Goal: Task Accomplishment & Management: Complete application form

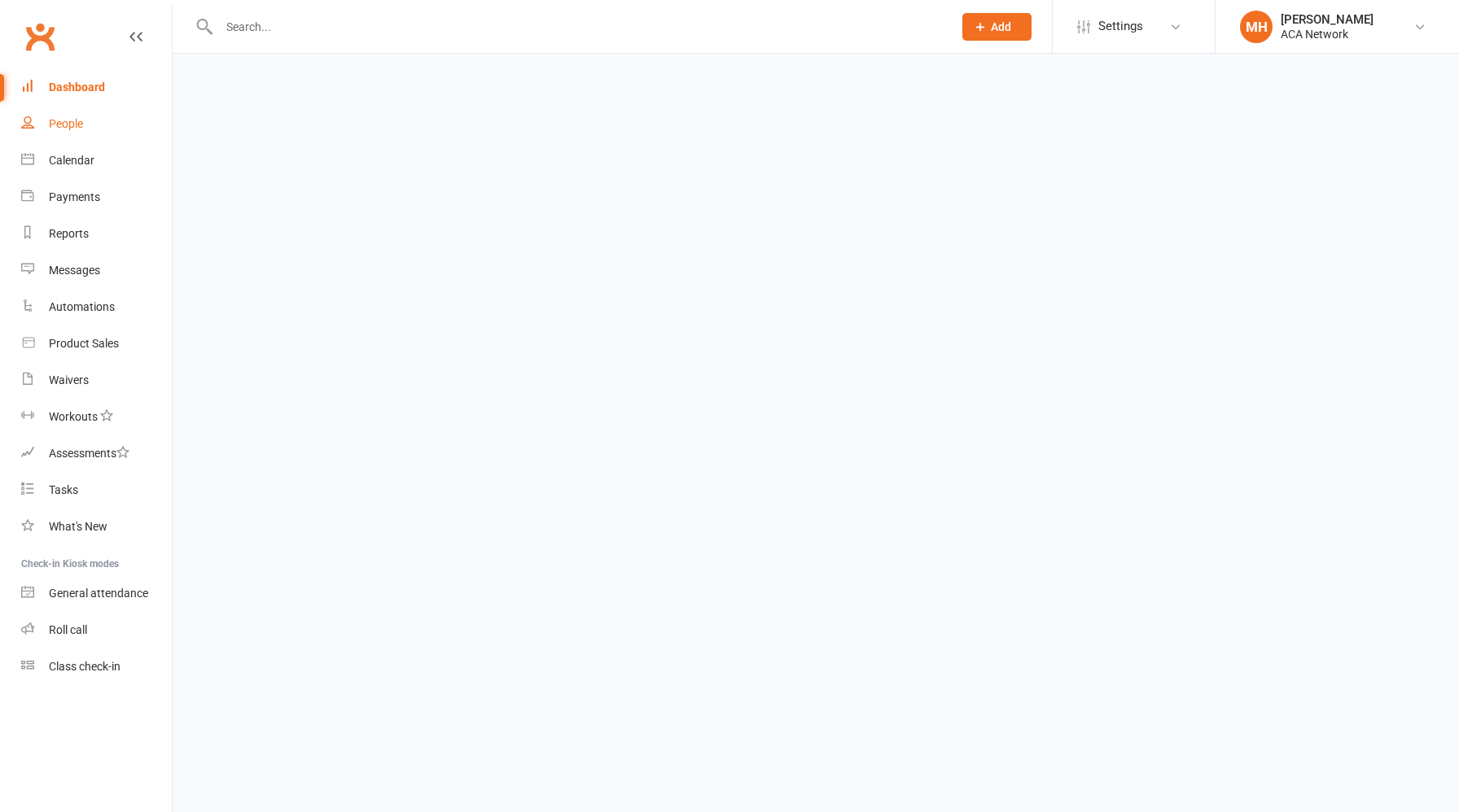
click at [76, 129] on div "People" at bounding box center [66, 123] width 34 height 13
click at [94, 85] on div "Dashboard" at bounding box center [77, 86] width 56 height 13
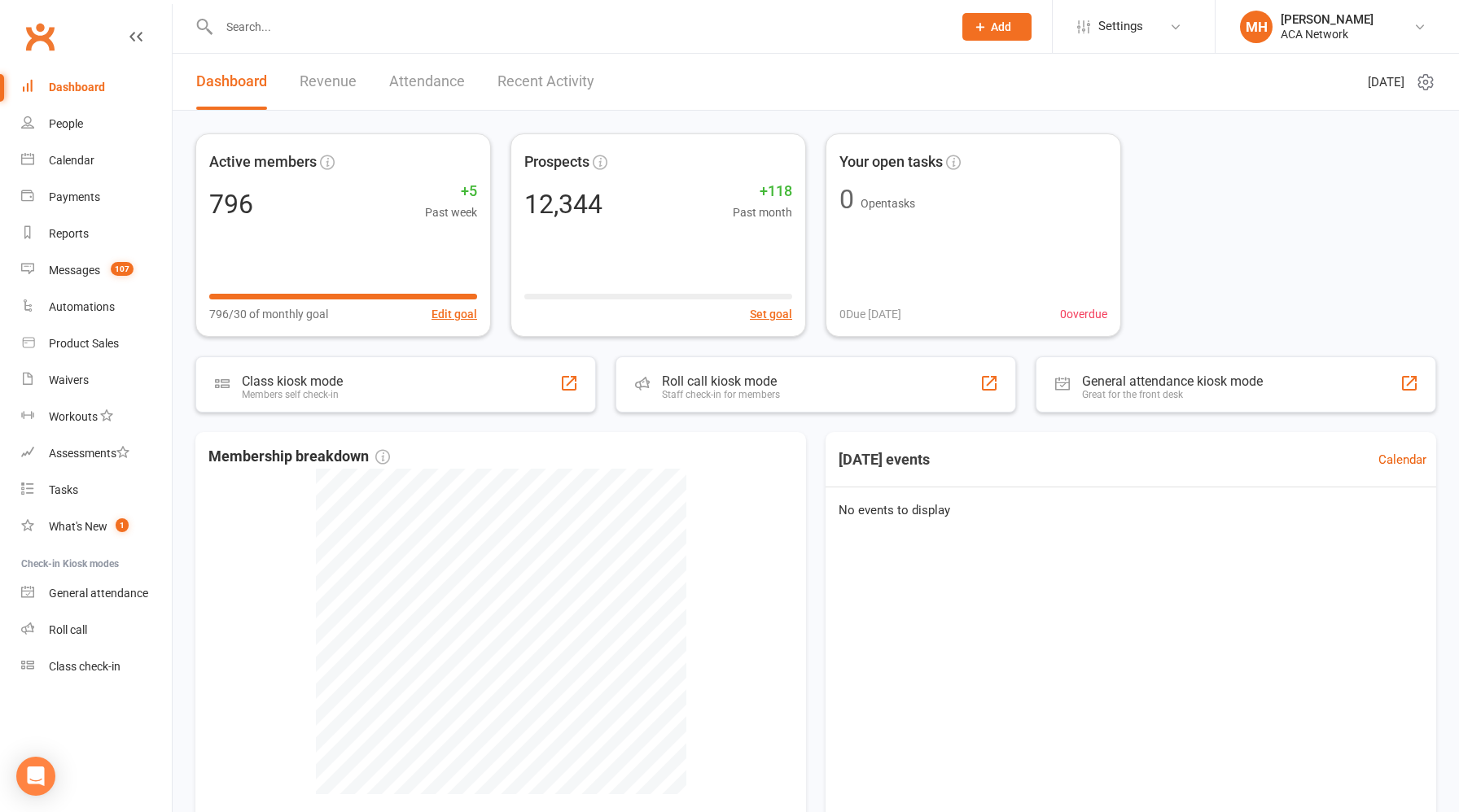
click at [331, 80] on link "Revenue" at bounding box center [327, 81] width 57 height 56
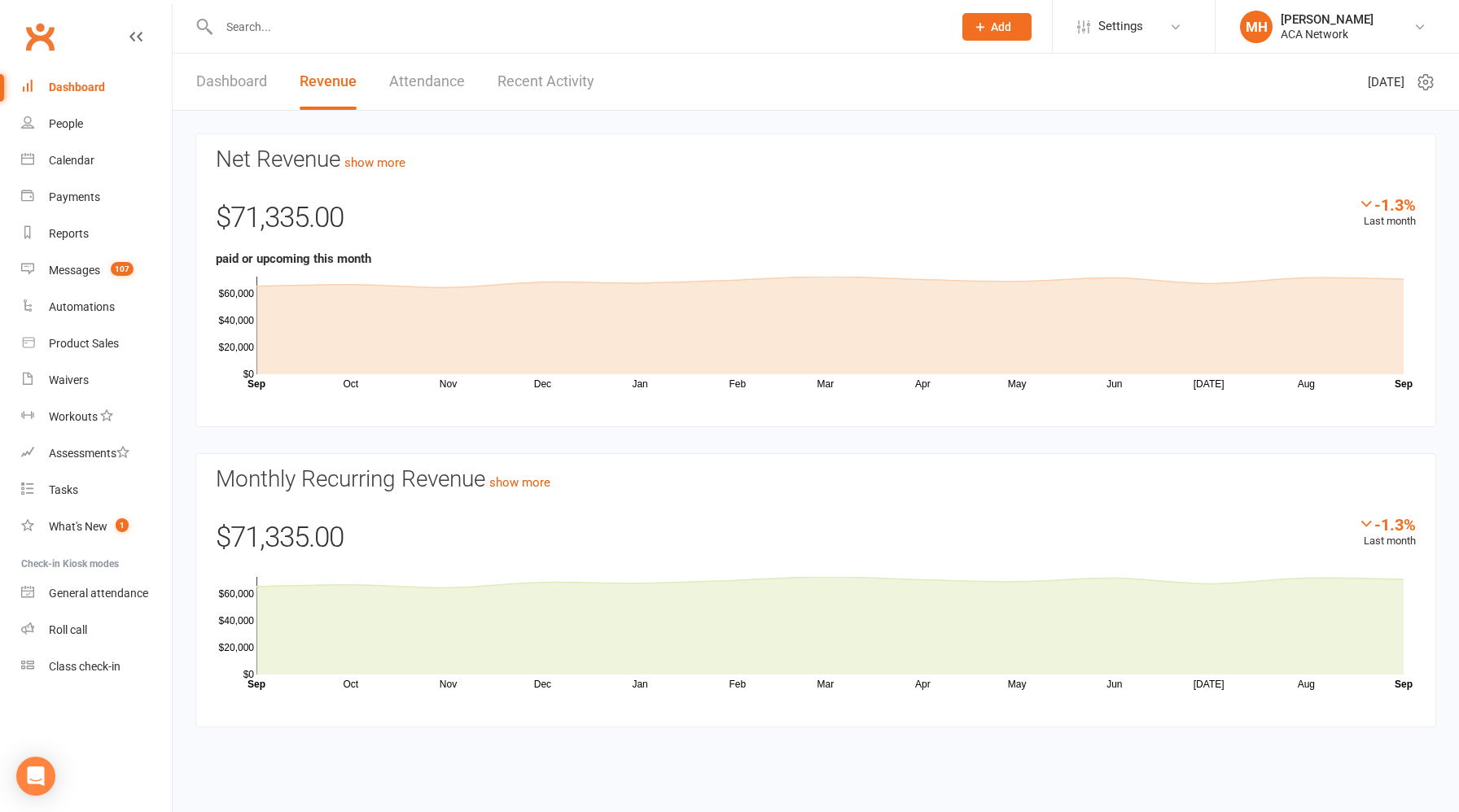
click at [247, 83] on link "Dashboard" at bounding box center [231, 81] width 71 height 56
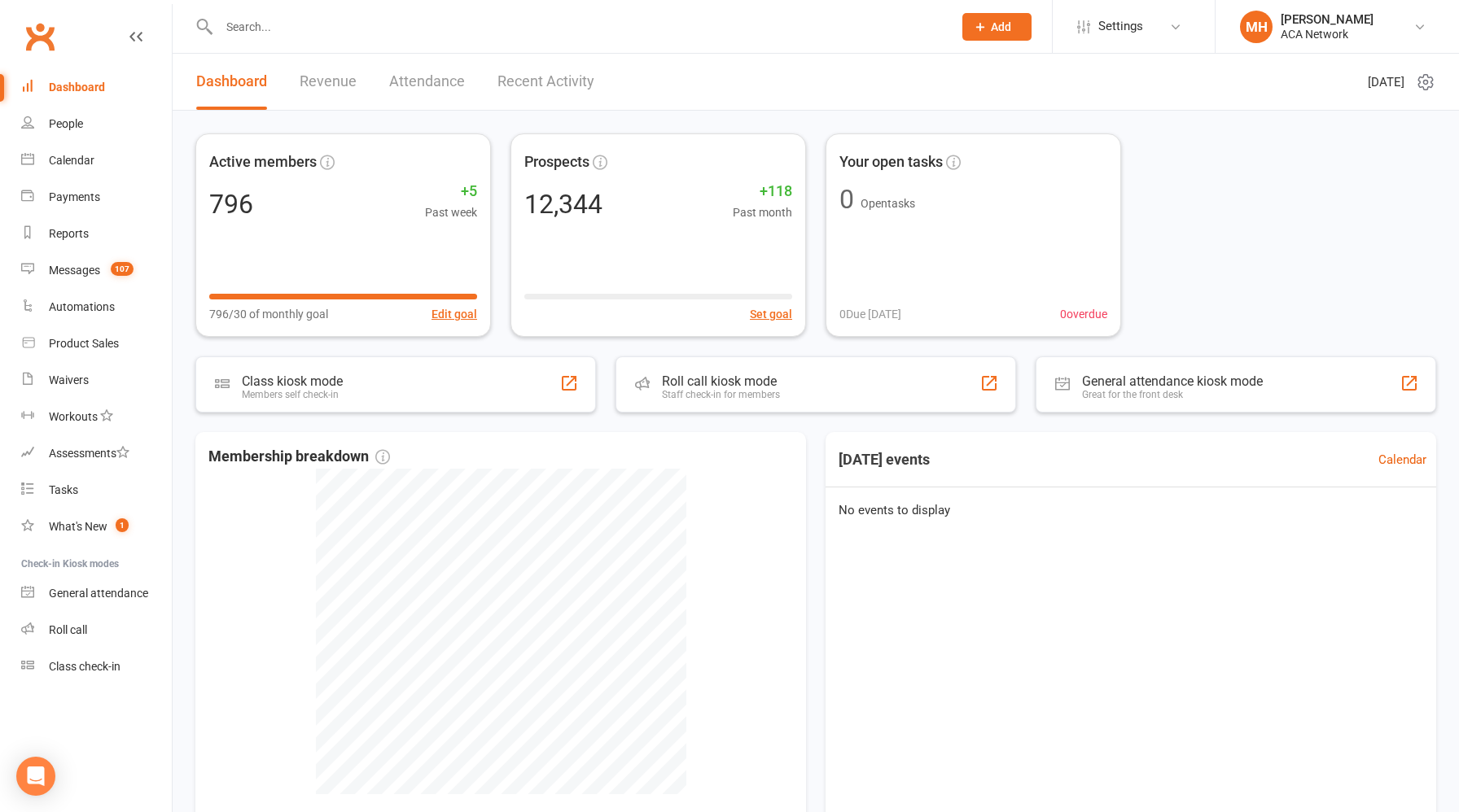
click at [384, 24] on input "text" at bounding box center [578, 26] width 727 height 23
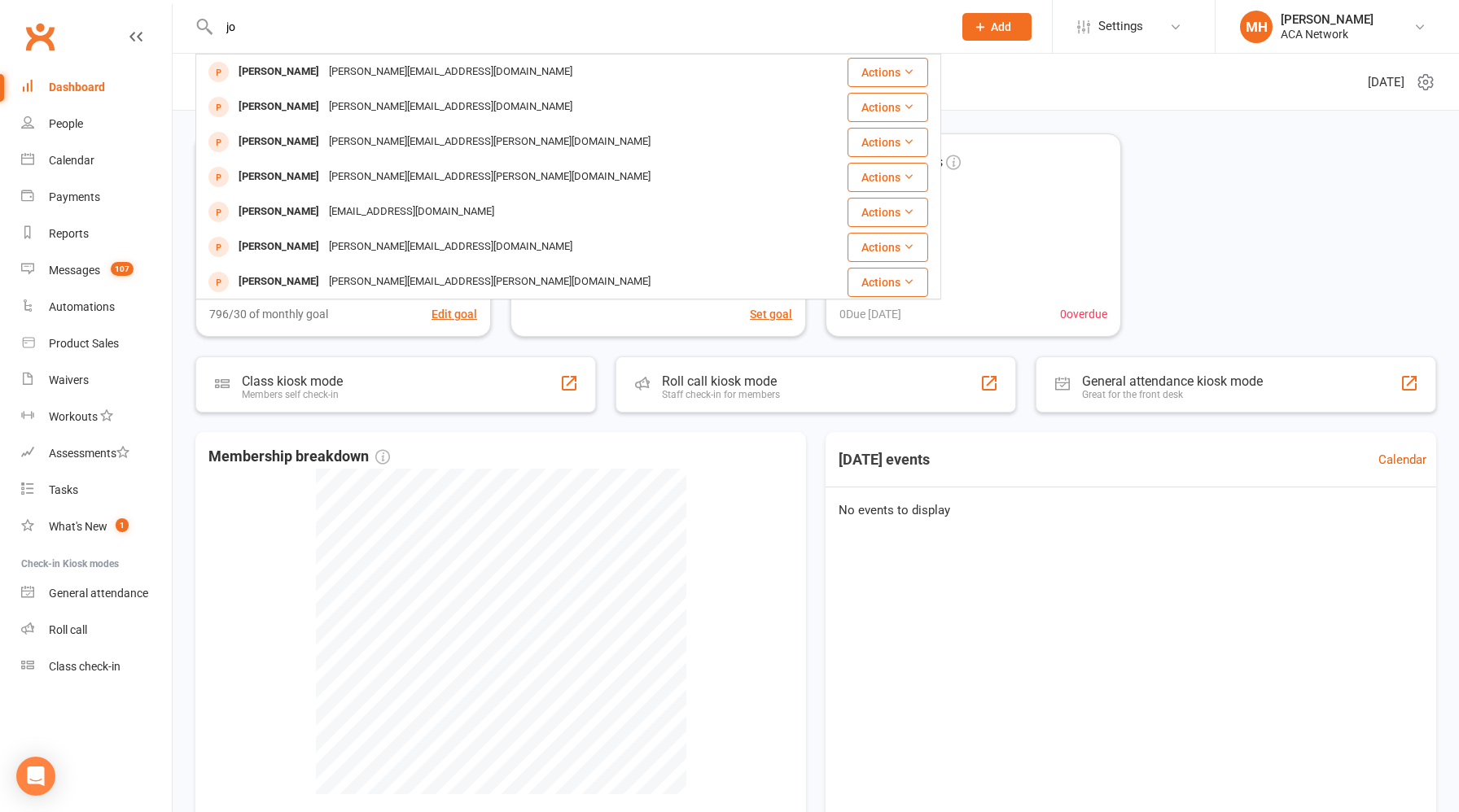
type input "j"
drag, startPoint x: 386, startPoint y: 29, endPoint x: 136, endPoint y: 25, distance: 250.0
click at [136, 4] on header "[EMAIL_ADDRESS]com [PERSON_NAME] [EMAIL_ADDRESS][DOMAIN_NAME] Actions [PERSON_N…" at bounding box center [729, 4] width 1459 height 0
type input "[EMAIL_ADDRESS]com"
click at [982, 32] on icon at bounding box center [980, 26] width 14 height 14
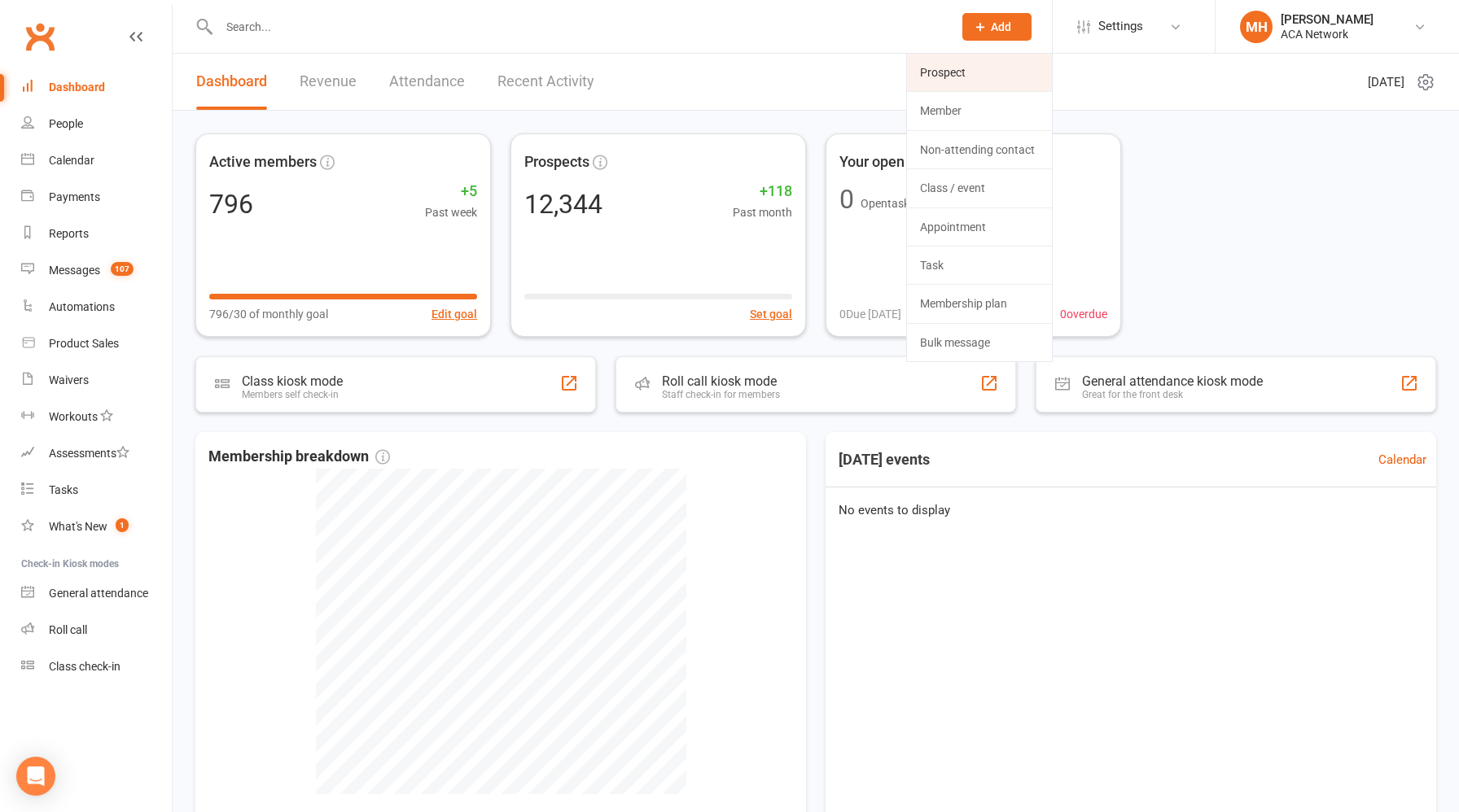
click at [969, 70] on link "Prospect" at bounding box center [979, 72] width 145 height 37
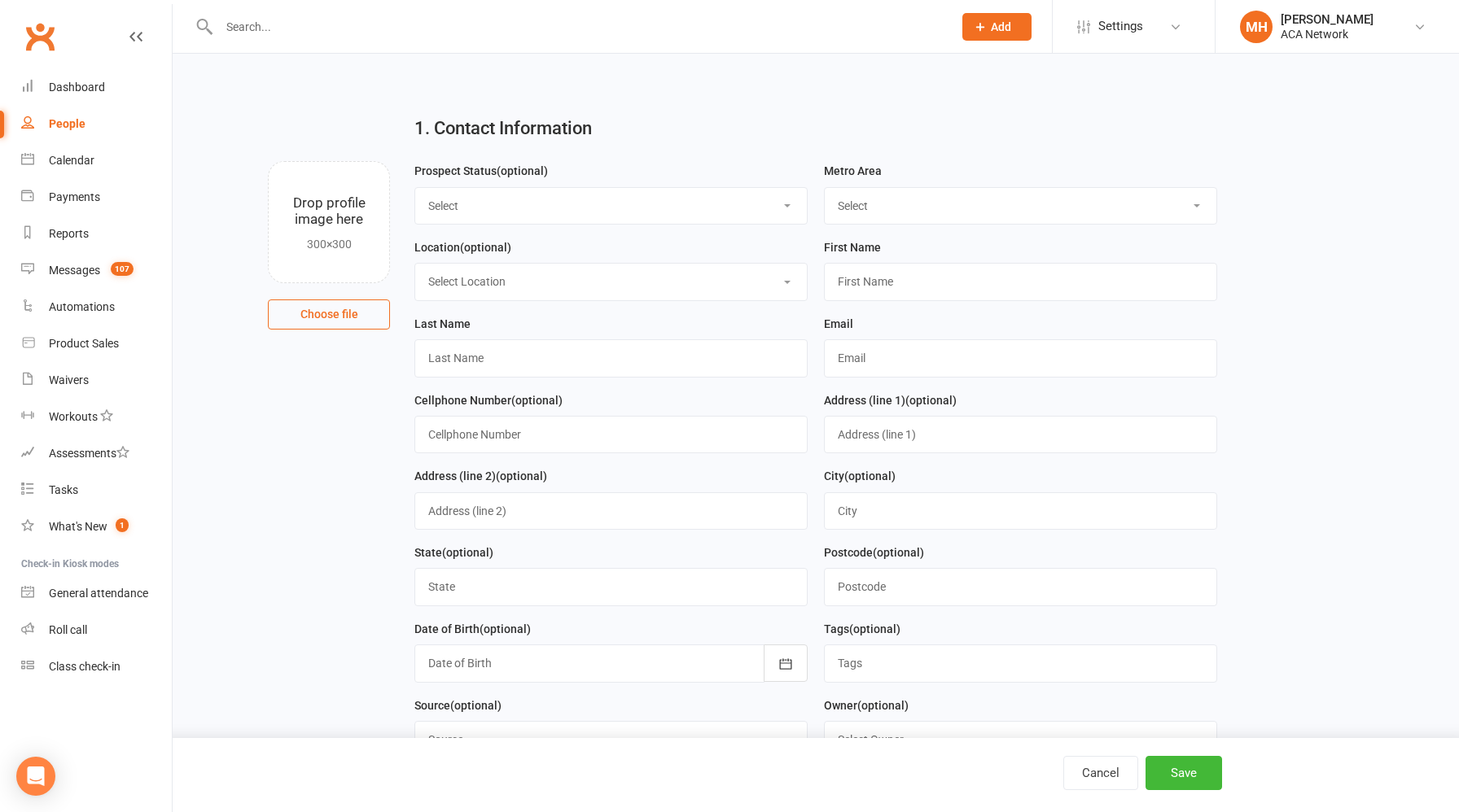
click at [894, 212] on select "Select ACA AL-[GEOGRAPHIC_DATA] [GEOGRAPHIC_DATA]-Mobile [GEOGRAPHIC_DATA]-Ft. …" at bounding box center [1021, 206] width 392 height 36
select select "MO-[US_STATE][GEOGRAPHIC_DATA]"
click at [825, 188] on select "Select ACA AL-[GEOGRAPHIC_DATA] [GEOGRAPHIC_DATA]-Mobile [GEOGRAPHIC_DATA]-Ft. …" at bounding box center [1021, 206] width 392 height 36
click at [703, 283] on select "Select Location ACA Global Business Club ACA Rookie Club [GEOGRAPHIC_DATA], [GE…" at bounding box center [611, 281] width 392 height 36
select select "18"
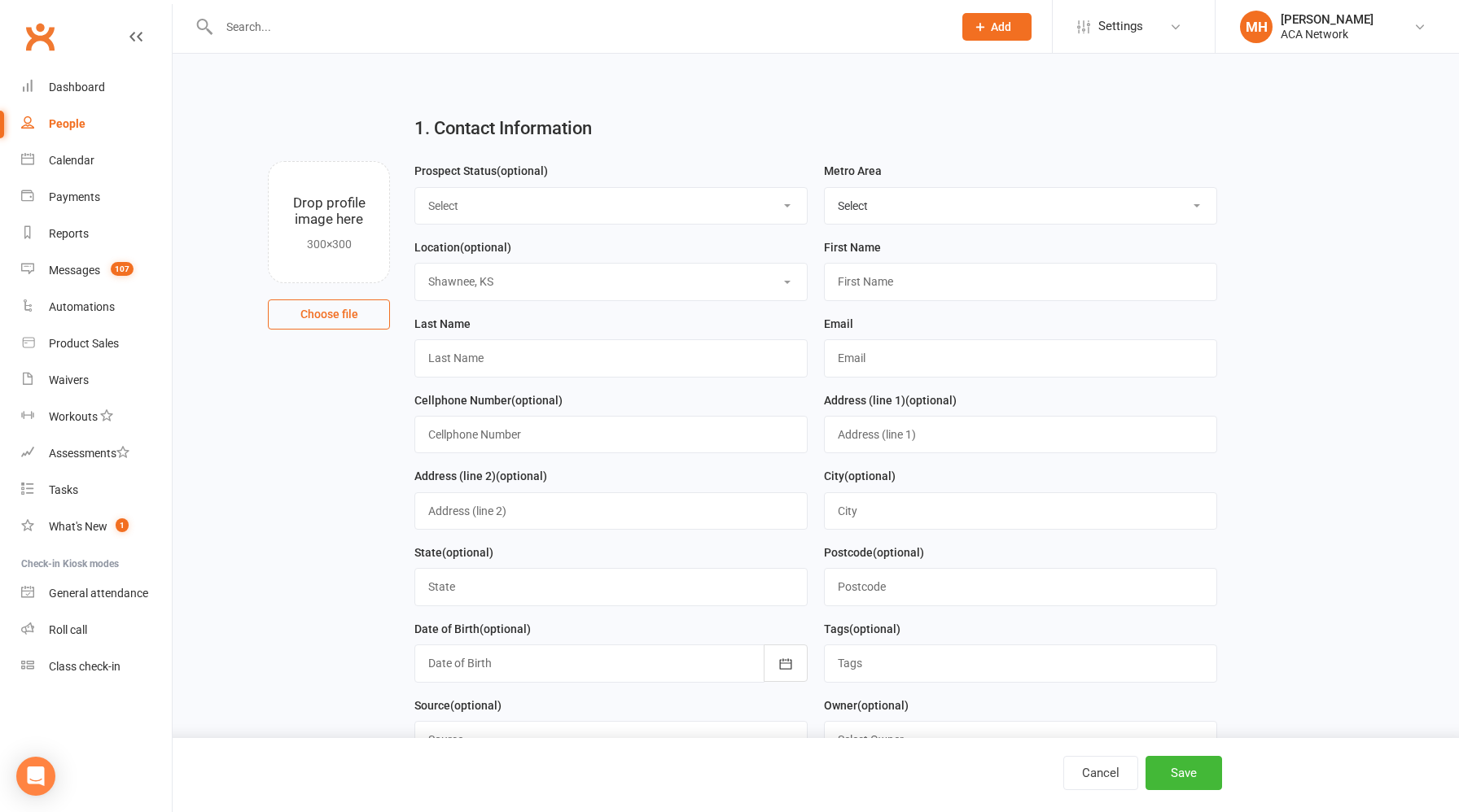
click at [415, 264] on select "Select Location ACA Global Business Club ACA Rookie Club [GEOGRAPHIC_DATA], [GE…" at bounding box center [611, 281] width 392 height 36
click at [897, 285] on input "text" at bounding box center [1021, 281] width 393 height 37
type input "Jonatan"
click at [905, 354] on input "text" at bounding box center [1021, 358] width 393 height 37
paste input "[EMAIL_ADDRESS]com"
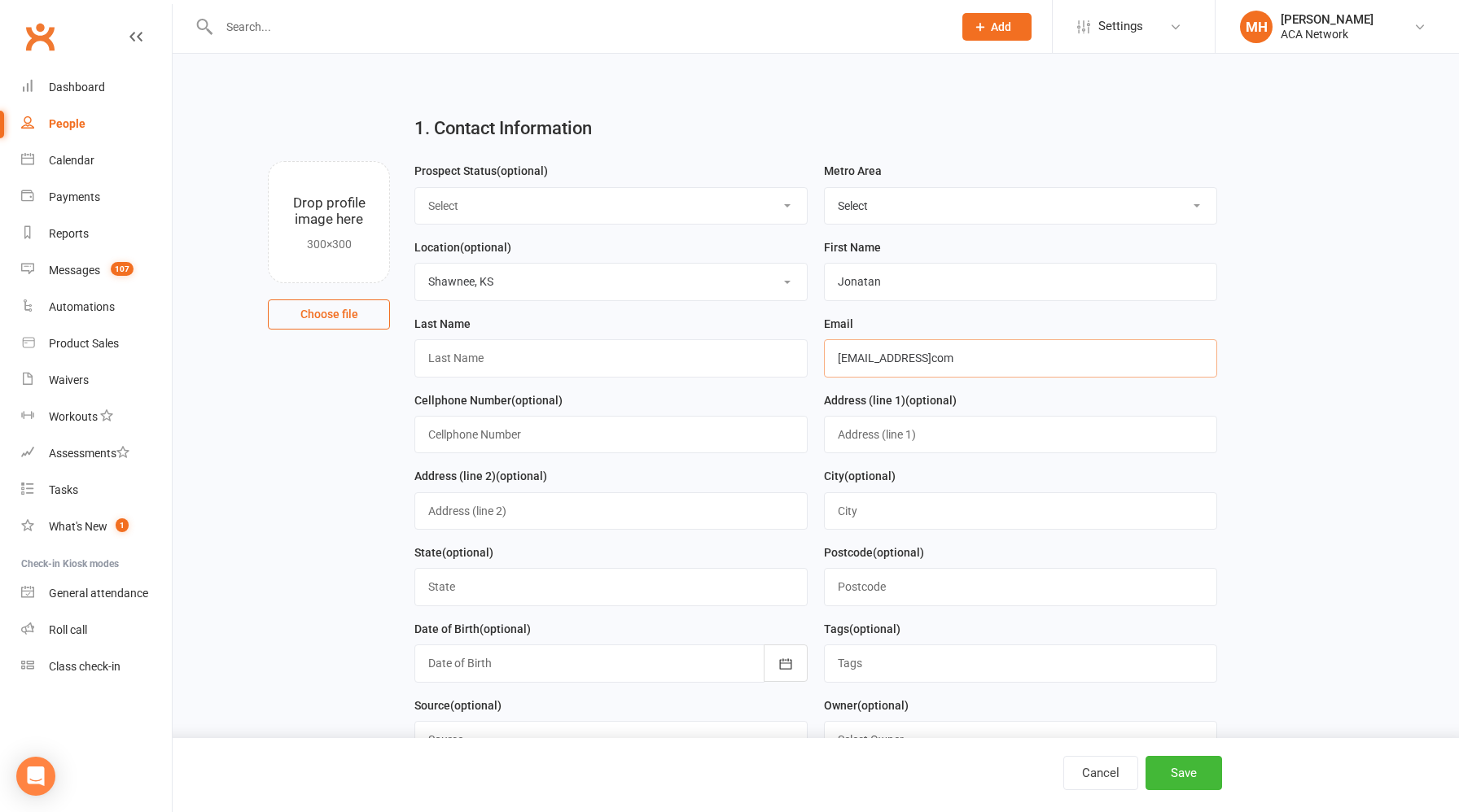
type input "[EMAIL_ADDRESS]com"
click at [503, 366] on input "text" at bounding box center [611, 358] width 393 height 37
type input "R"
type input "[PERSON_NAME]"
click at [495, 430] on input "text" at bounding box center [611, 435] width 393 height 37
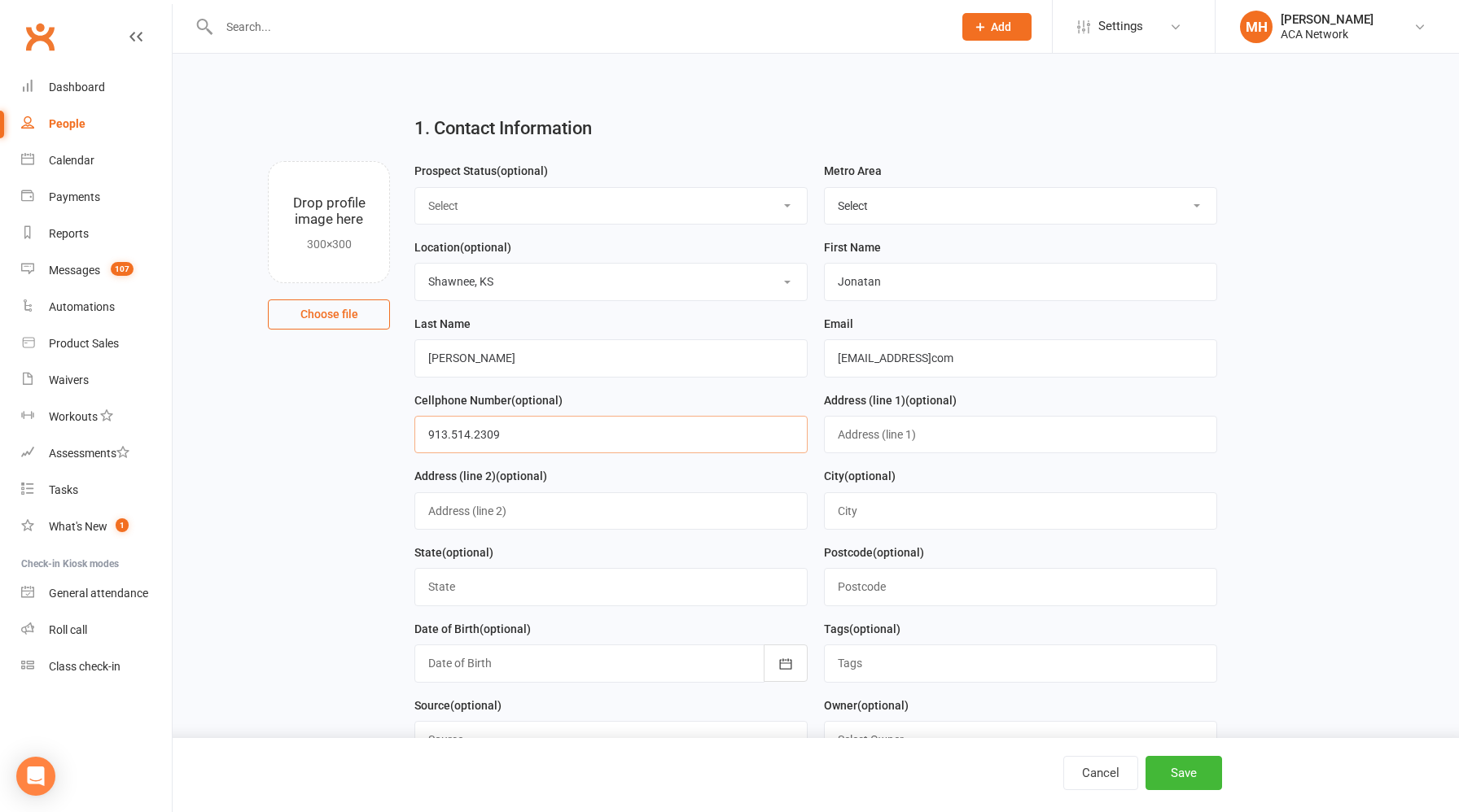
type input "913.514.2309"
click at [1180, 770] on button "Save" at bounding box center [1183, 773] width 76 height 34
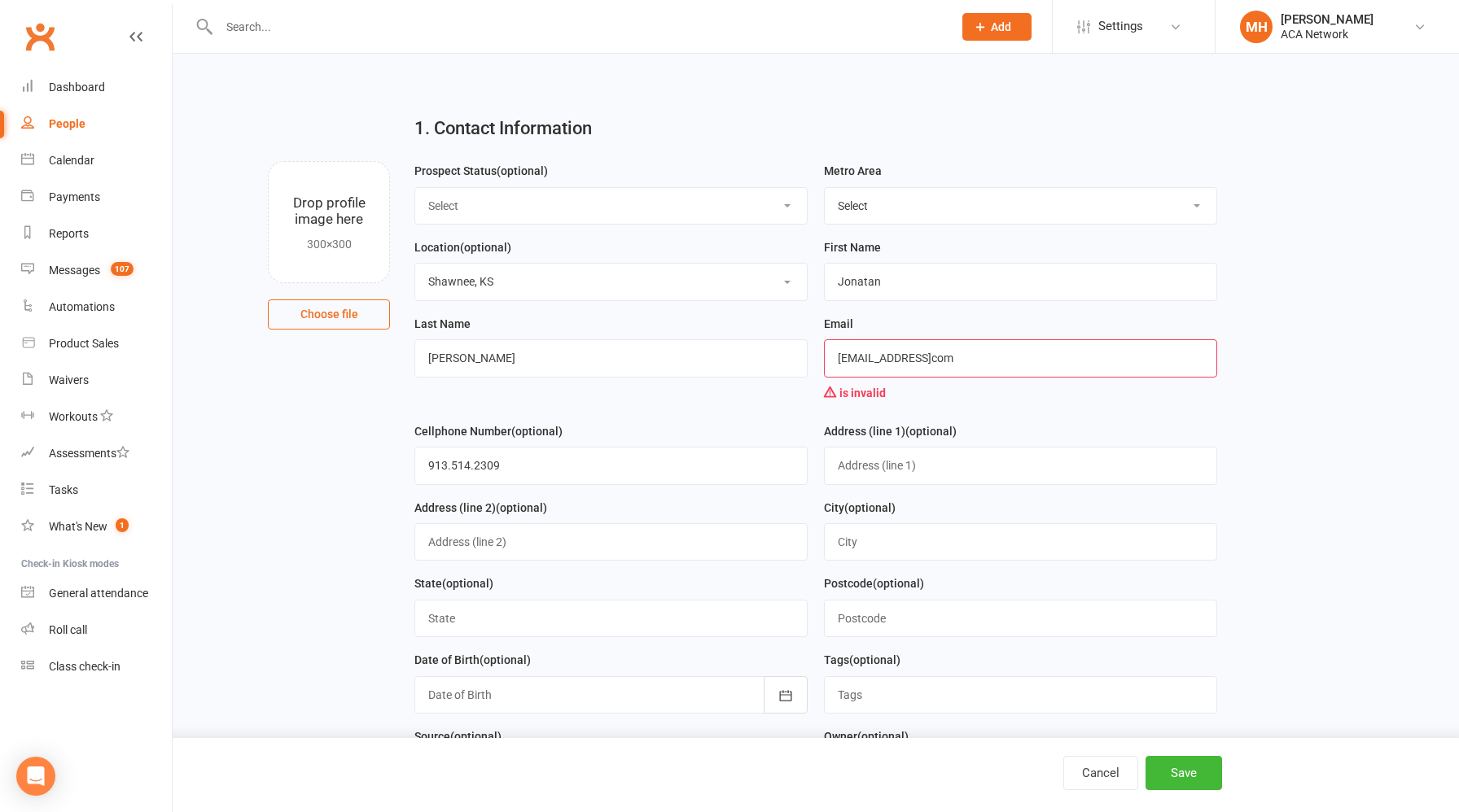
click at [836, 362] on input "[EMAIL_ADDRESS]com" at bounding box center [1021, 358] width 393 height 37
click at [961, 413] on div "Email [EMAIL_ADDRESS]com is invalid" at bounding box center [1020, 368] width 409 height 108
click at [956, 362] on input "[EMAIL_ADDRESS]com" at bounding box center [1021, 358] width 393 height 37
drag, startPoint x: 994, startPoint y: 359, endPoint x: 674, endPoint y: 331, distance: 321.2
click at [674, 331] on form "Prospect Status (optional) Select Lead Guest Interview Not Interested Metro Are…" at bounding box center [816, 595] width 819 height 869
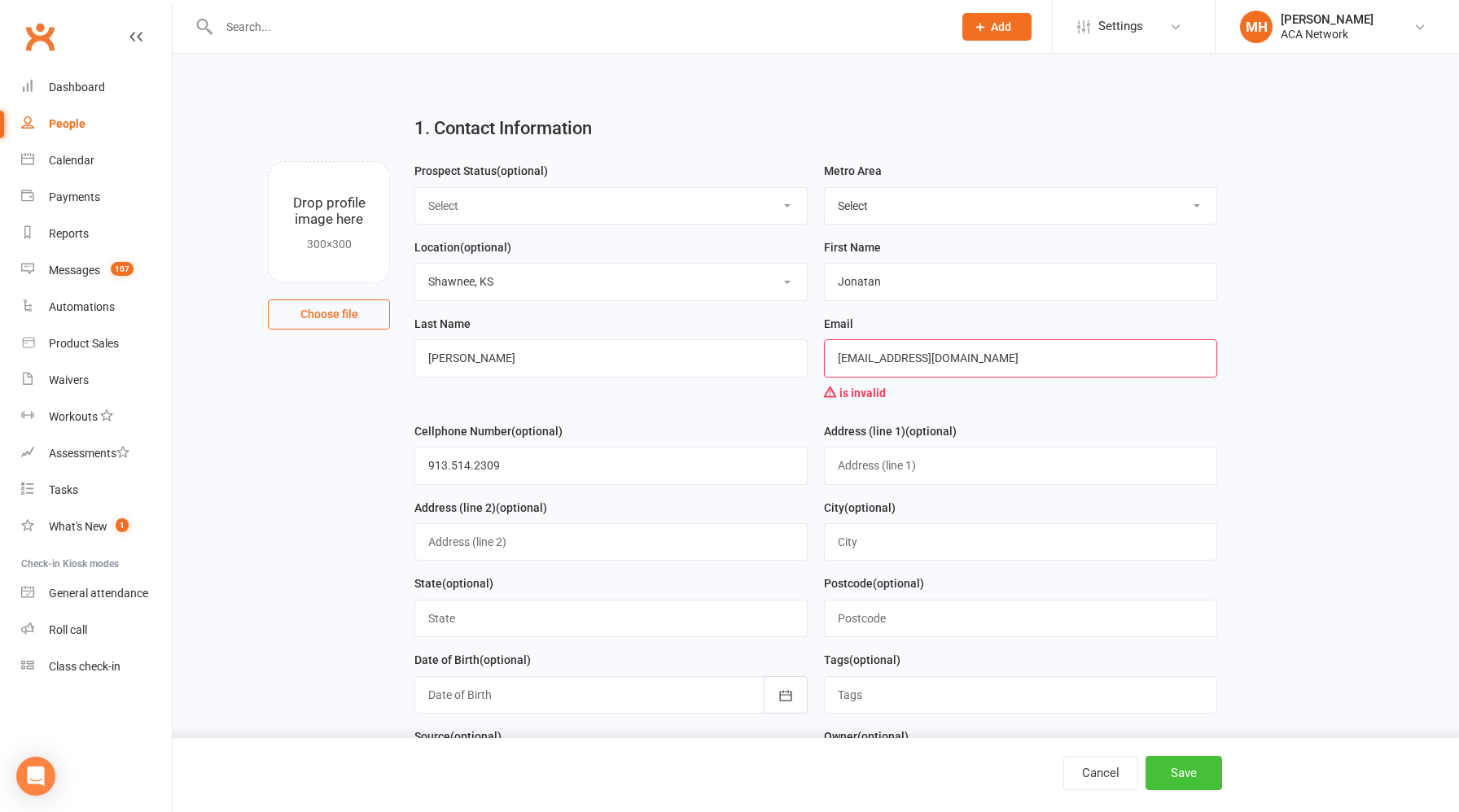
type input "[EMAIL_ADDRESS][DOMAIN_NAME]"
click at [1192, 780] on button "Save" at bounding box center [1183, 773] width 76 height 34
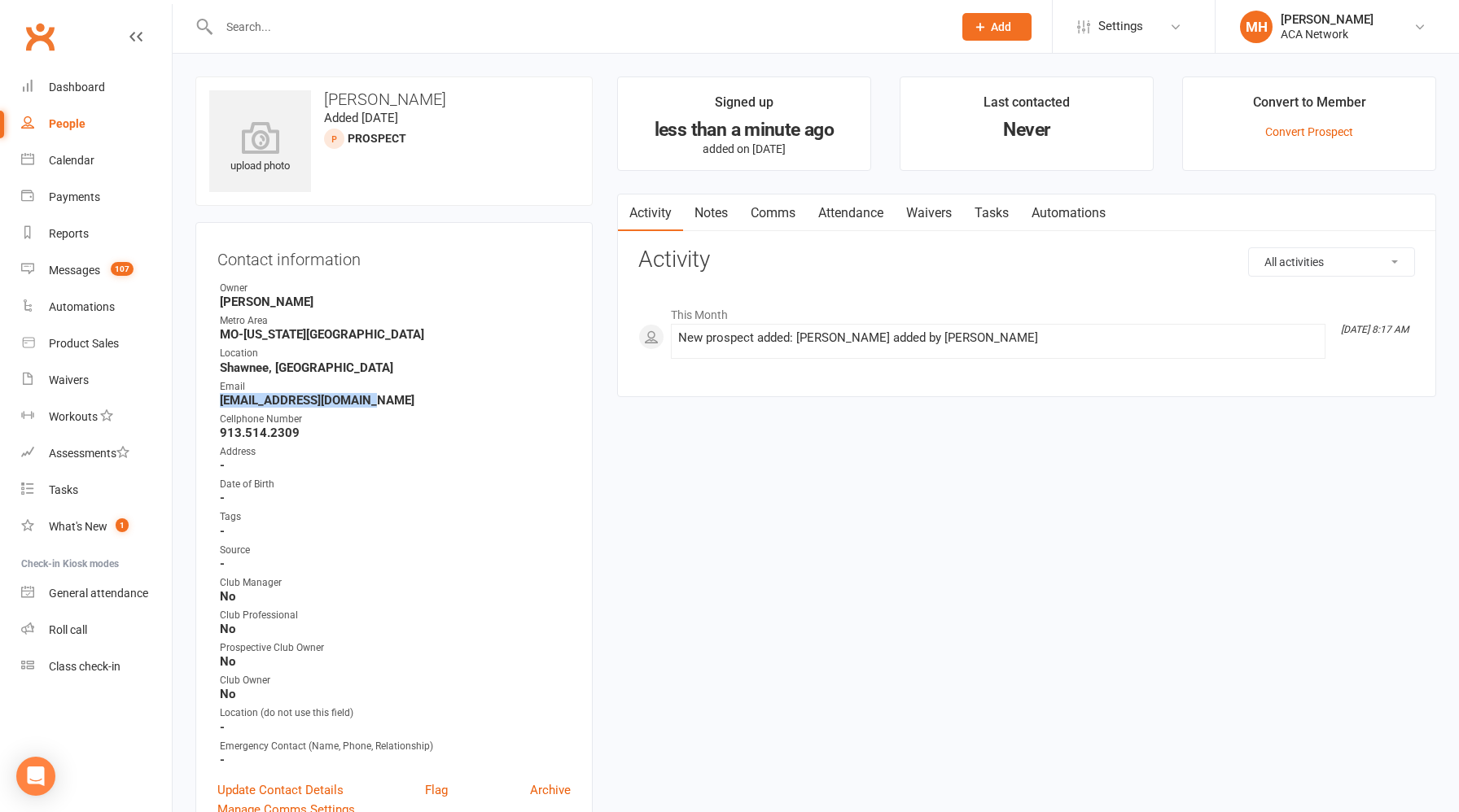
drag, startPoint x: 383, startPoint y: 400, endPoint x: 204, endPoint y: 405, distance: 179.1
click at [204, 405] on div "Contact information Owner [PERSON_NAME][GEOGRAPHIC_DATA] [GEOGRAPHIC_DATA]-[US_…" at bounding box center [393, 531] width 398 height 620
copy strong "[EMAIL_ADDRESS][DOMAIN_NAME]"
click at [714, 220] on link "Notes" at bounding box center [711, 214] width 56 height 37
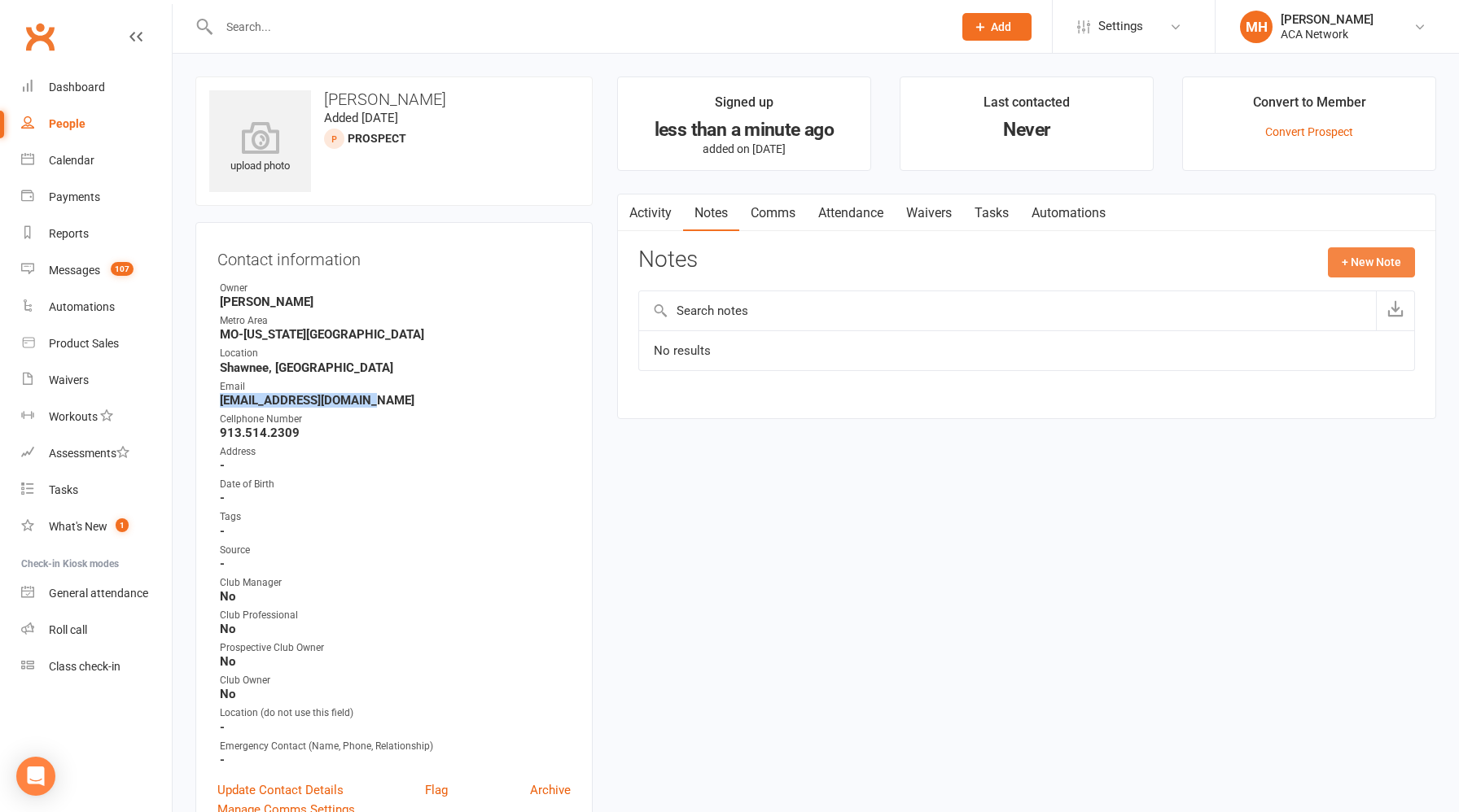
click at [1341, 262] on button "+ New Note" at bounding box center [1371, 262] width 87 height 30
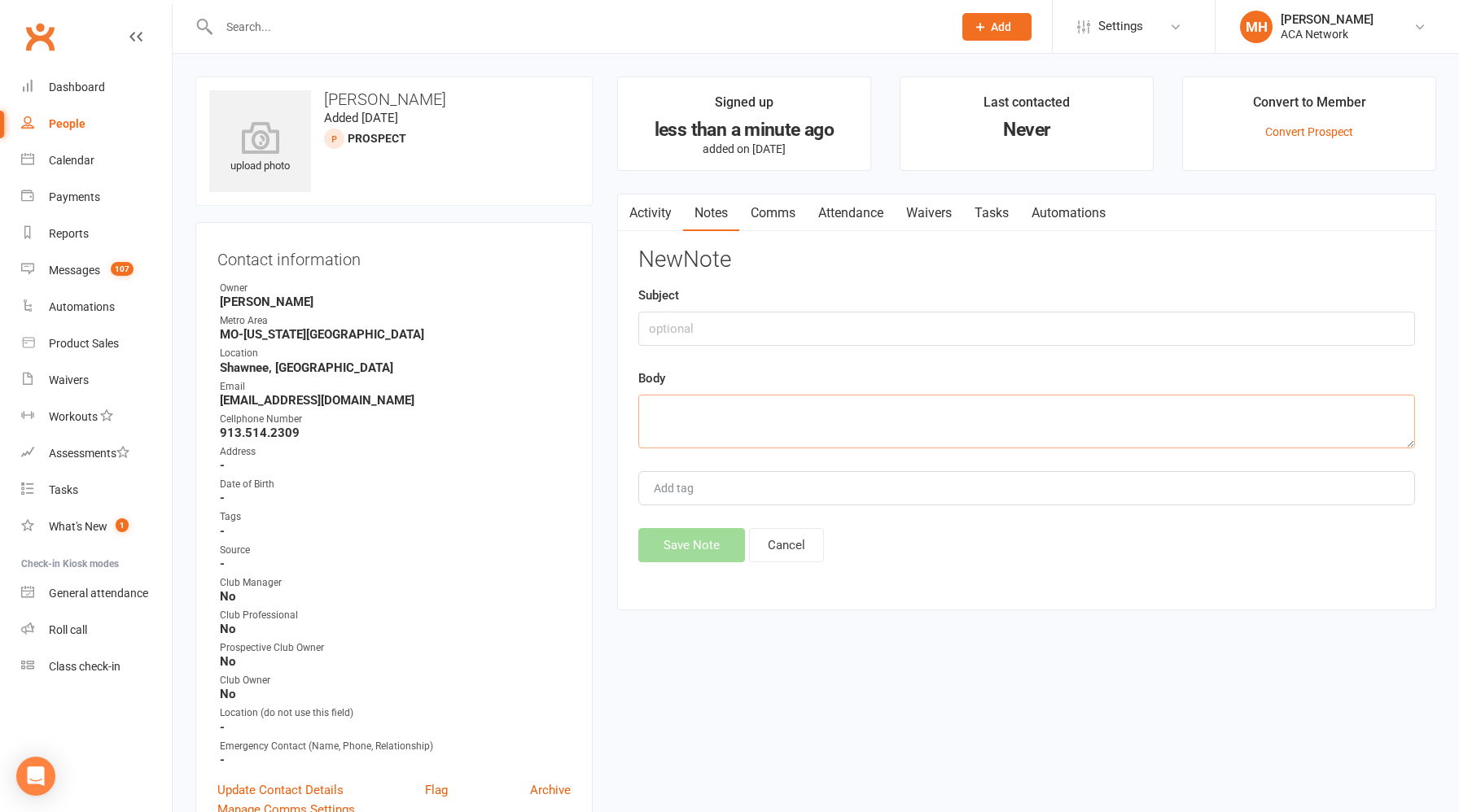
click at [750, 417] on textarea at bounding box center [1027, 421] width 777 height 53
paste textarea "Hi [PERSON_NAME],It was great to meet you last week! Thanks for your email. I w…"
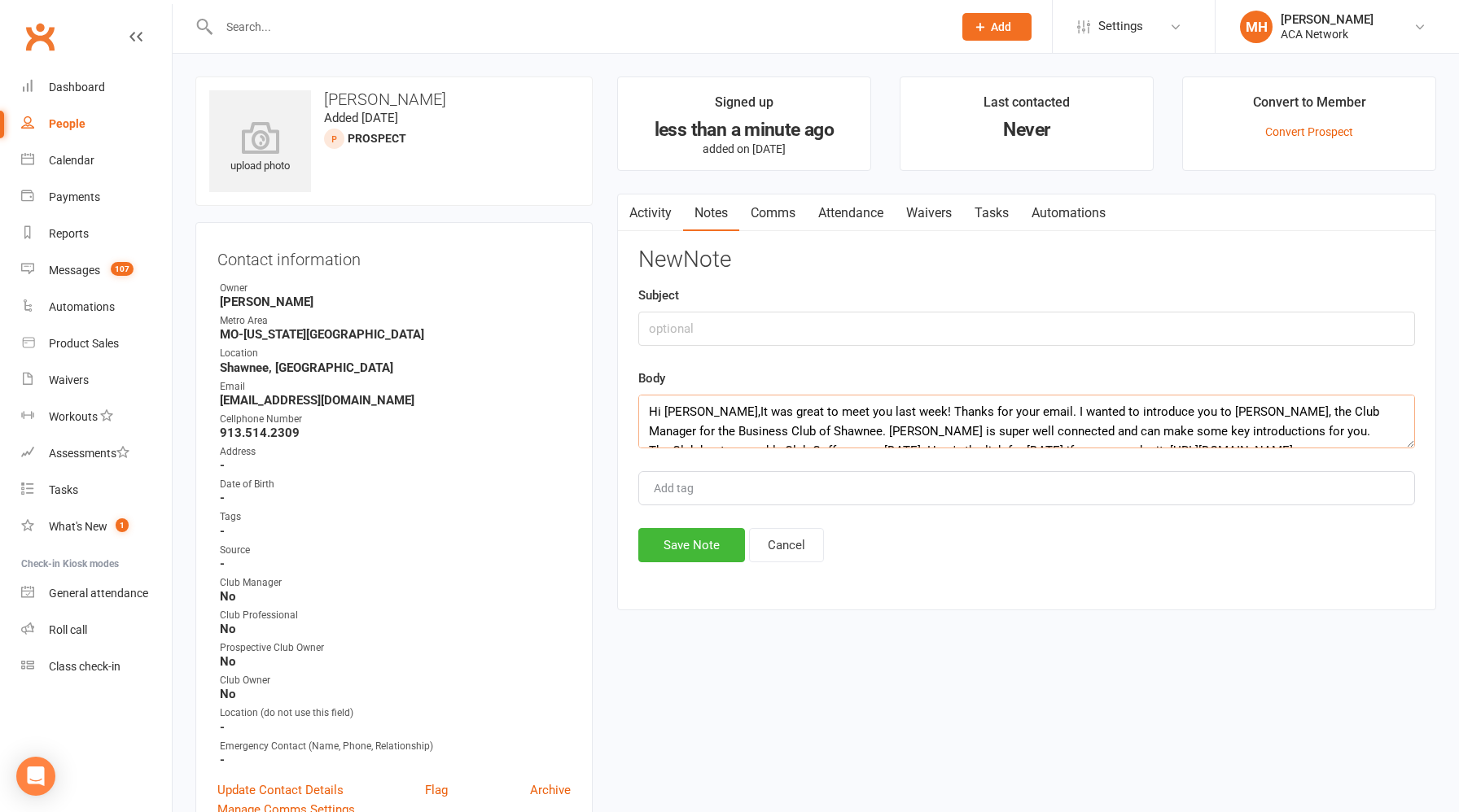
scroll to position [88, 0]
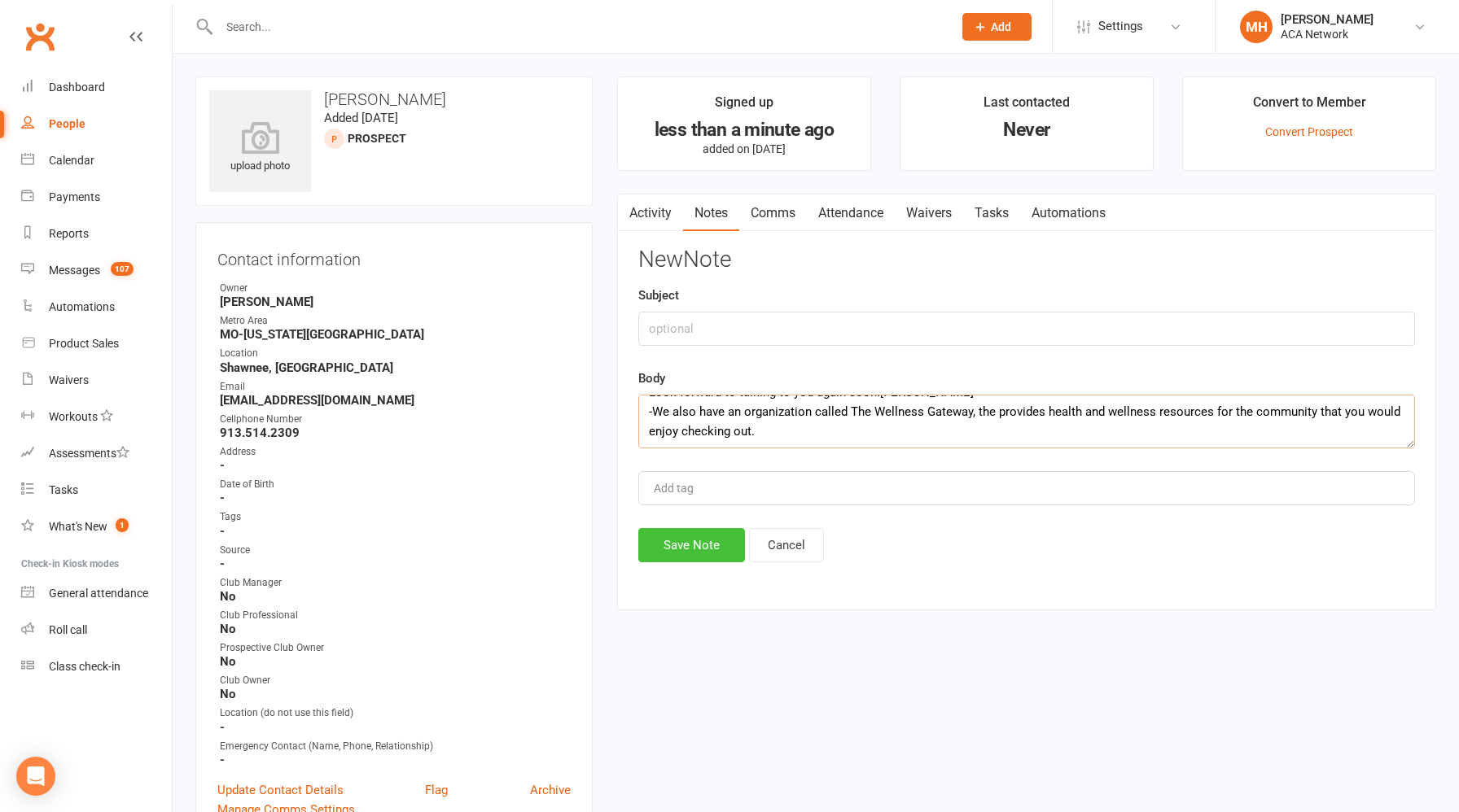
type textarea "Hi [PERSON_NAME],It was great to meet you last week! Thanks for your email. I w…"
click at [660, 546] on button "Save Note" at bounding box center [692, 545] width 107 height 34
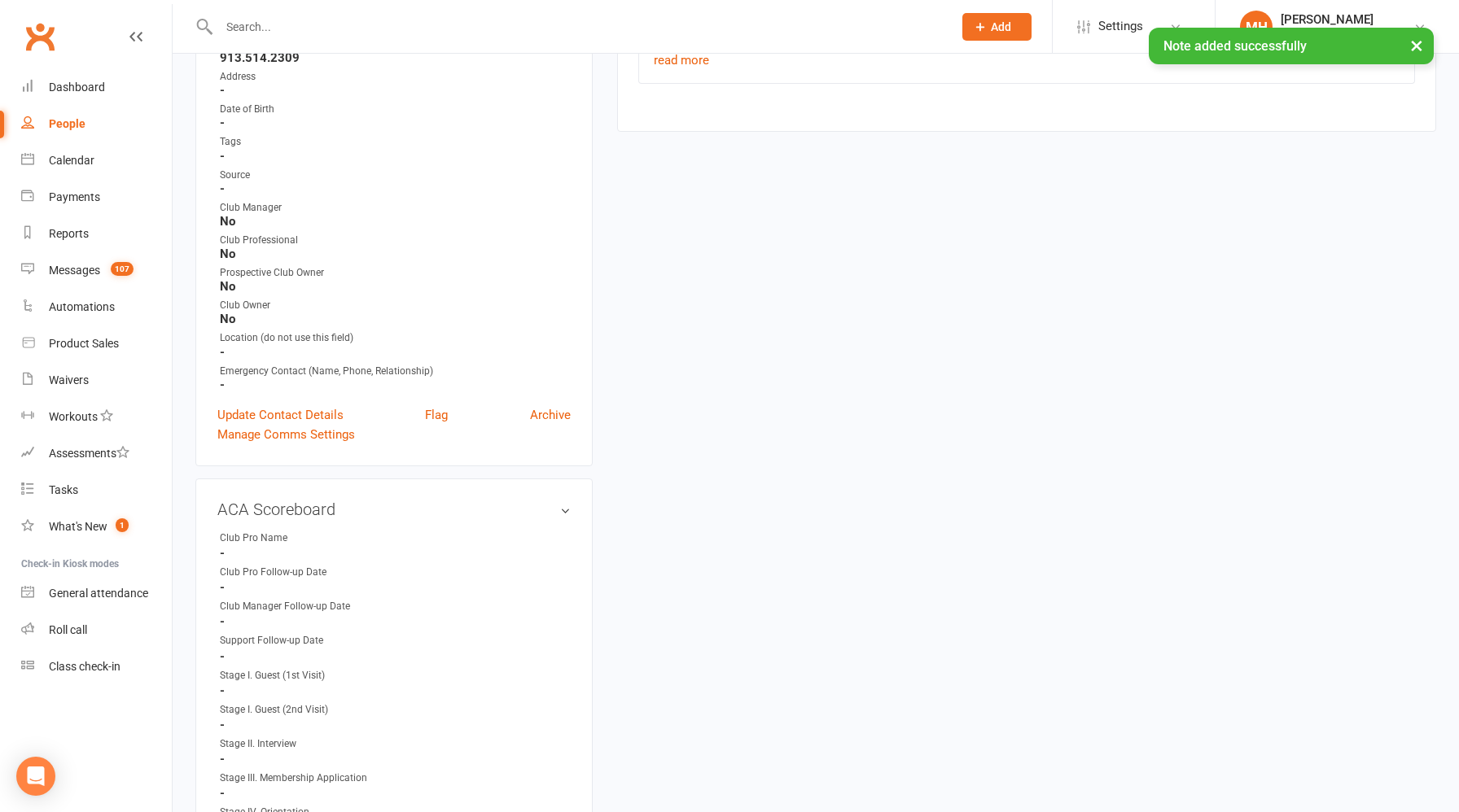
scroll to position [386, 0]
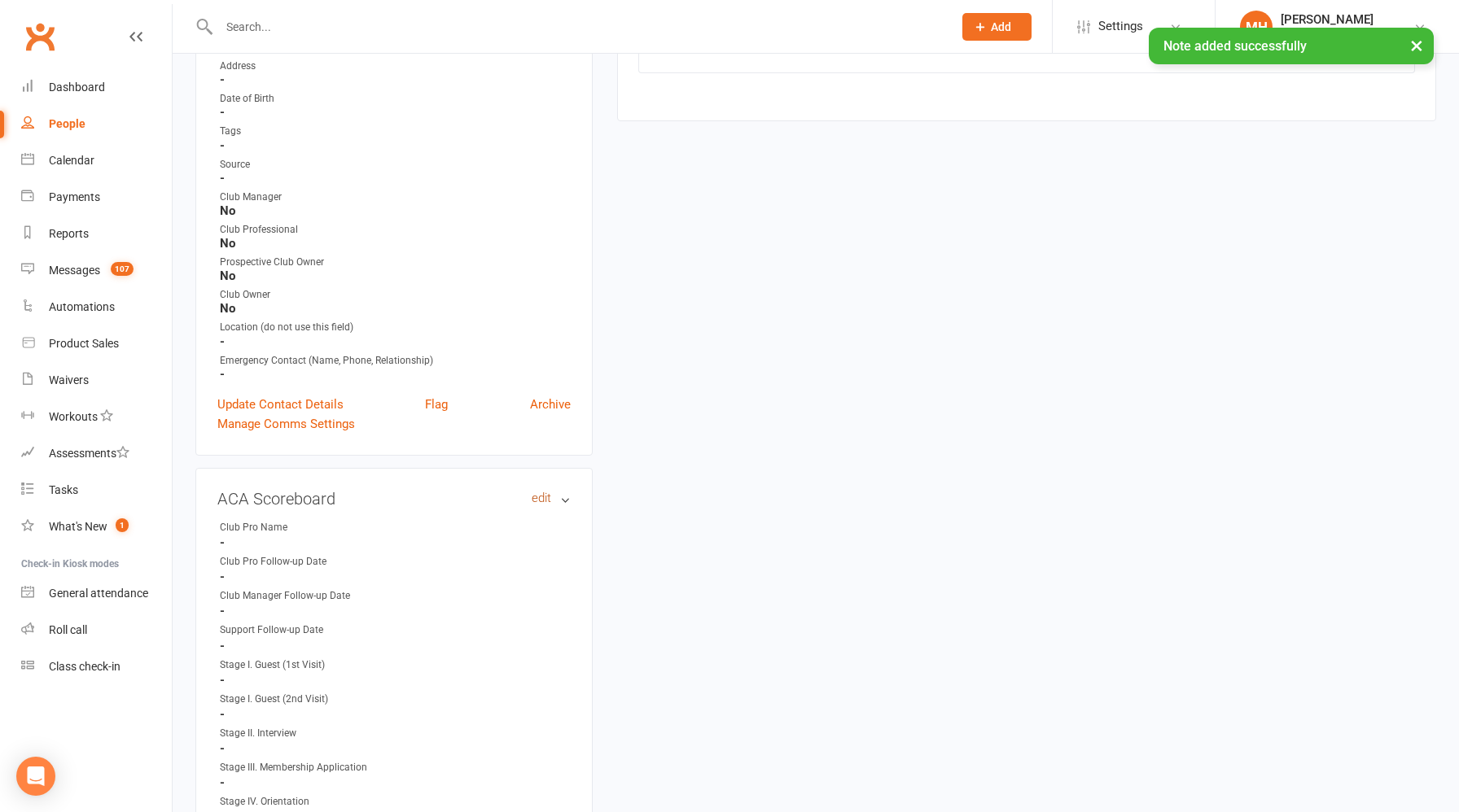
click at [544, 495] on link "edit" at bounding box center [541, 498] width 19 height 14
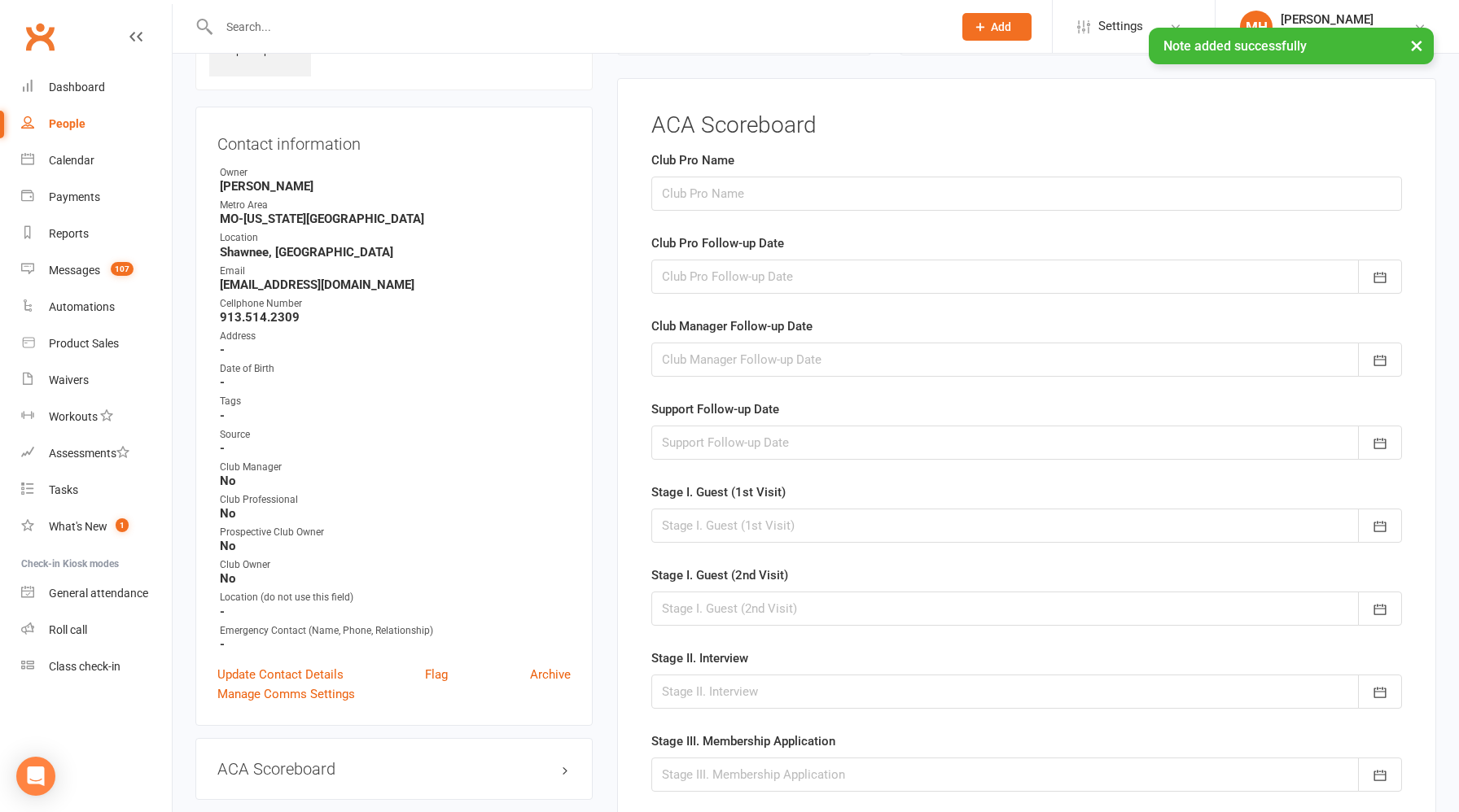
scroll to position [112, 0]
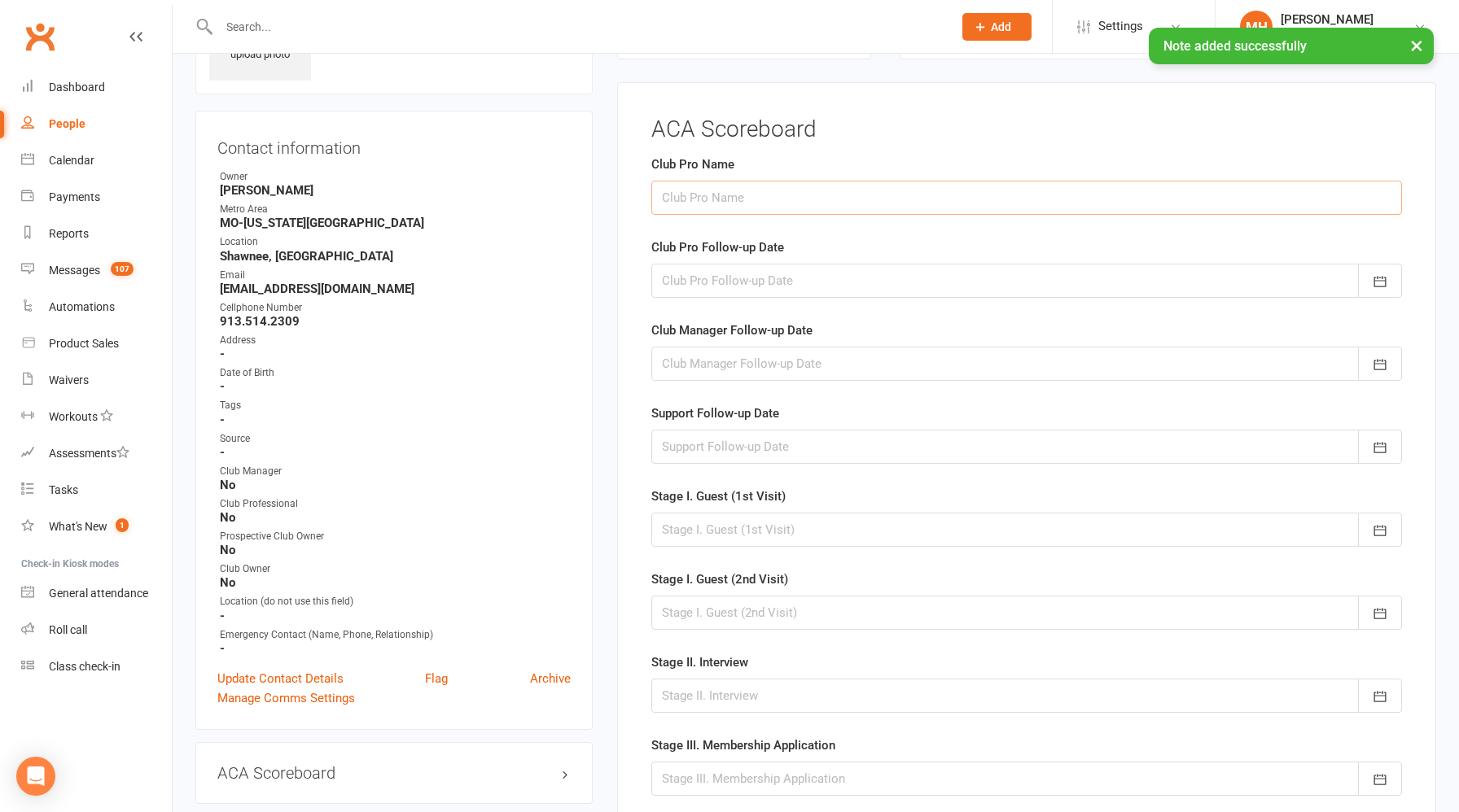
click at [736, 187] on input "text" at bounding box center [1026, 197] width 750 height 34
type input "[PERSON_NAME]"
click at [721, 280] on div at bounding box center [1026, 281] width 750 height 34
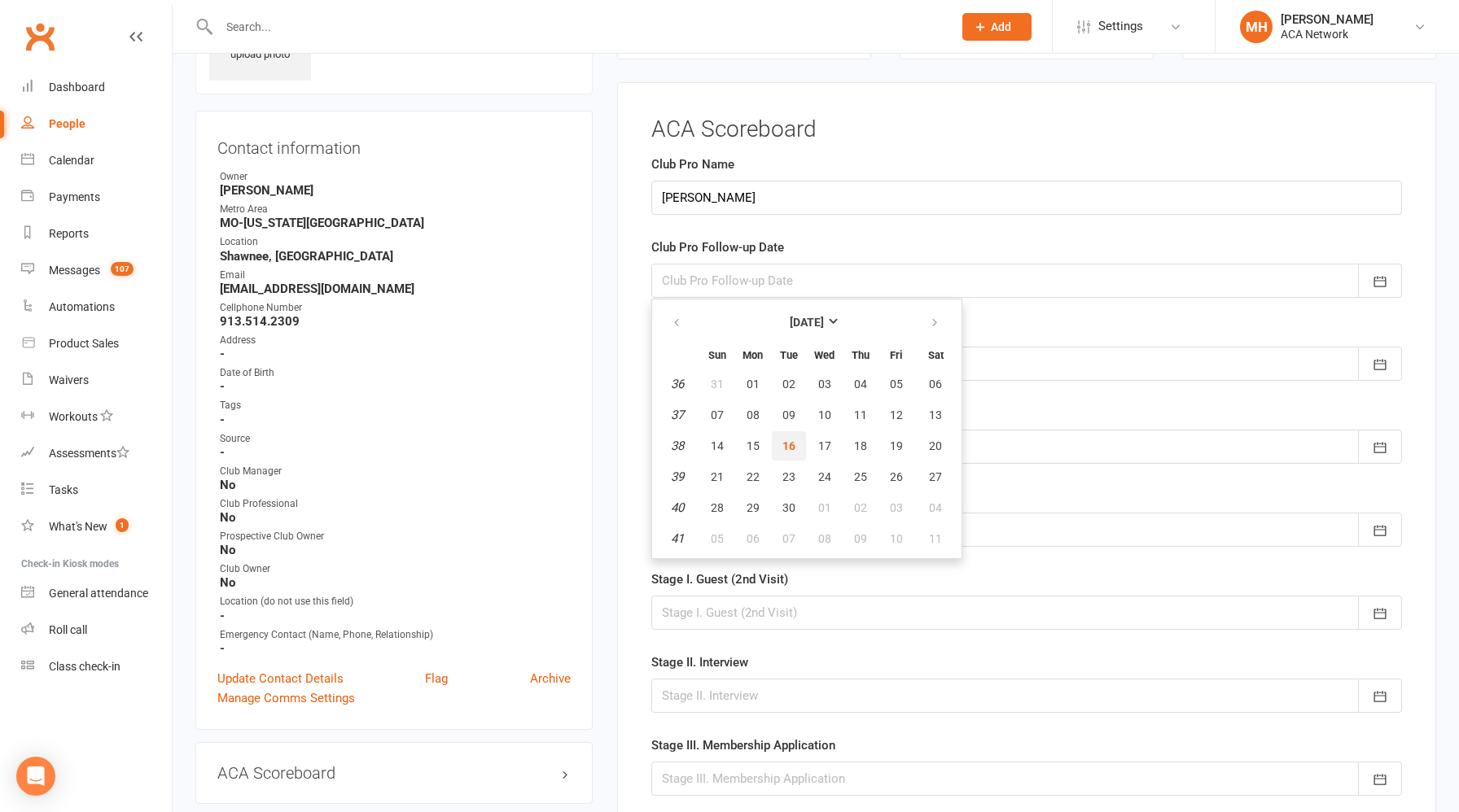
click at [792, 446] on span "16" at bounding box center [788, 446] width 13 height 13
type input "[DATE]"
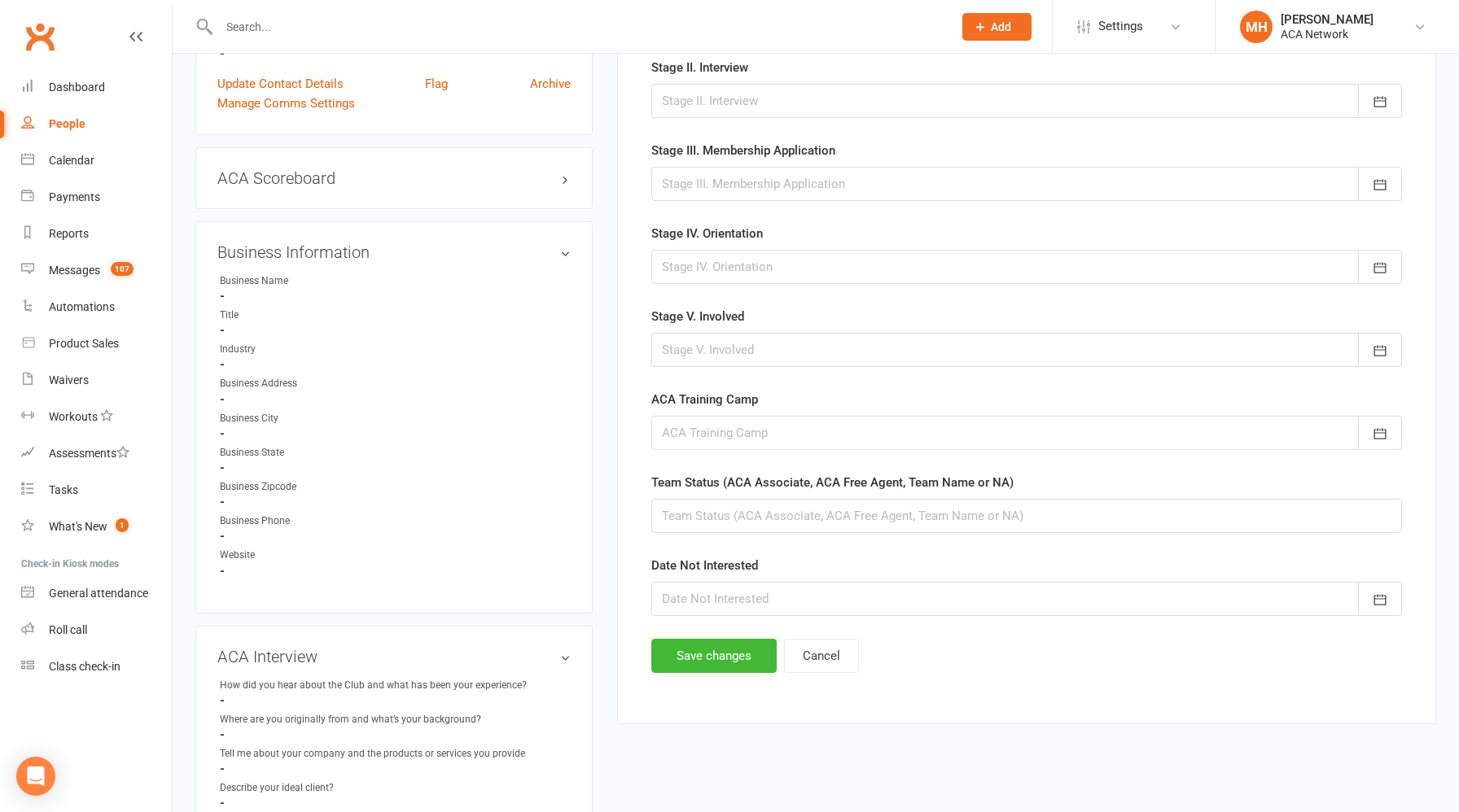
scroll to position [789, 0]
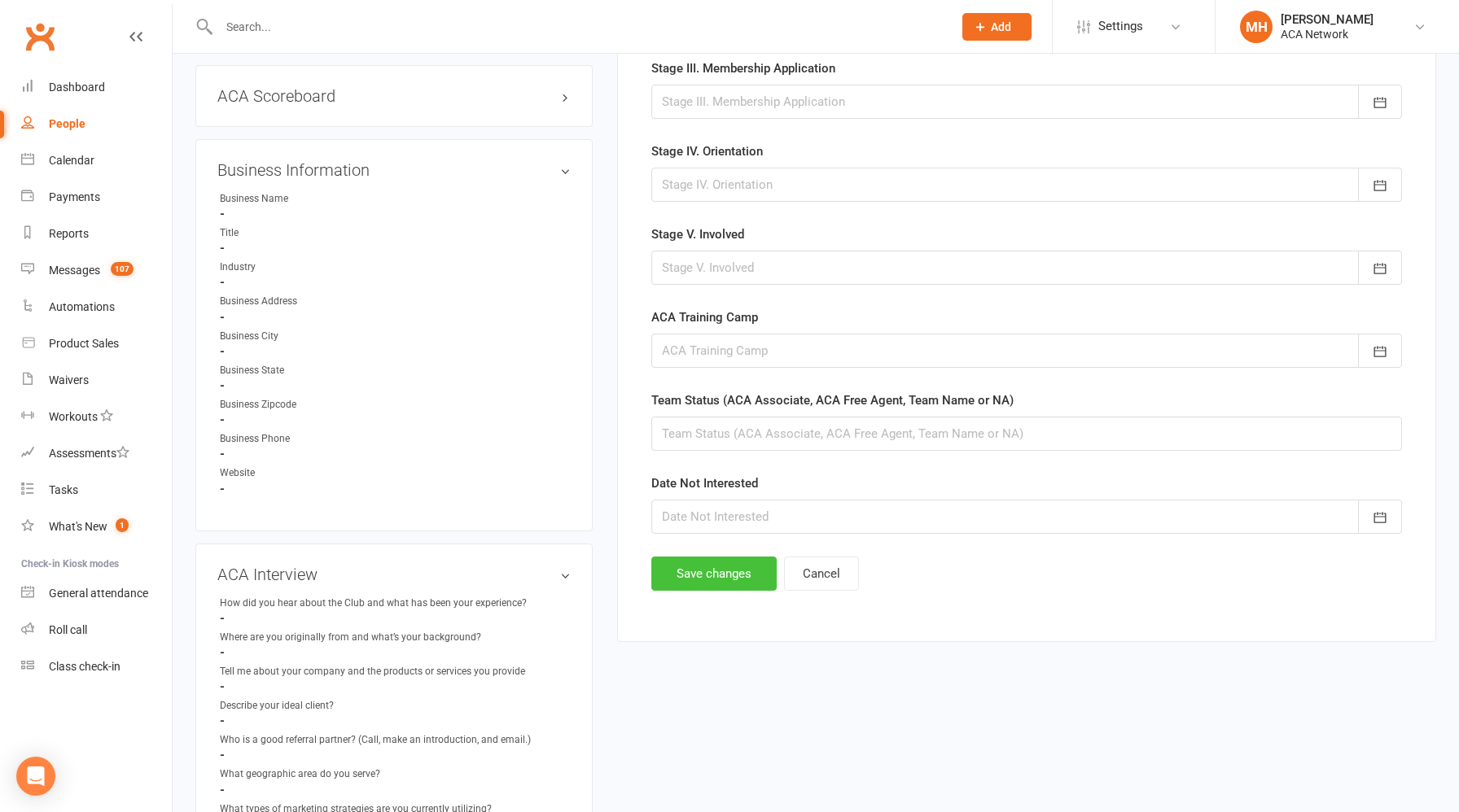
click at [714, 577] on button "Save changes" at bounding box center [714, 574] width 125 height 34
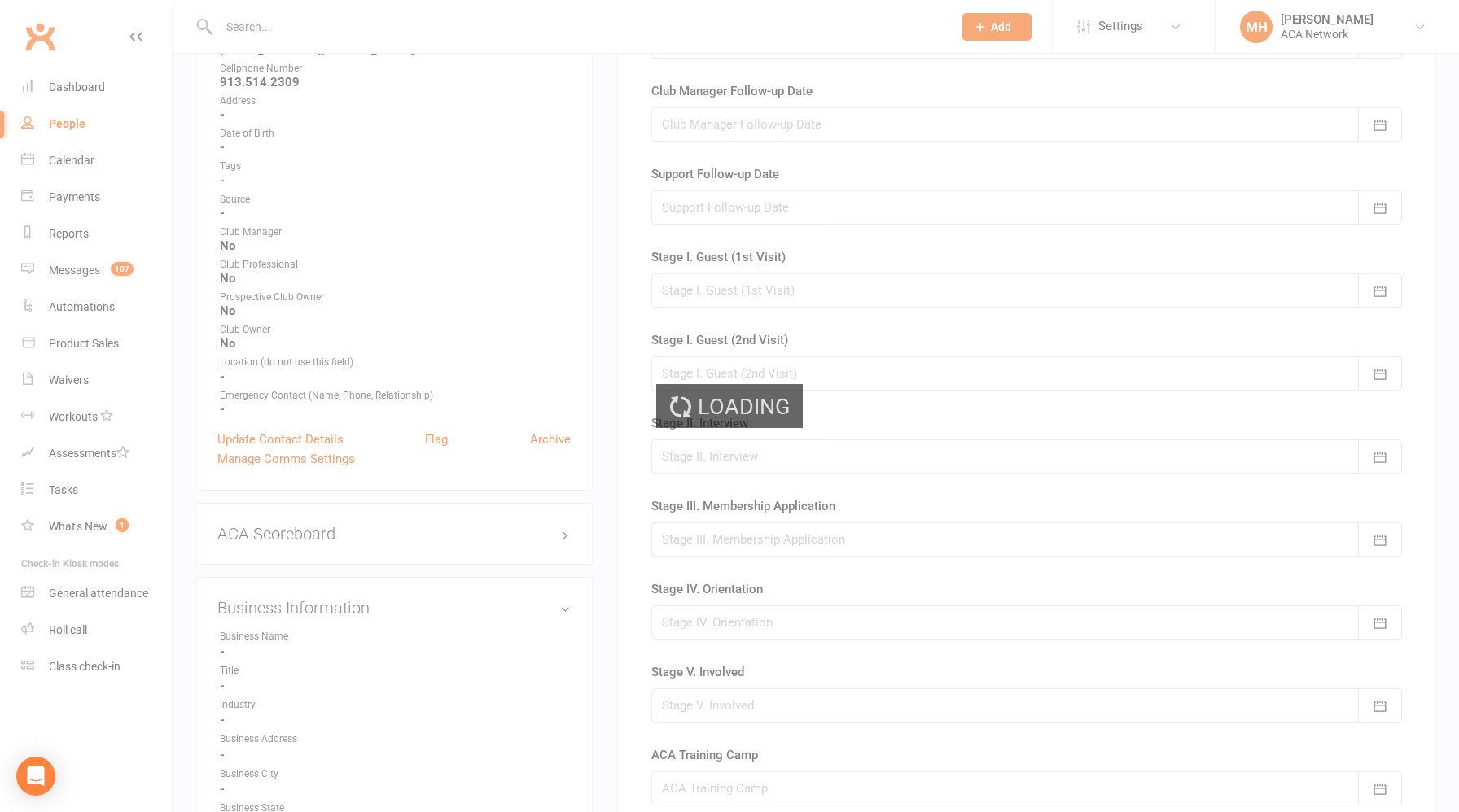
scroll to position [0, 0]
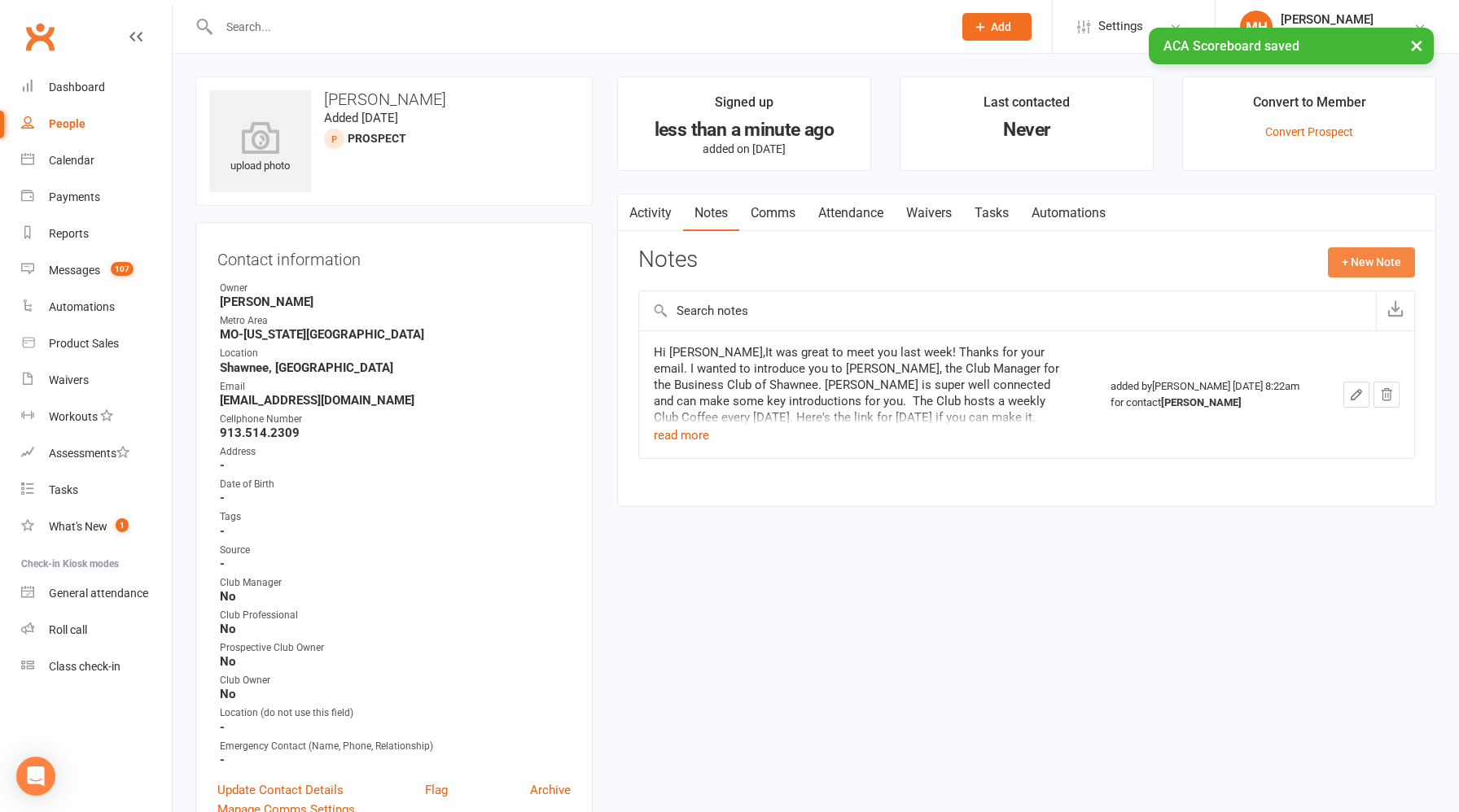
click at [1353, 266] on button "+ New Note" at bounding box center [1371, 262] width 87 height 30
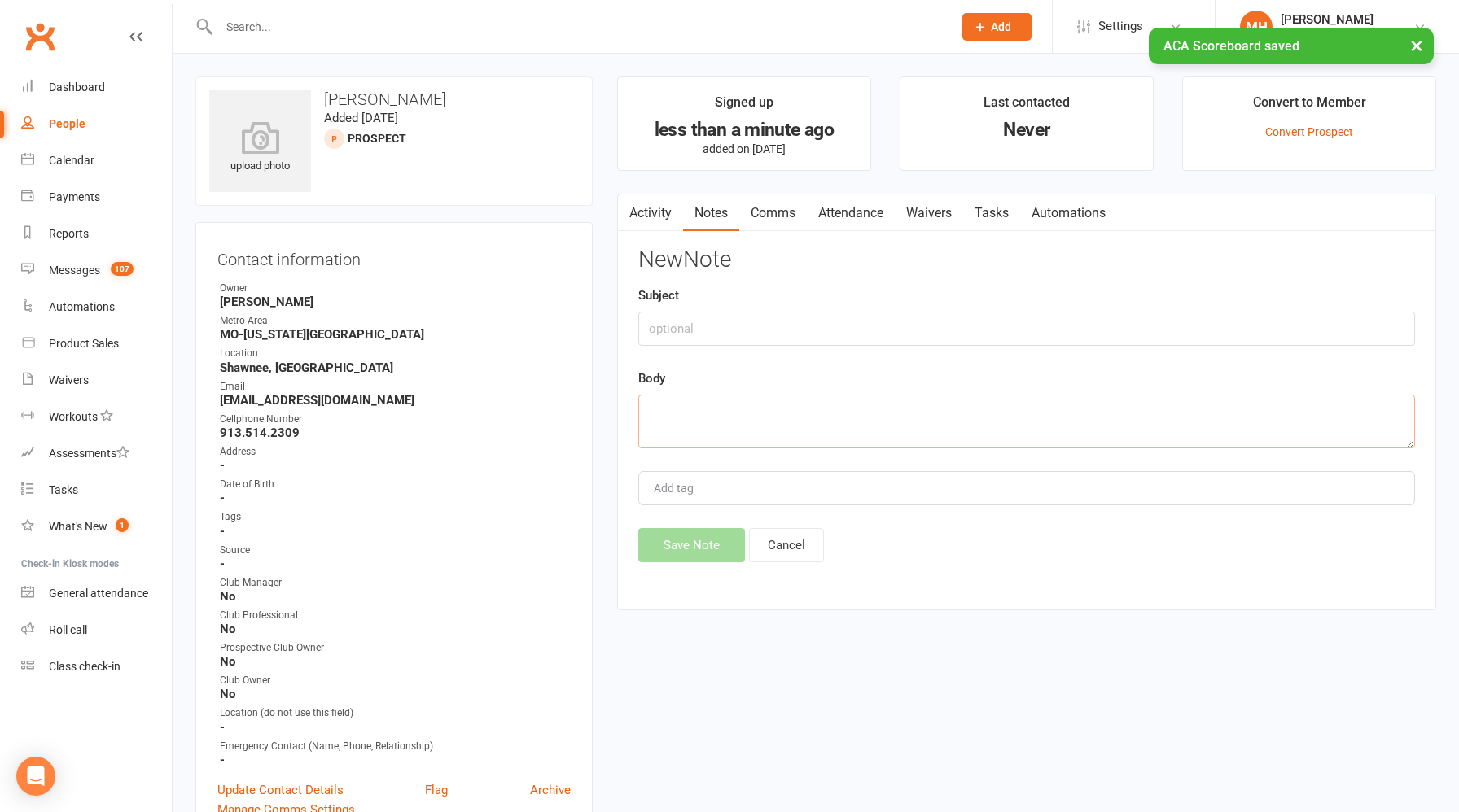
click at [738, 427] on textarea at bounding box center [1027, 421] width 777 height 53
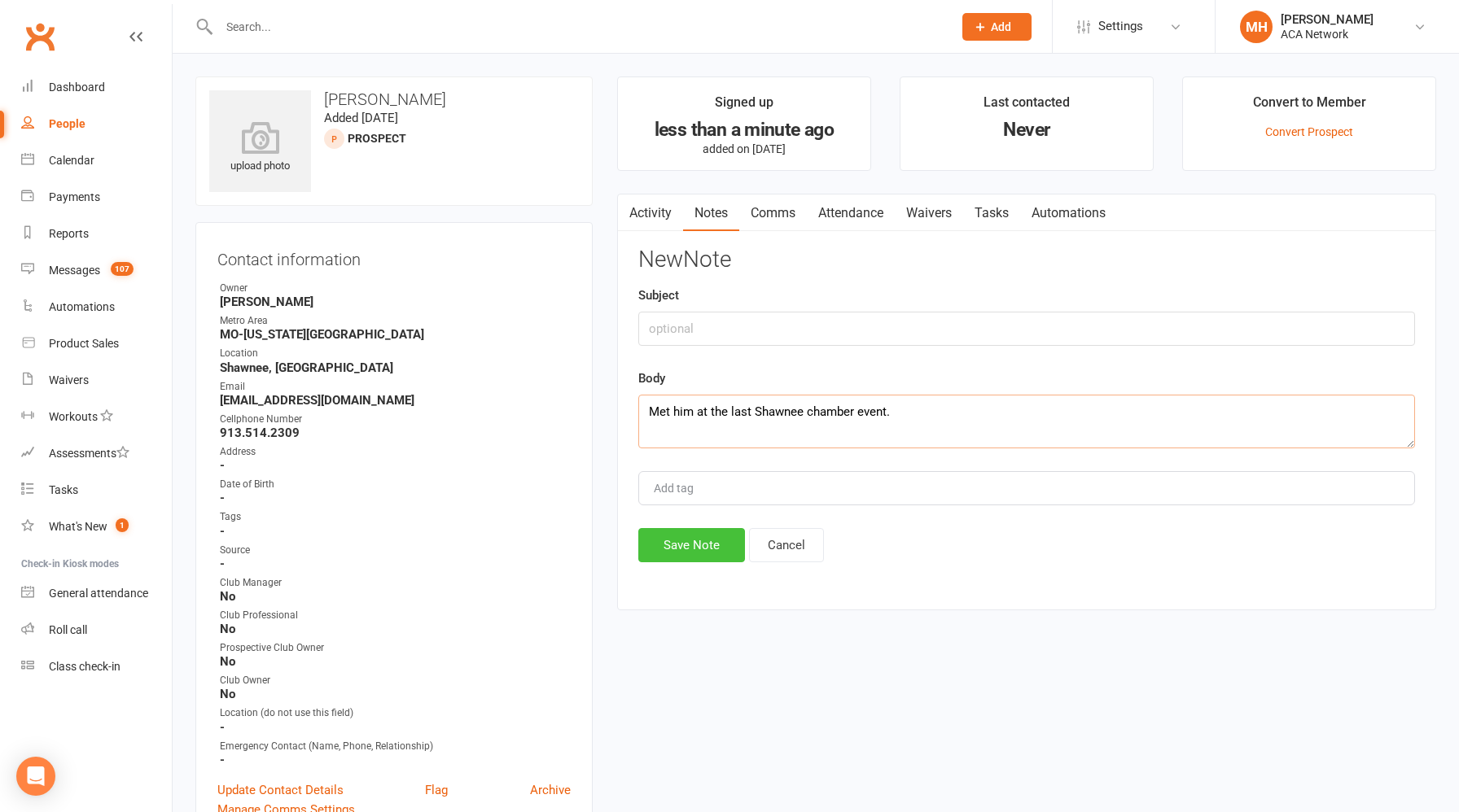
type textarea "Met him at the last Shawnee chamber event."
click at [668, 542] on button "Save Note" at bounding box center [692, 545] width 107 height 34
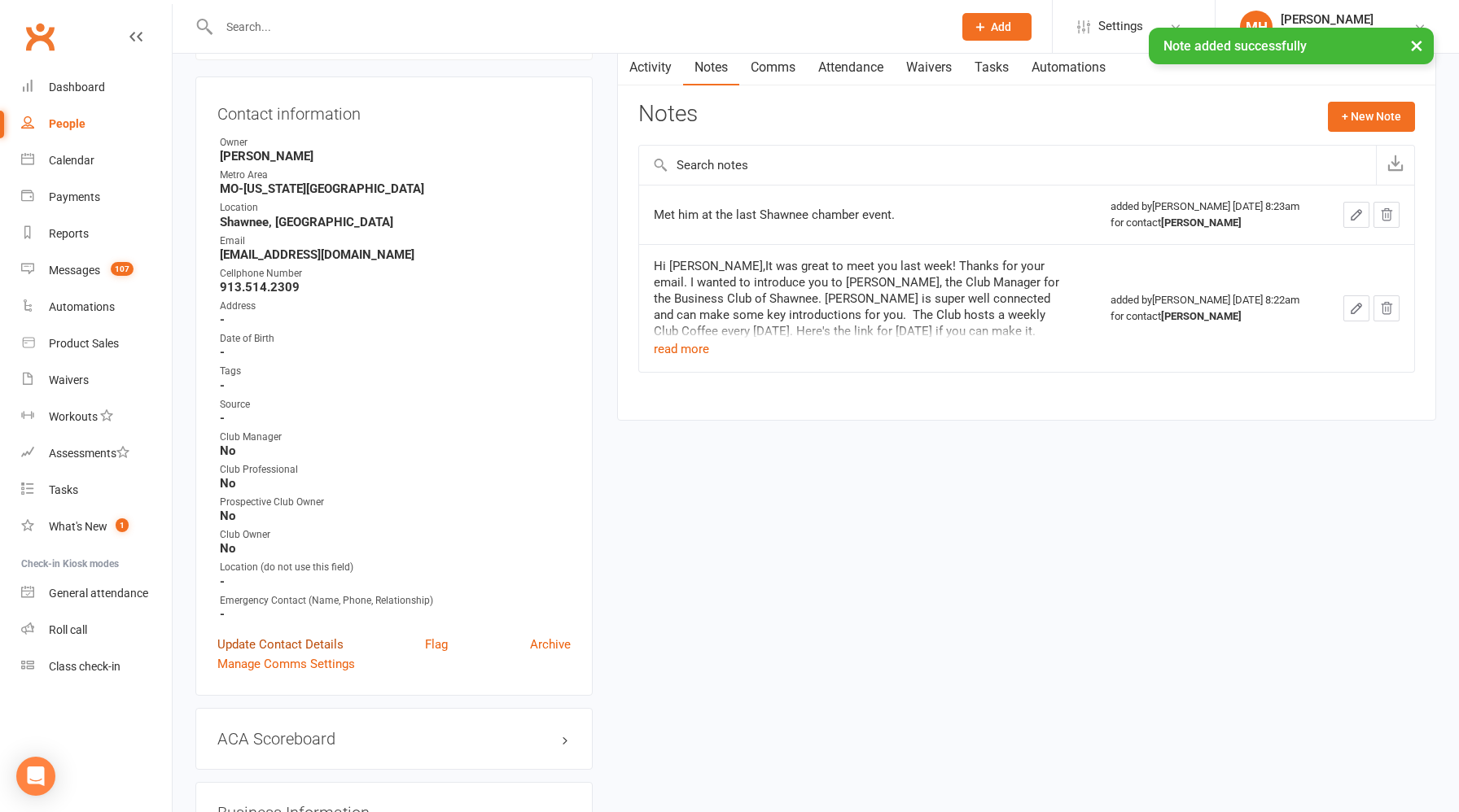
click at [321, 635] on link "Update Contact Details" at bounding box center [280, 644] width 126 height 19
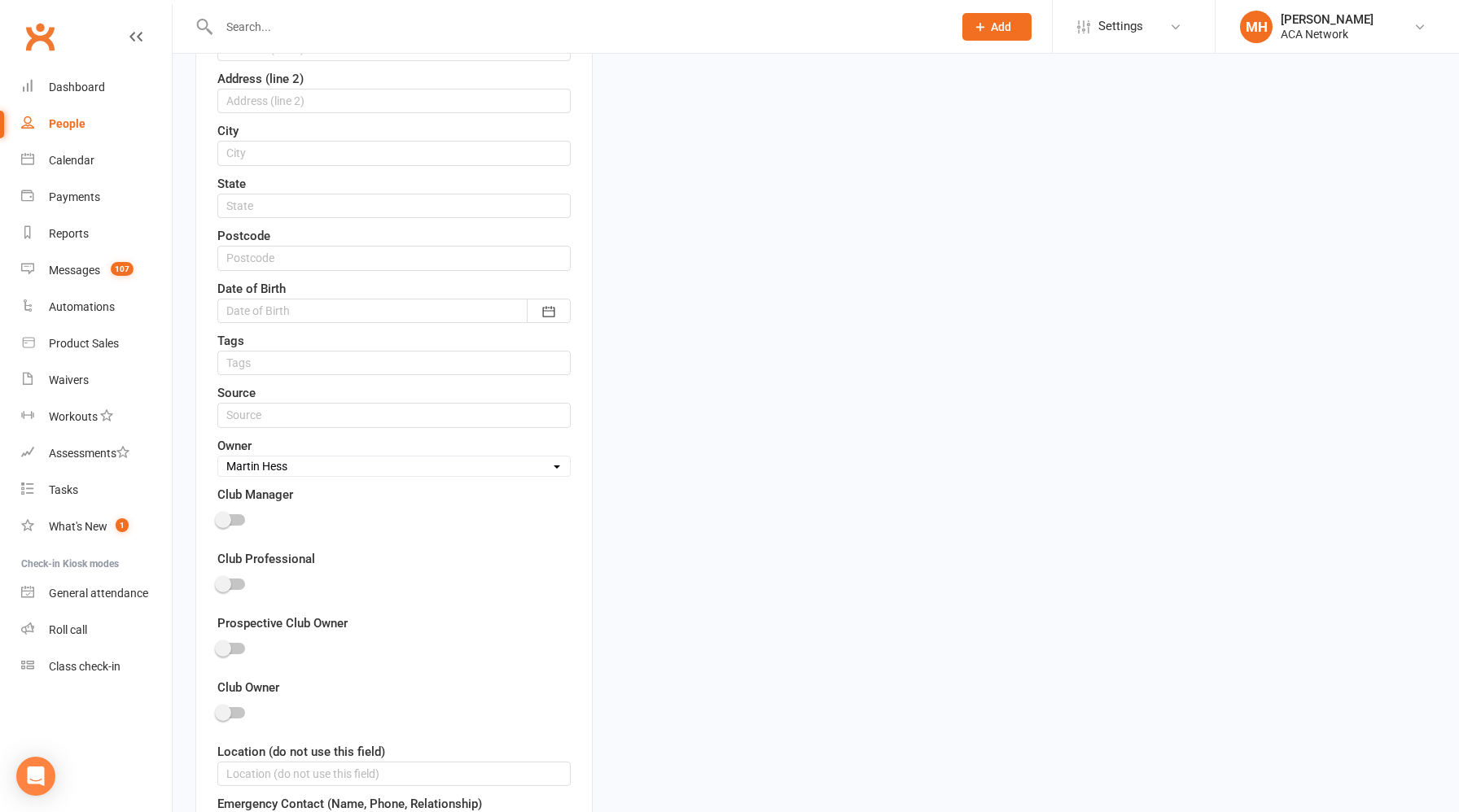
scroll to position [631, 0]
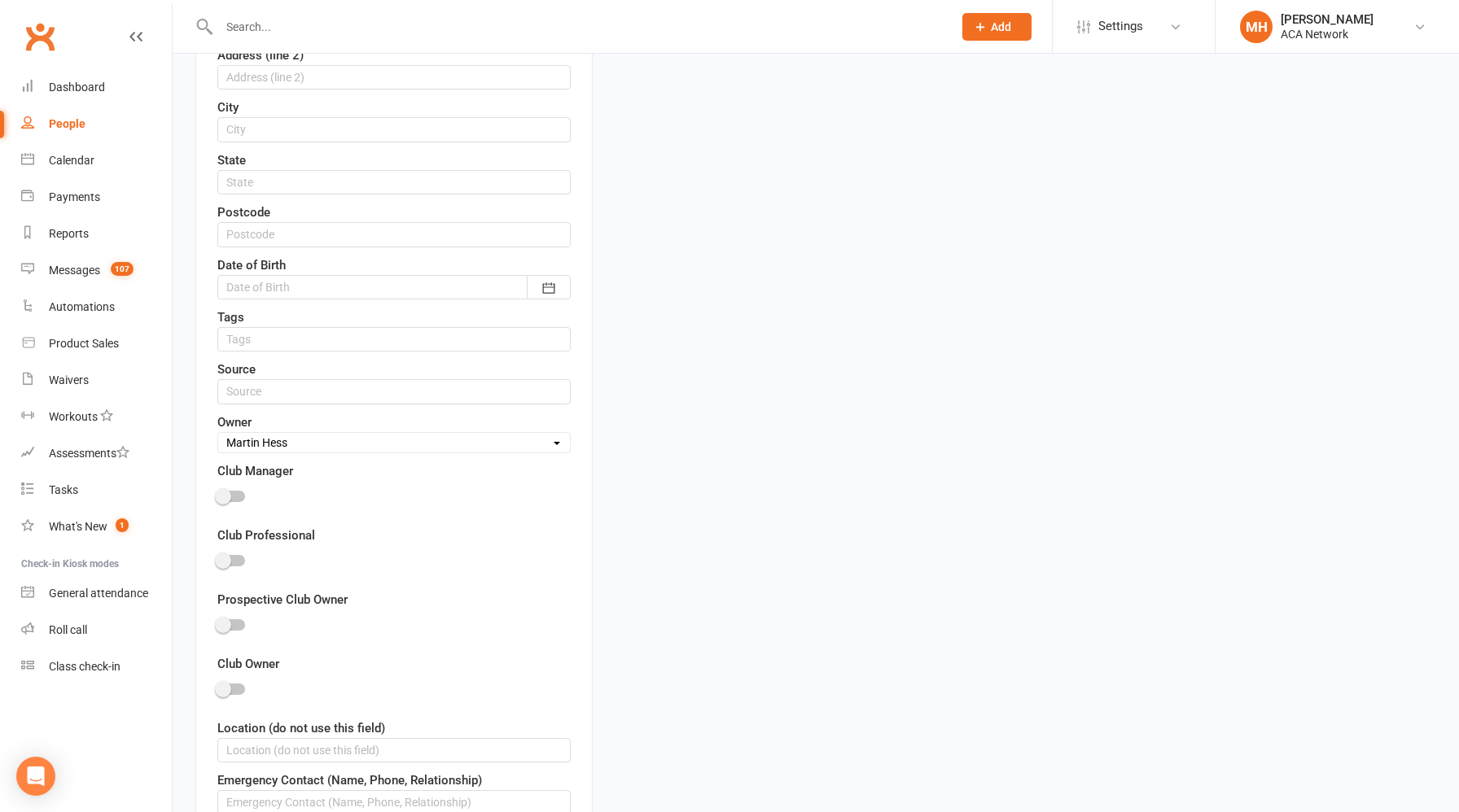
click at [334, 441] on select "Select Owner [PERSON_NAME] [PERSON_NAME] ACA Global ACA Marketing [PERSON_NAME]…" at bounding box center [393, 442] width 352 height 18
select select "19"
click at [218, 434] on select "Select Owner [PERSON_NAME] [PERSON_NAME] ACA Global ACA Marketing [PERSON_NAME]…" at bounding box center [393, 442] width 352 height 18
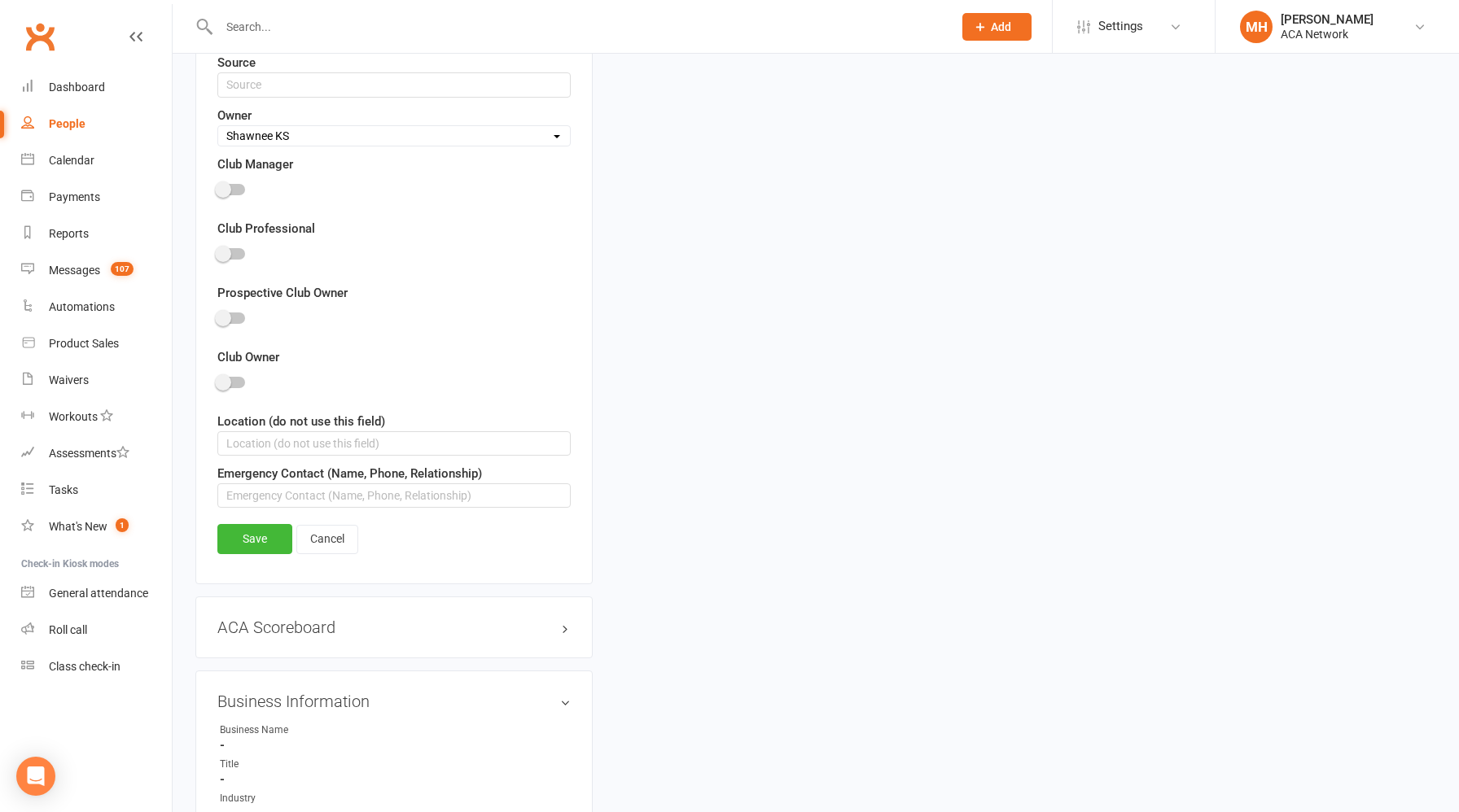
scroll to position [987, 0]
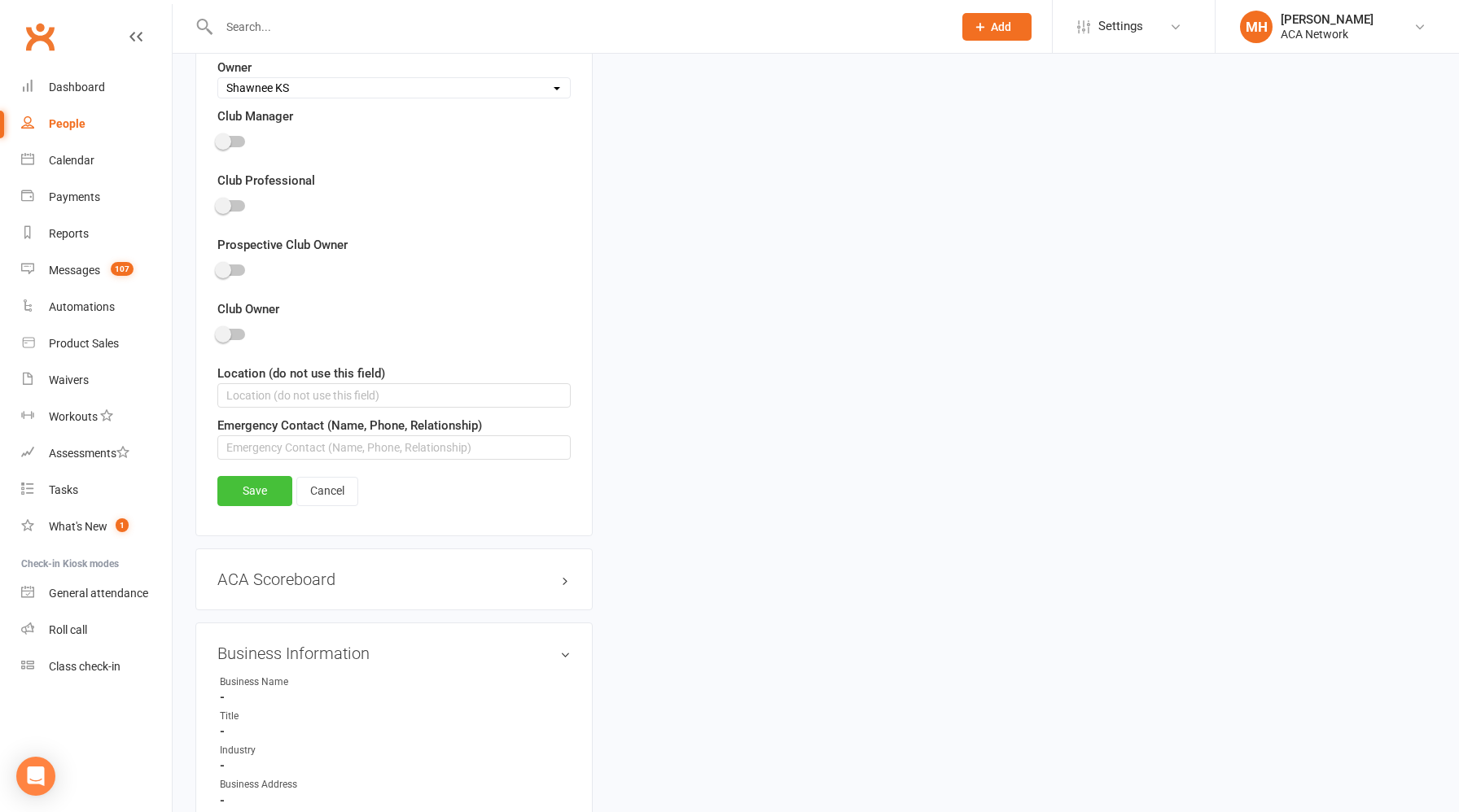
click at [253, 481] on link "Save" at bounding box center [254, 491] width 75 height 30
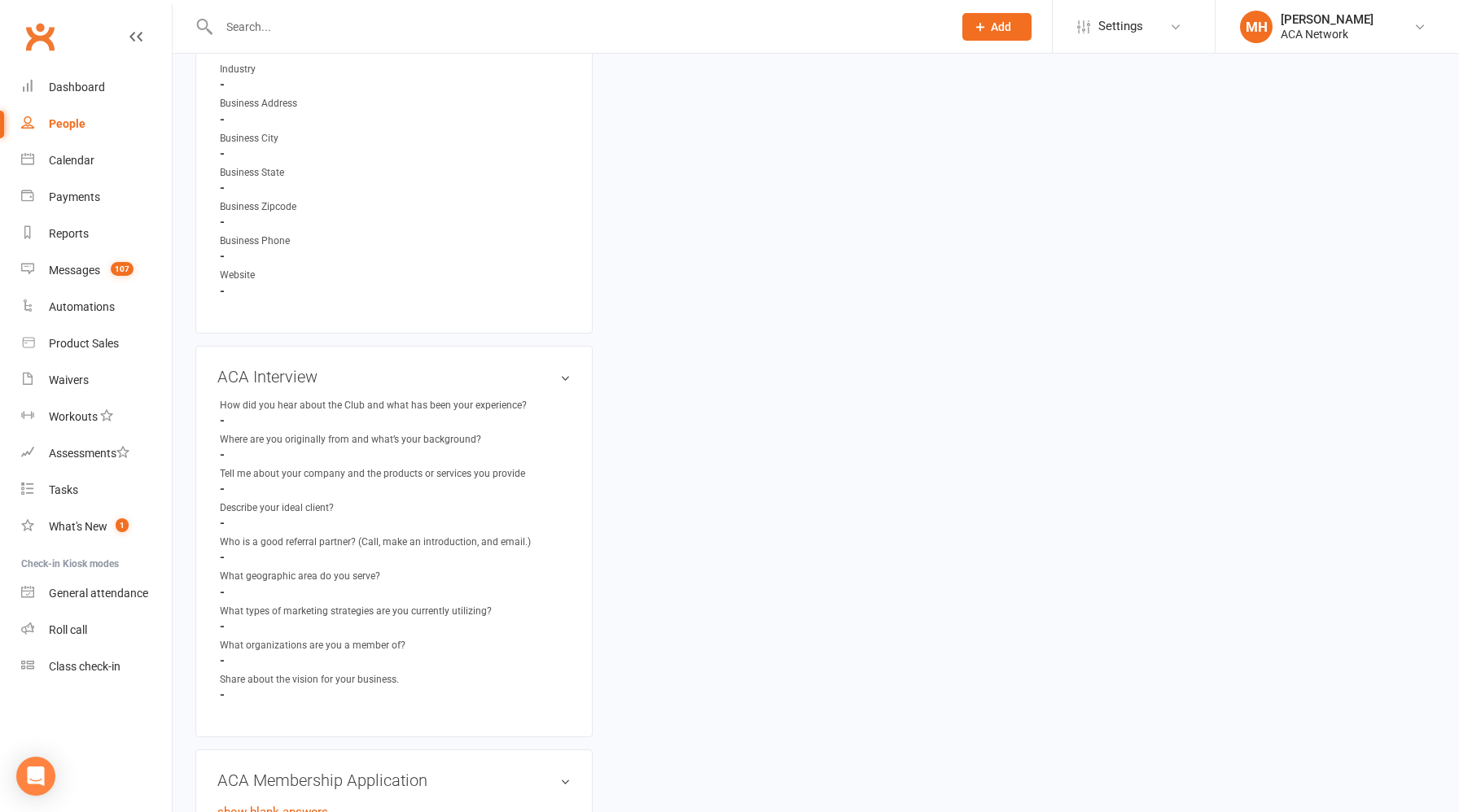
click at [984, 32] on icon at bounding box center [980, 26] width 14 height 14
click at [972, 70] on link "Prospect" at bounding box center [979, 72] width 145 height 37
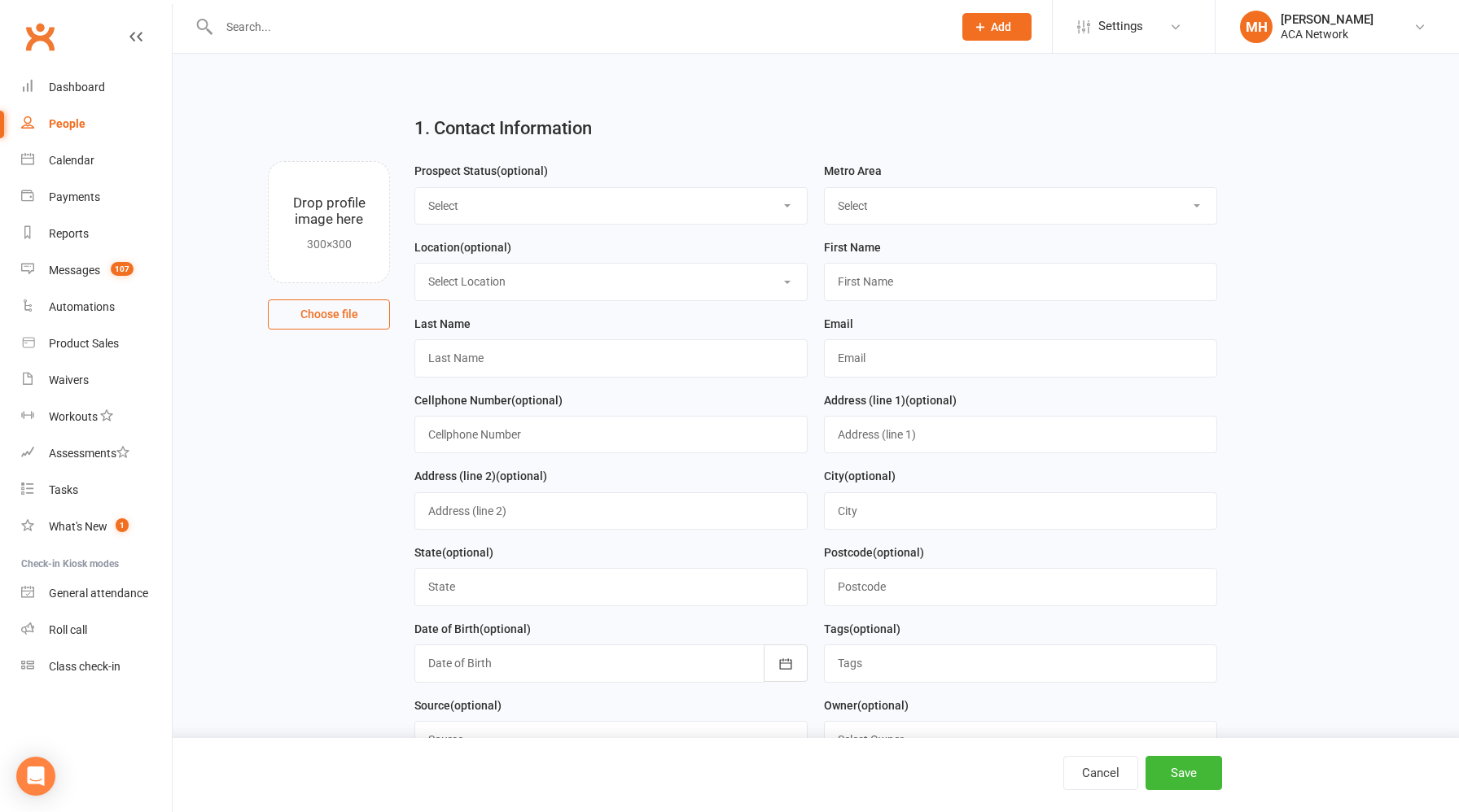
click at [845, 214] on select "Select ACA AL-[GEOGRAPHIC_DATA] [GEOGRAPHIC_DATA]-Mobile [GEOGRAPHIC_DATA]-Ft. …" at bounding box center [1021, 206] width 392 height 36
select select "MO-[US_STATE][GEOGRAPHIC_DATA]"
click at [825, 188] on select "Select ACA AL-[GEOGRAPHIC_DATA] [GEOGRAPHIC_DATA]-Mobile [GEOGRAPHIC_DATA]-Ft. …" at bounding box center [1021, 206] width 392 height 36
click at [701, 285] on select "Select Location ACA Global Business Club ACA Rookie Club [GEOGRAPHIC_DATA], [GE…" at bounding box center [611, 281] width 392 height 36
select select "18"
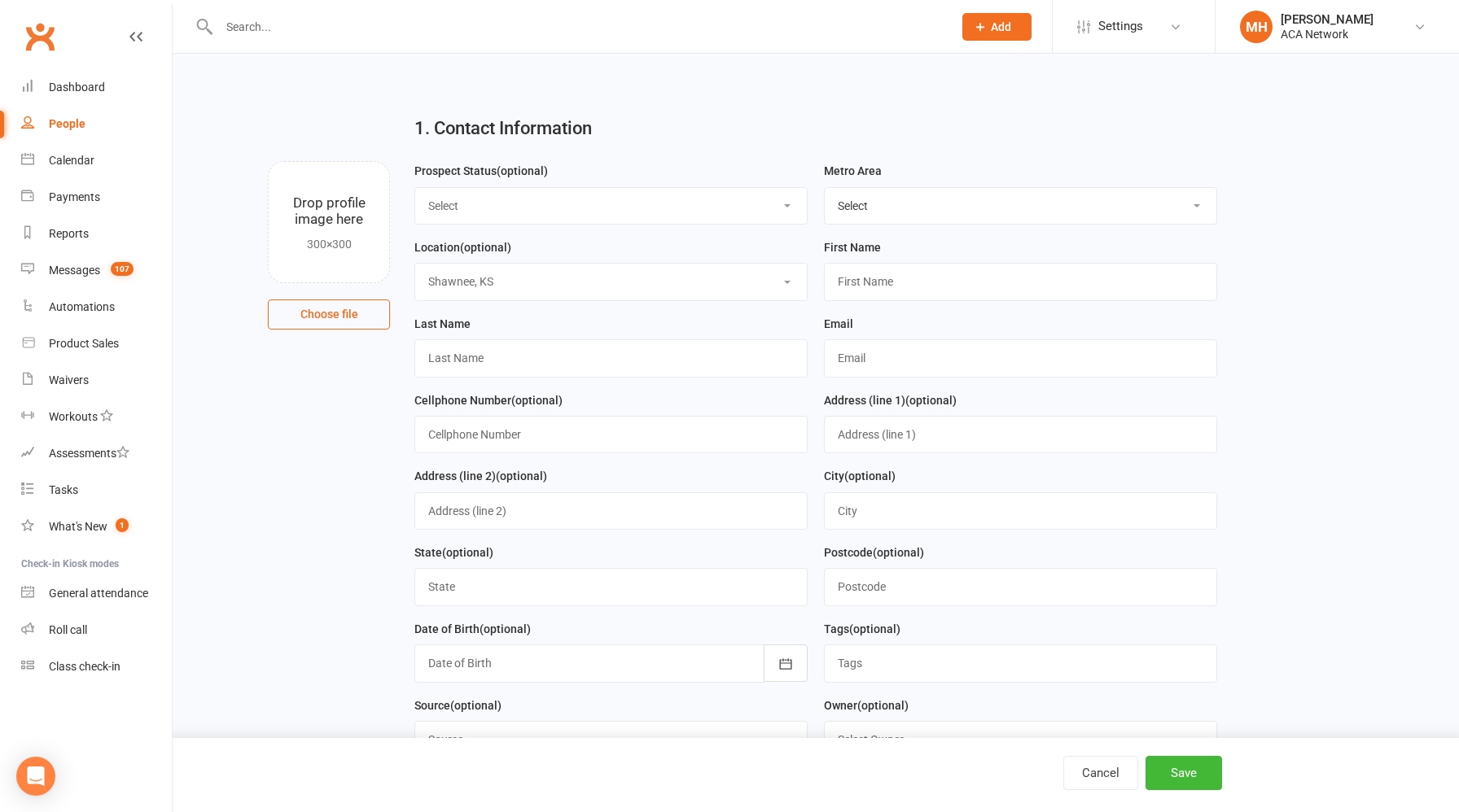
click at [415, 264] on select "Select Location ACA Global Business Club ACA Rookie Club [GEOGRAPHIC_DATA], [GE…" at bounding box center [611, 281] width 392 height 36
click at [884, 298] on input "text" at bounding box center [1021, 281] width 393 height 37
type input "K"
type input "[PERSON_NAME]"
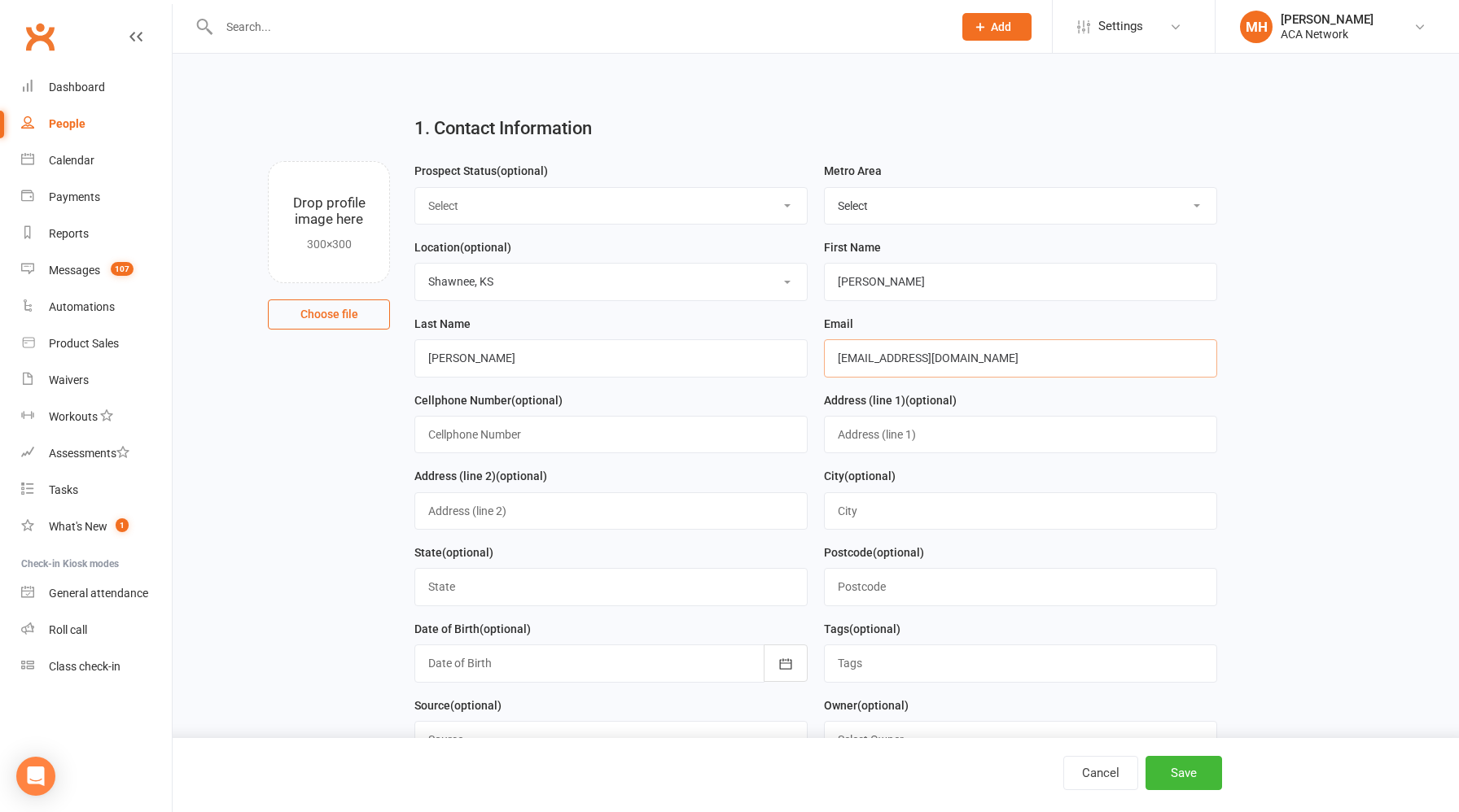
type input "[EMAIL_ADDRESS][DOMAIN_NAME]"
click at [526, 436] on input "text" at bounding box center [611, 435] width 393 height 37
type input "913.620.8070"
click at [1157, 762] on button "Save" at bounding box center [1183, 773] width 76 height 34
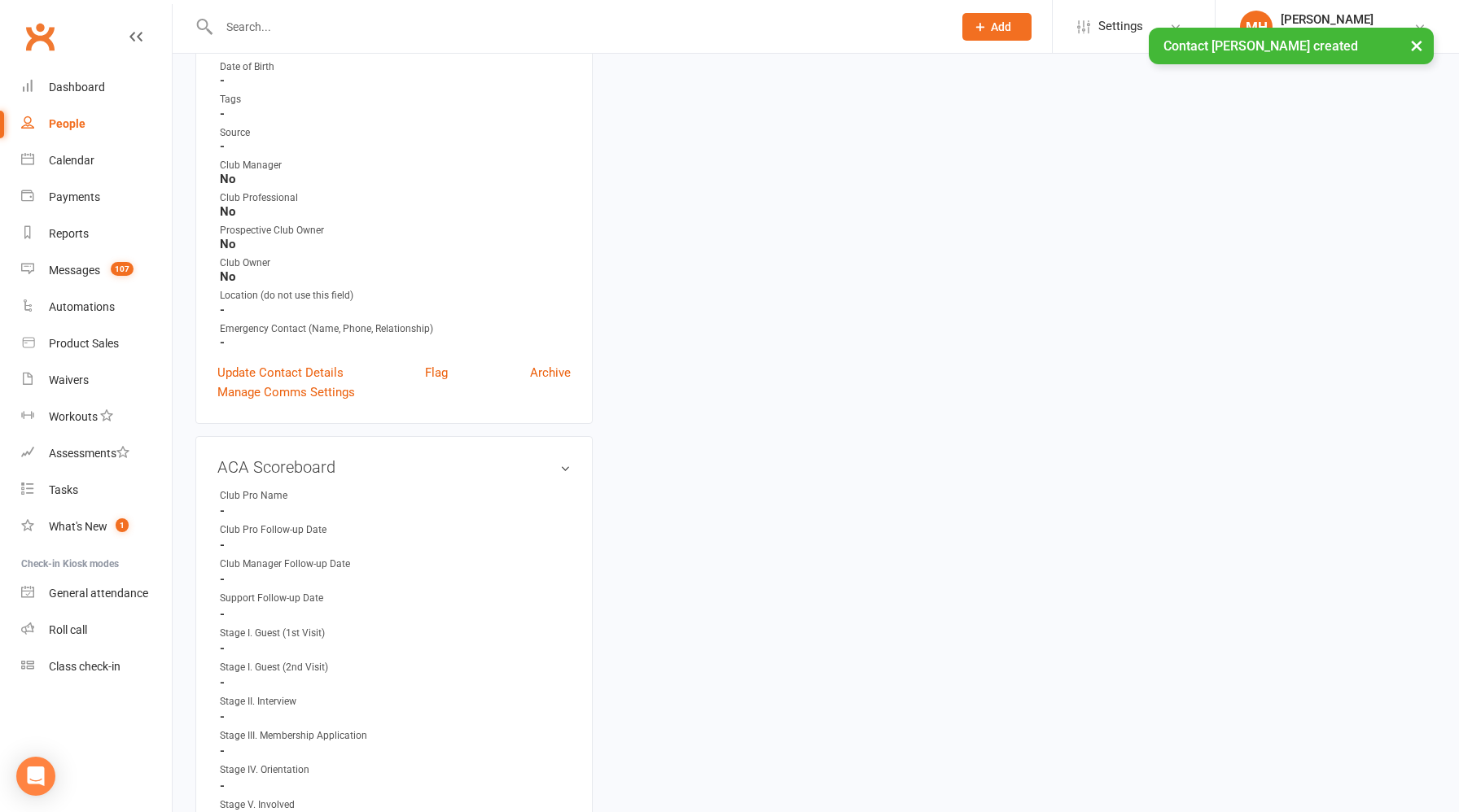
scroll to position [429, 0]
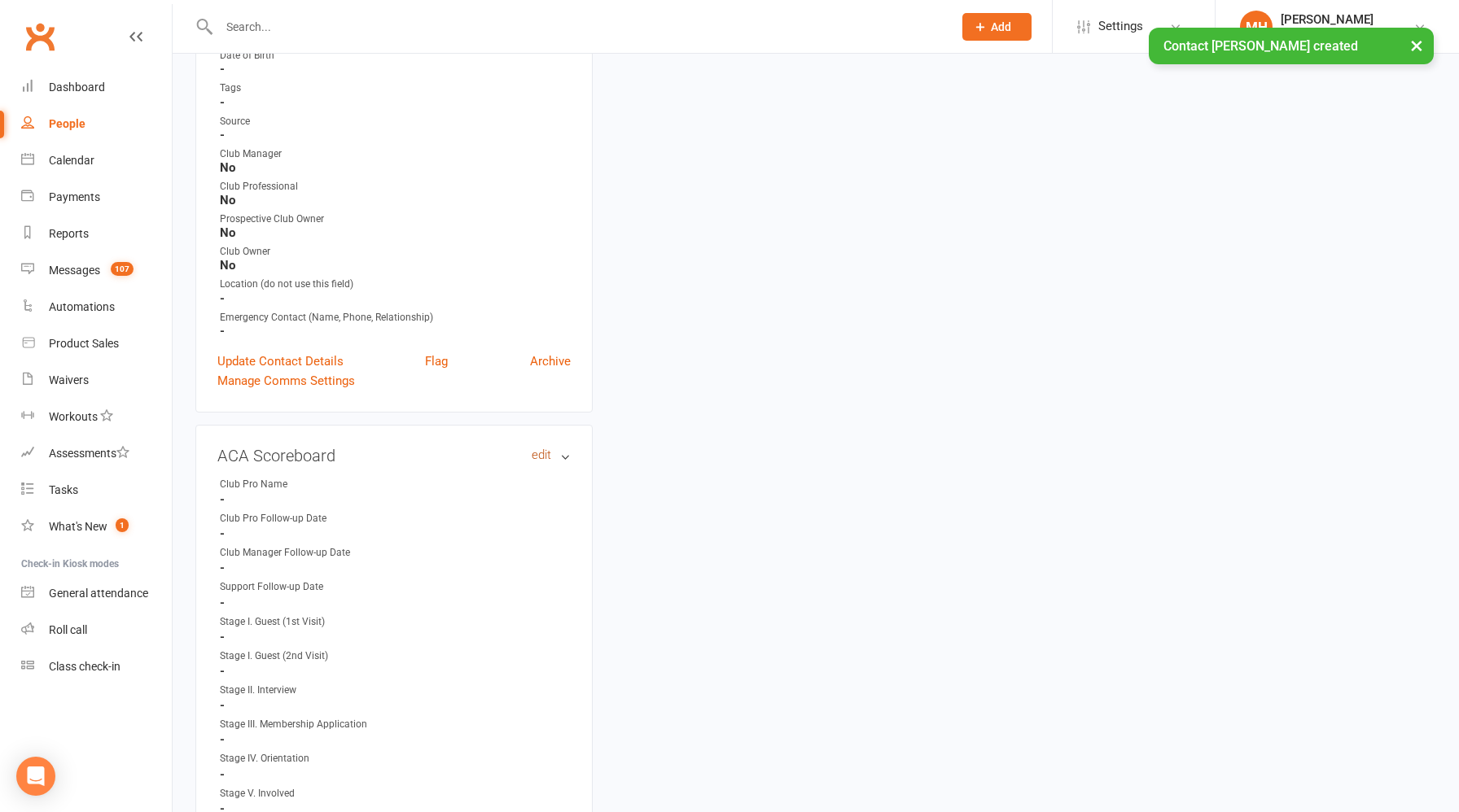
click at [540, 454] on link "edit" at bounding box center [541, 455] width 19 height 14
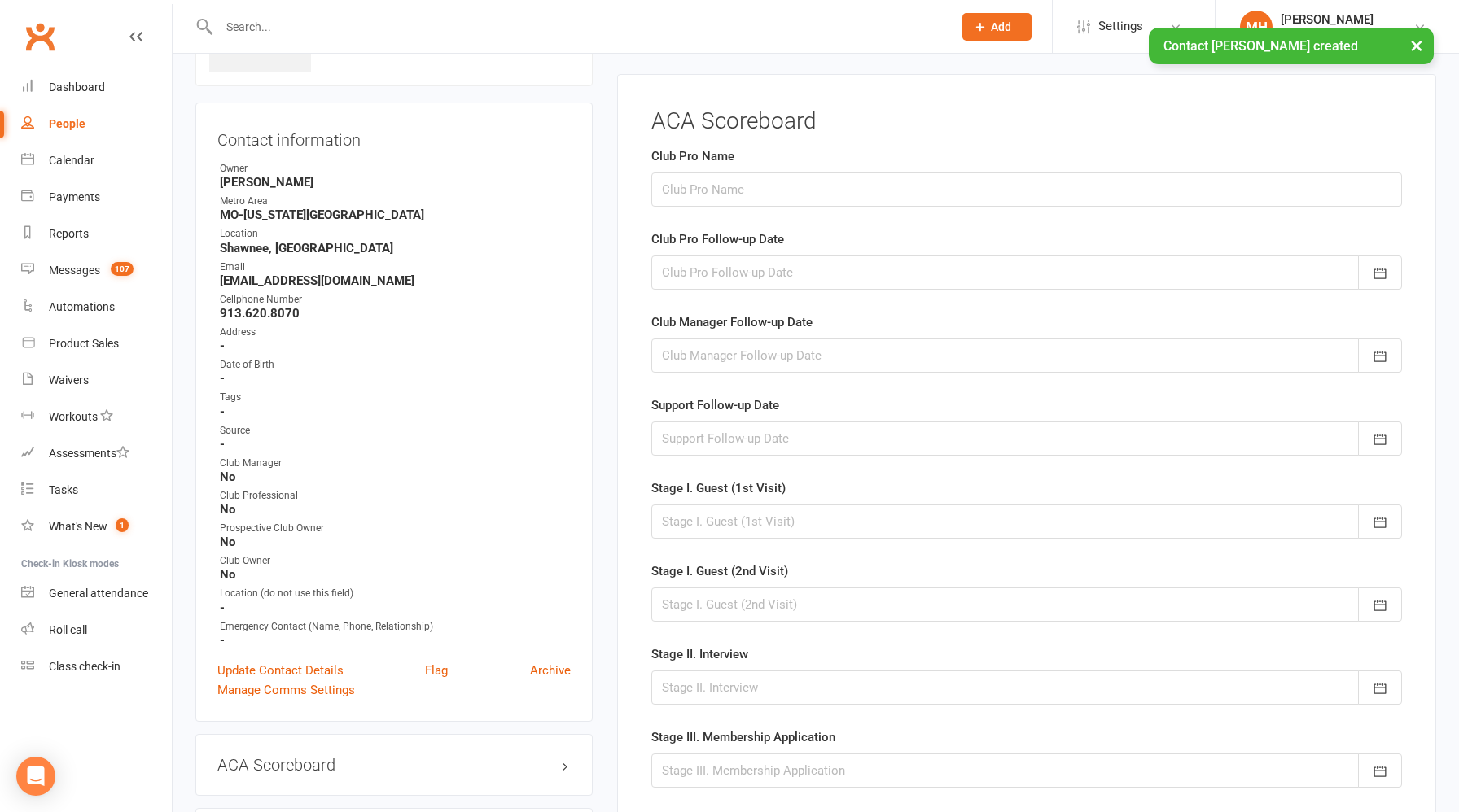
scroll to position [112, 0]
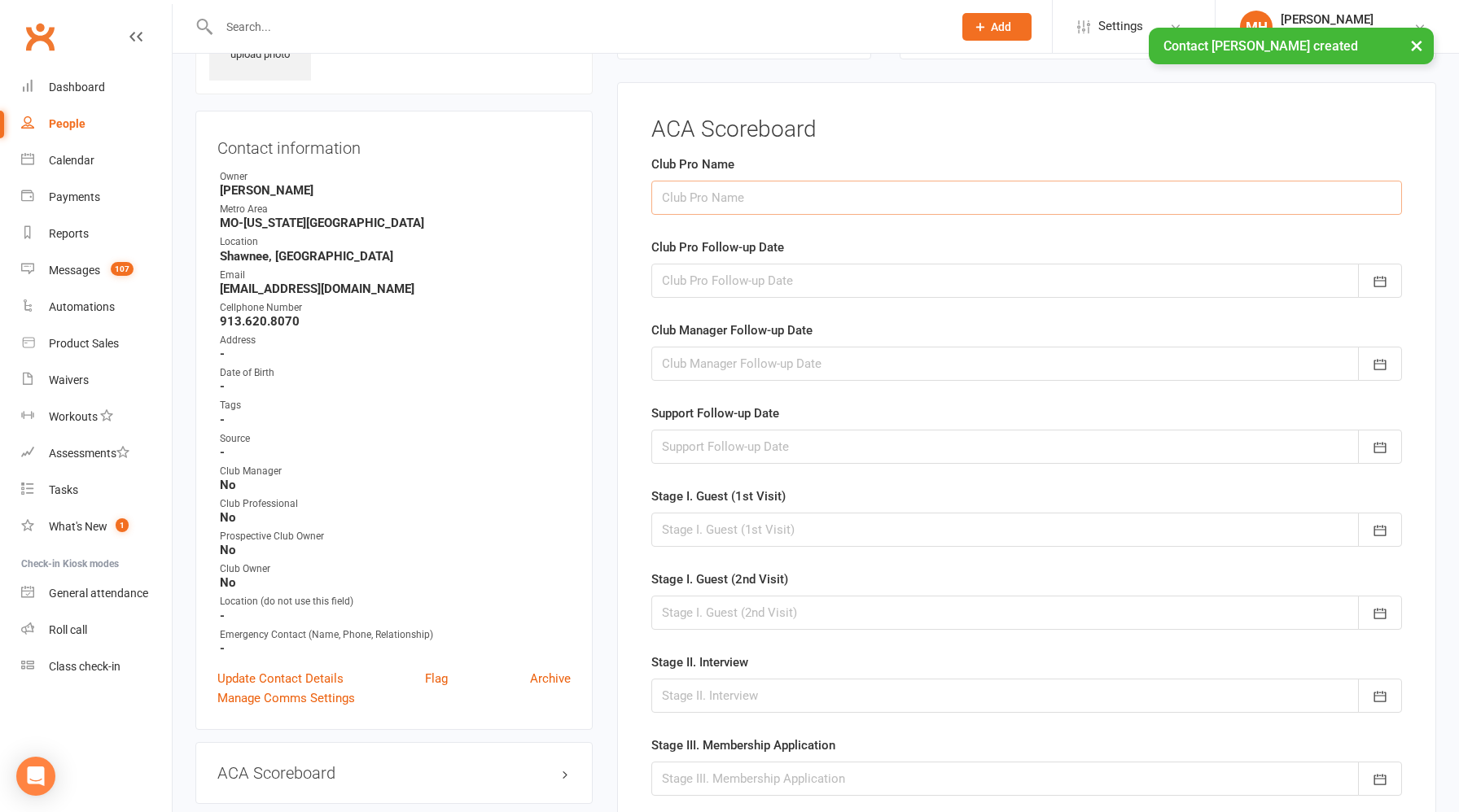
click at [756, 206] on input "text" at bounding box center [1026, 197] width 750 height 34
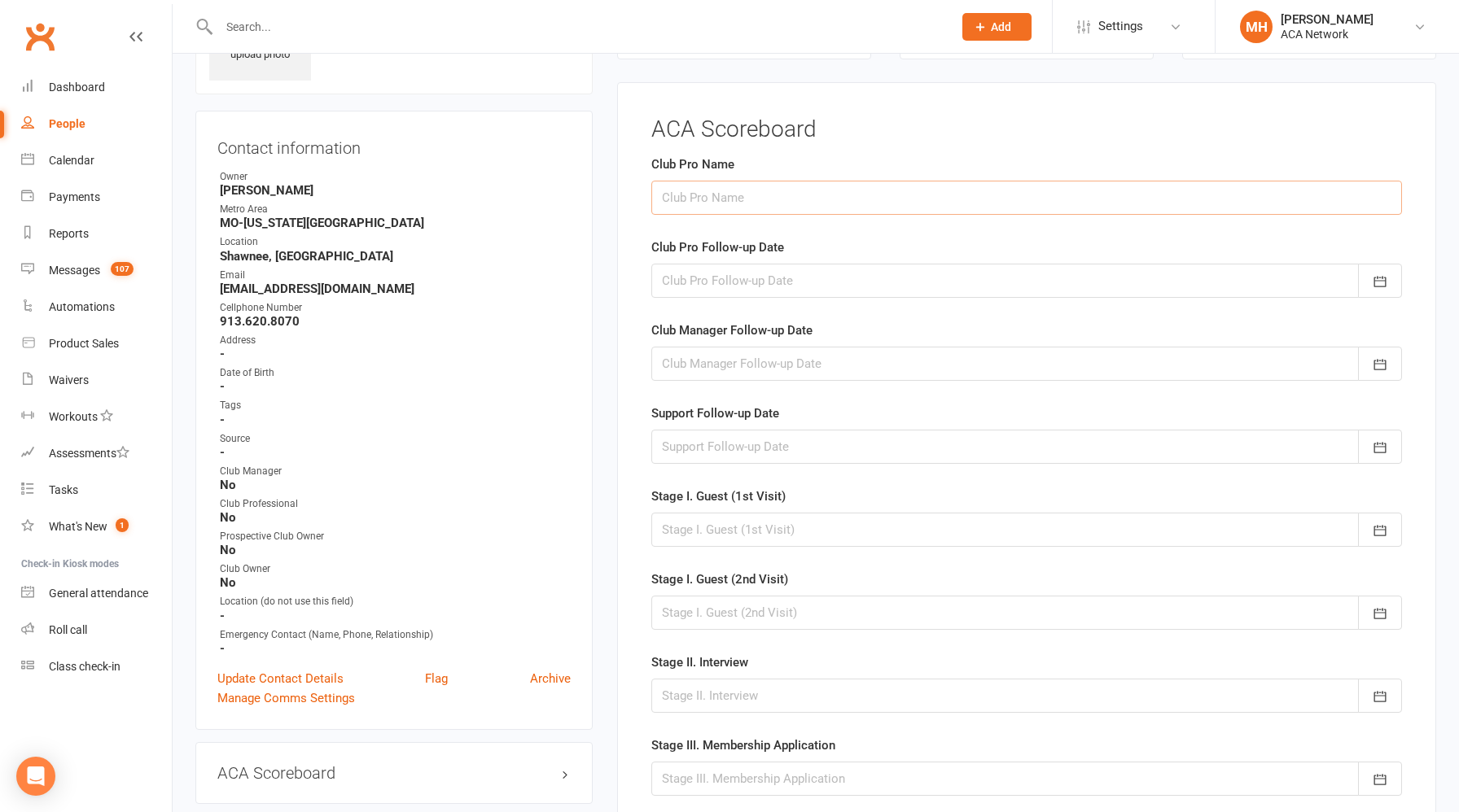
type input "[PERSON_NAME]"
click at [751, 281] on div at bounding box center [1026, 281] width 750 height 34
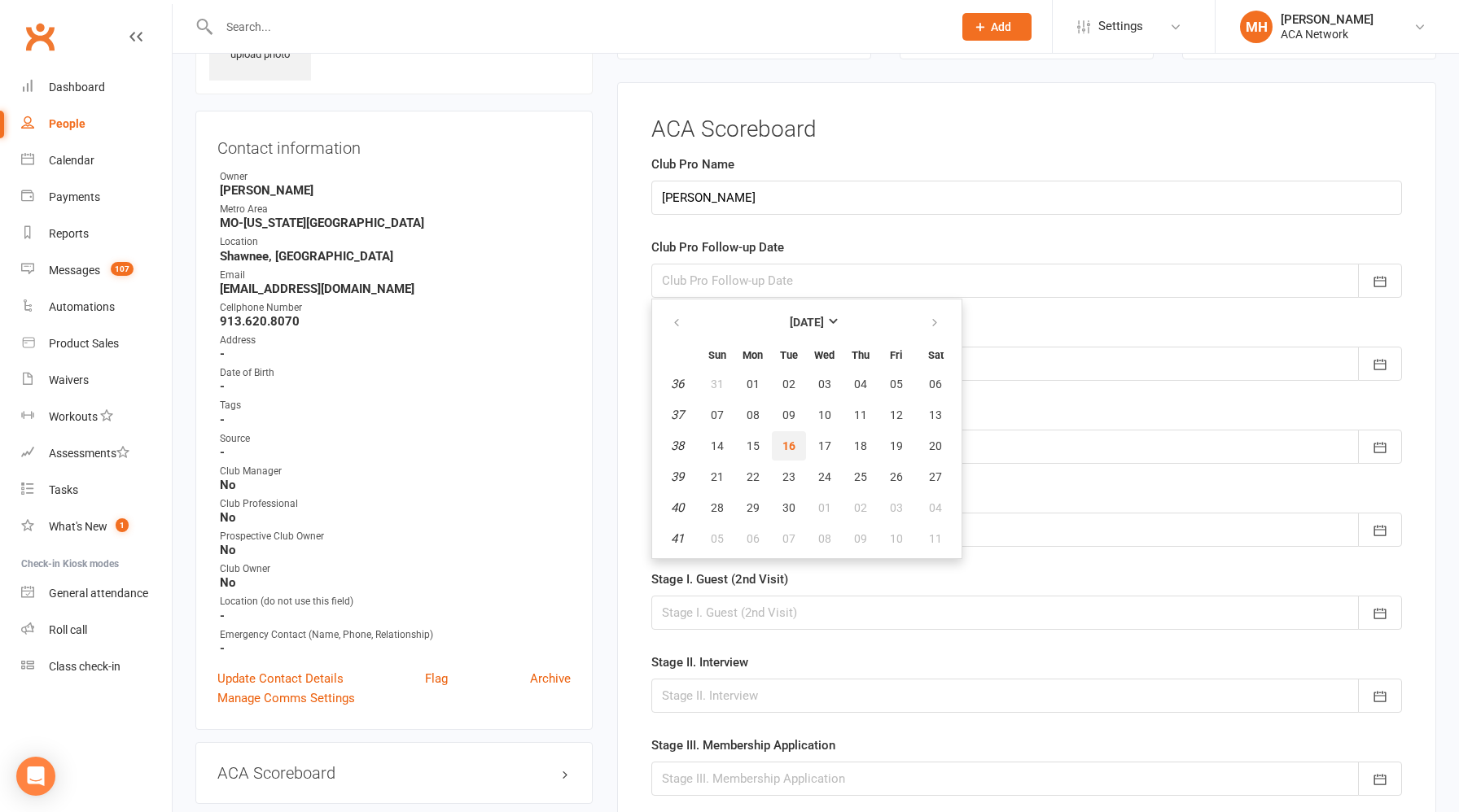
click at [788, 442] on span "16" at bounding box center [788, 446] width 13 height 13
type input "[DATE]"
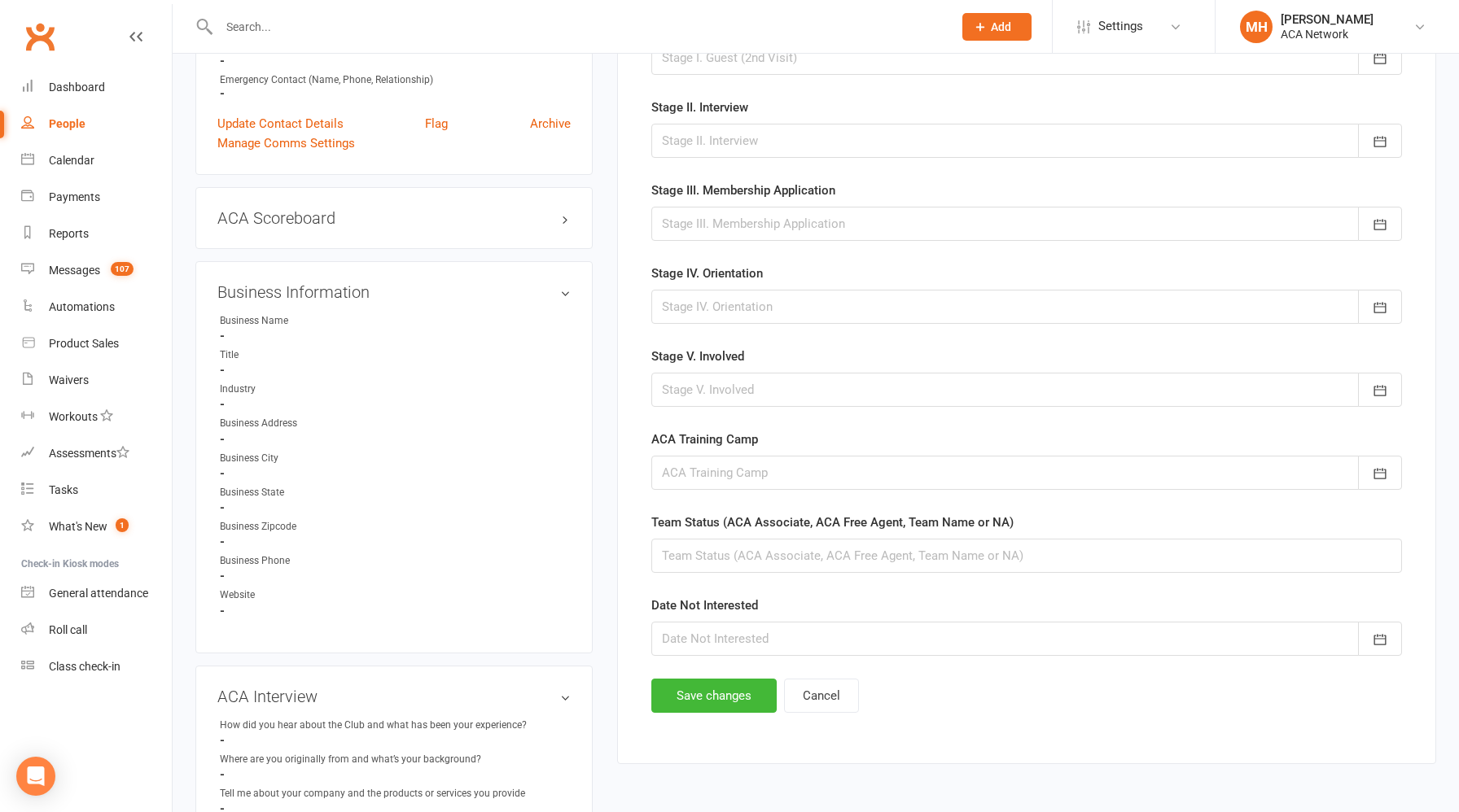
scroll to position [795, 0]
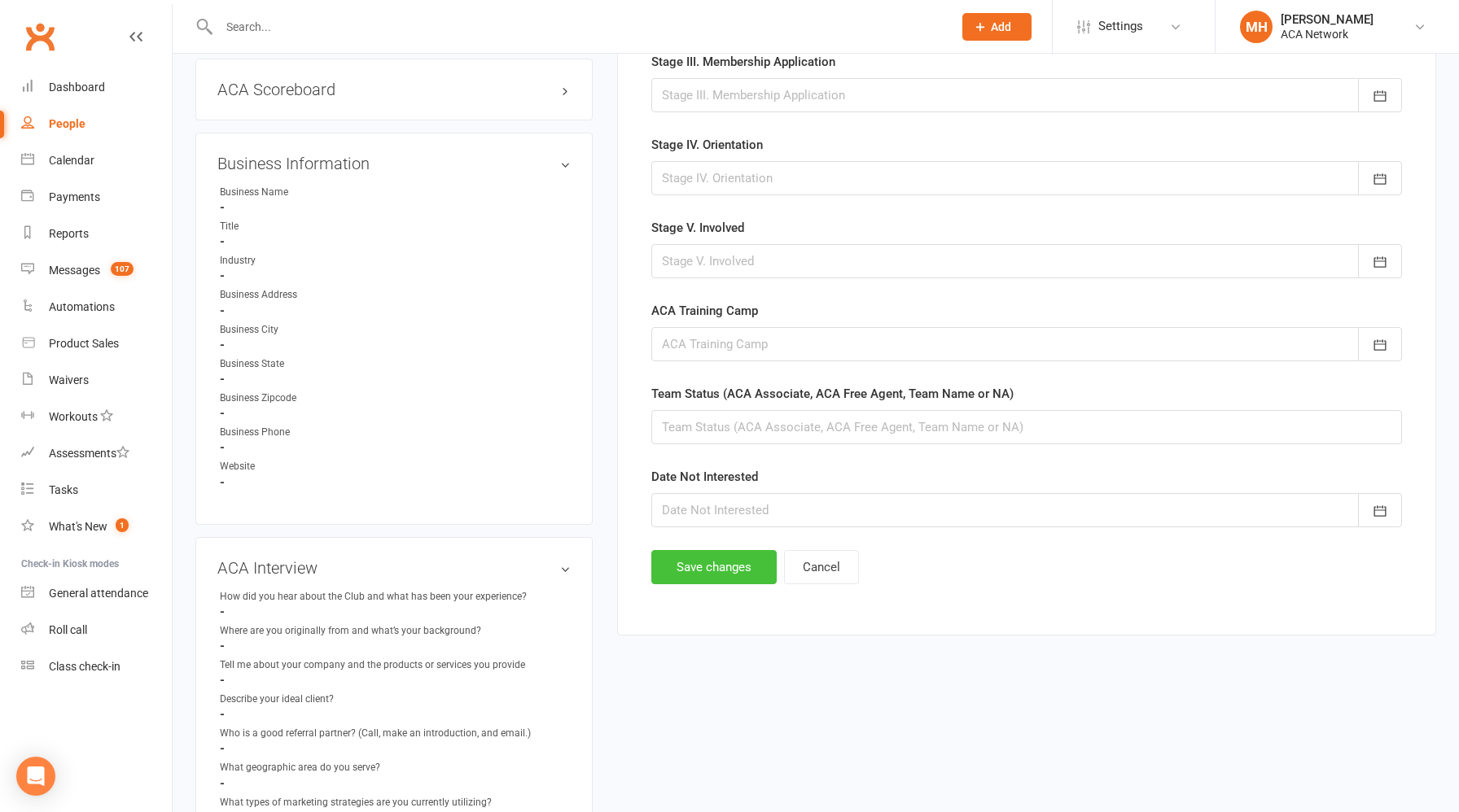
click at [712, 575] on button "Save changes" at bounding box center [714, 567] width 125 height 34
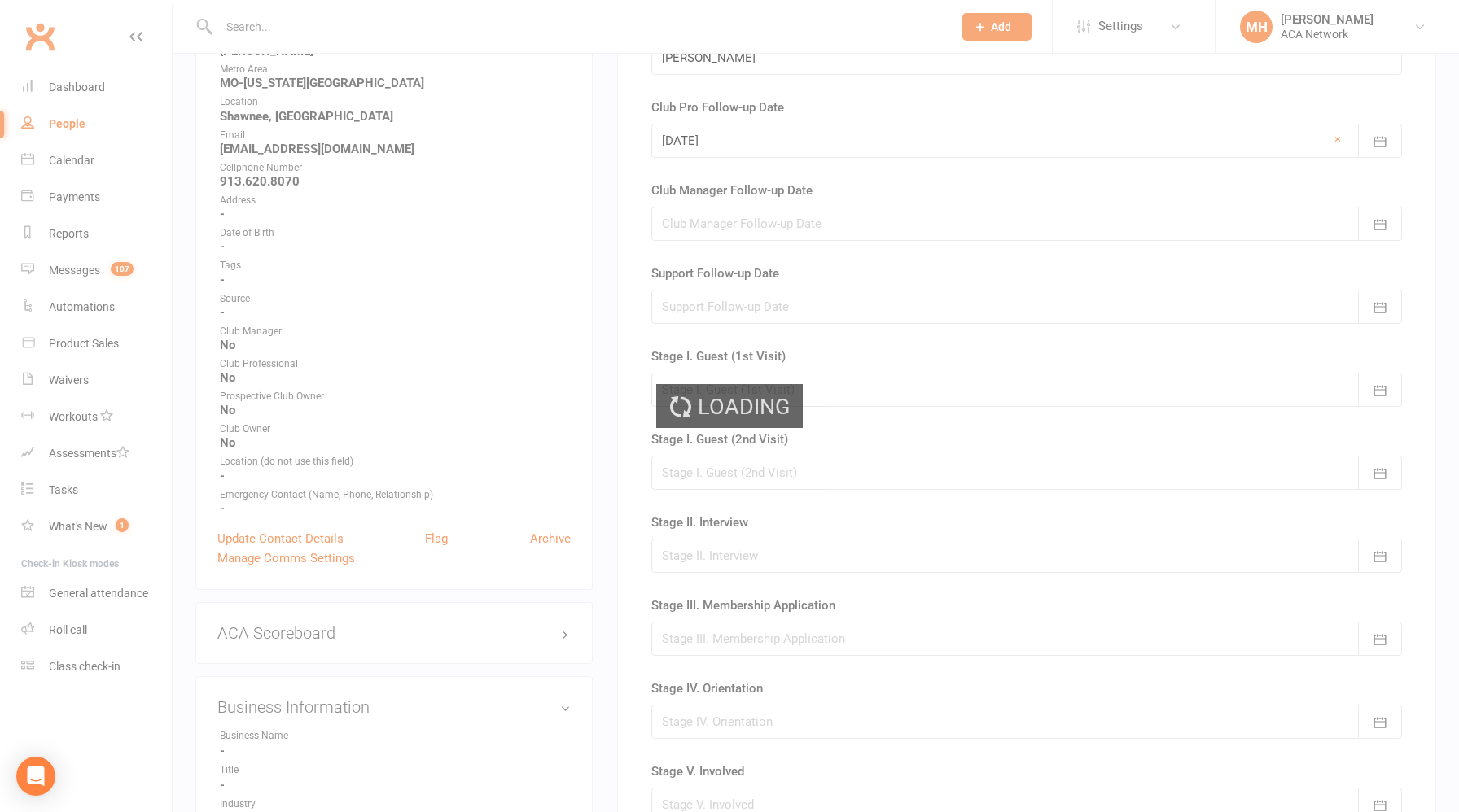
scroll to position [51, 0]
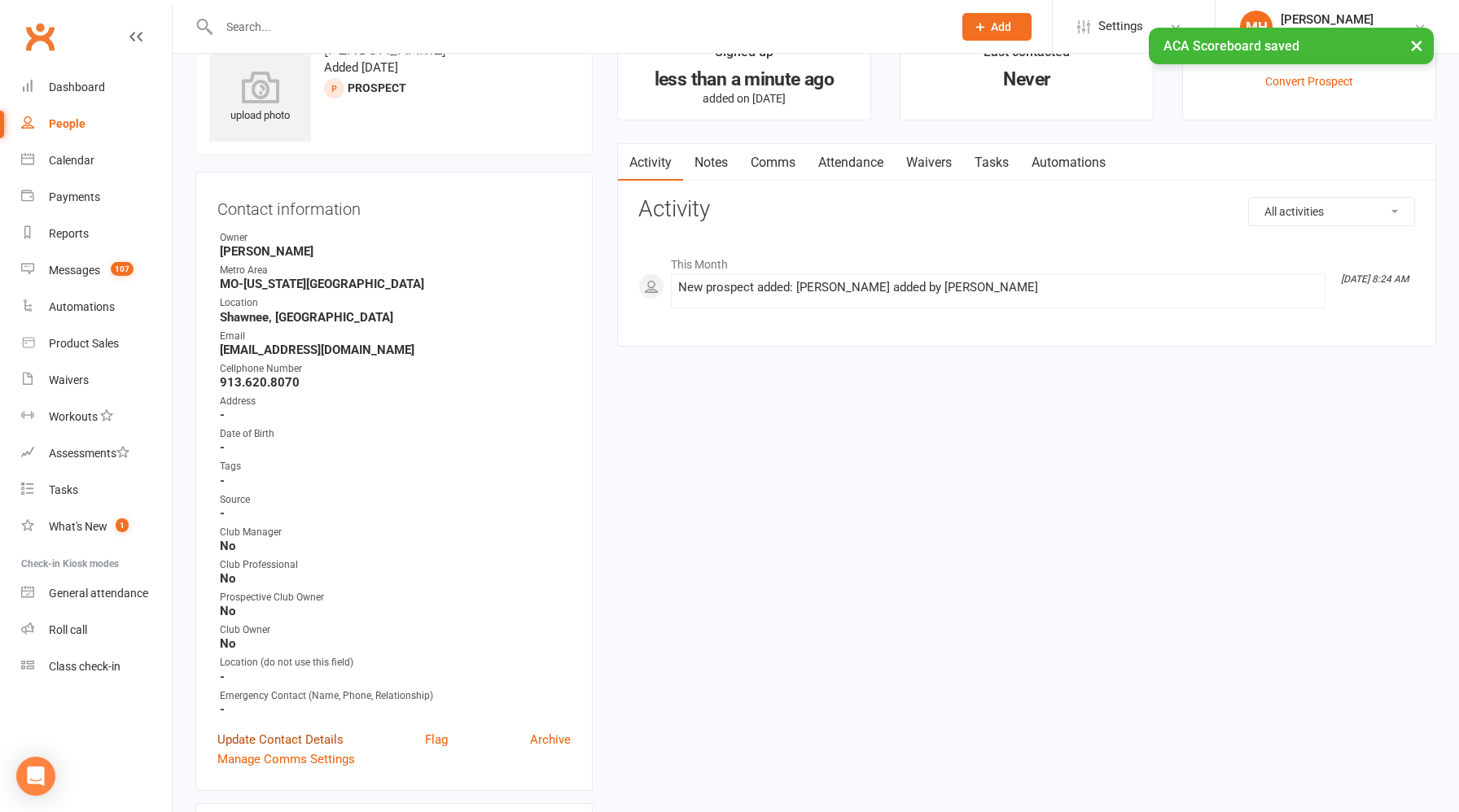
click at [323, 731] on link "Update Contact Details" at bounding box center [280, 739] width 126 height 19
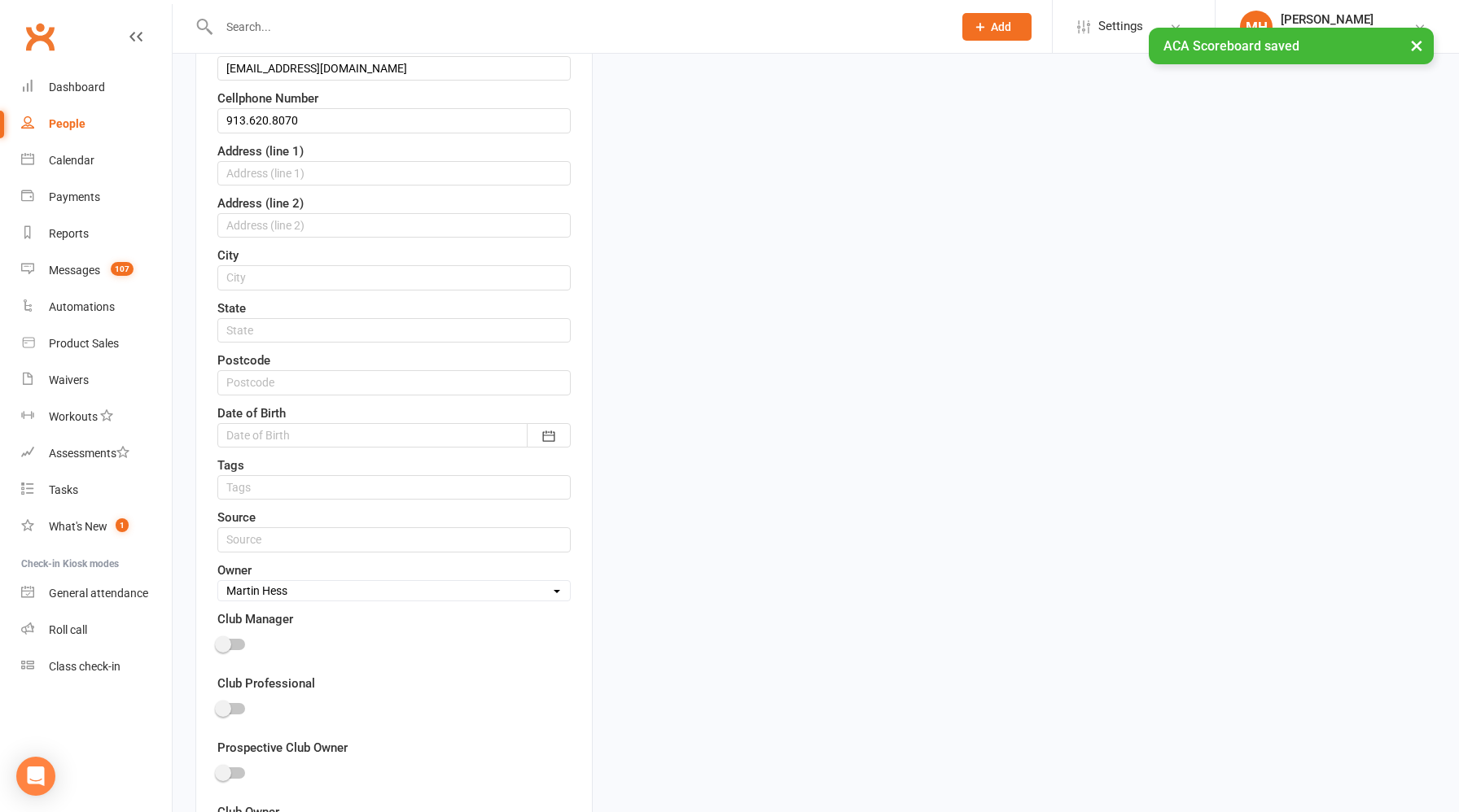
scroll to position [507, 0]
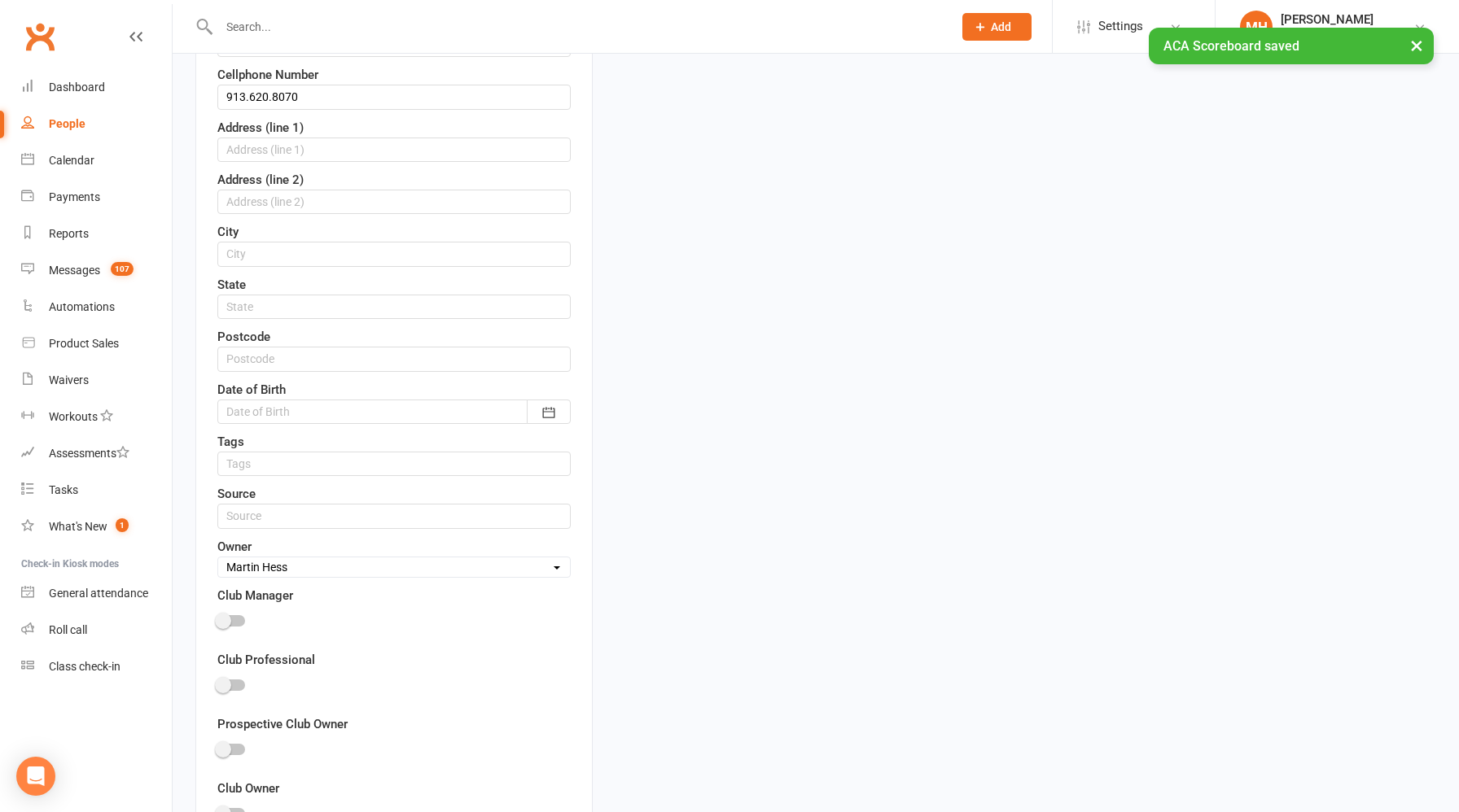
click at [344, 570] on select "Select Owner [PERSON_NAME] [PERSON_NAME] ACA Global ACA Marketing [PERSON_NAME]…" at bounding box center [393, 567] width 352 height 18
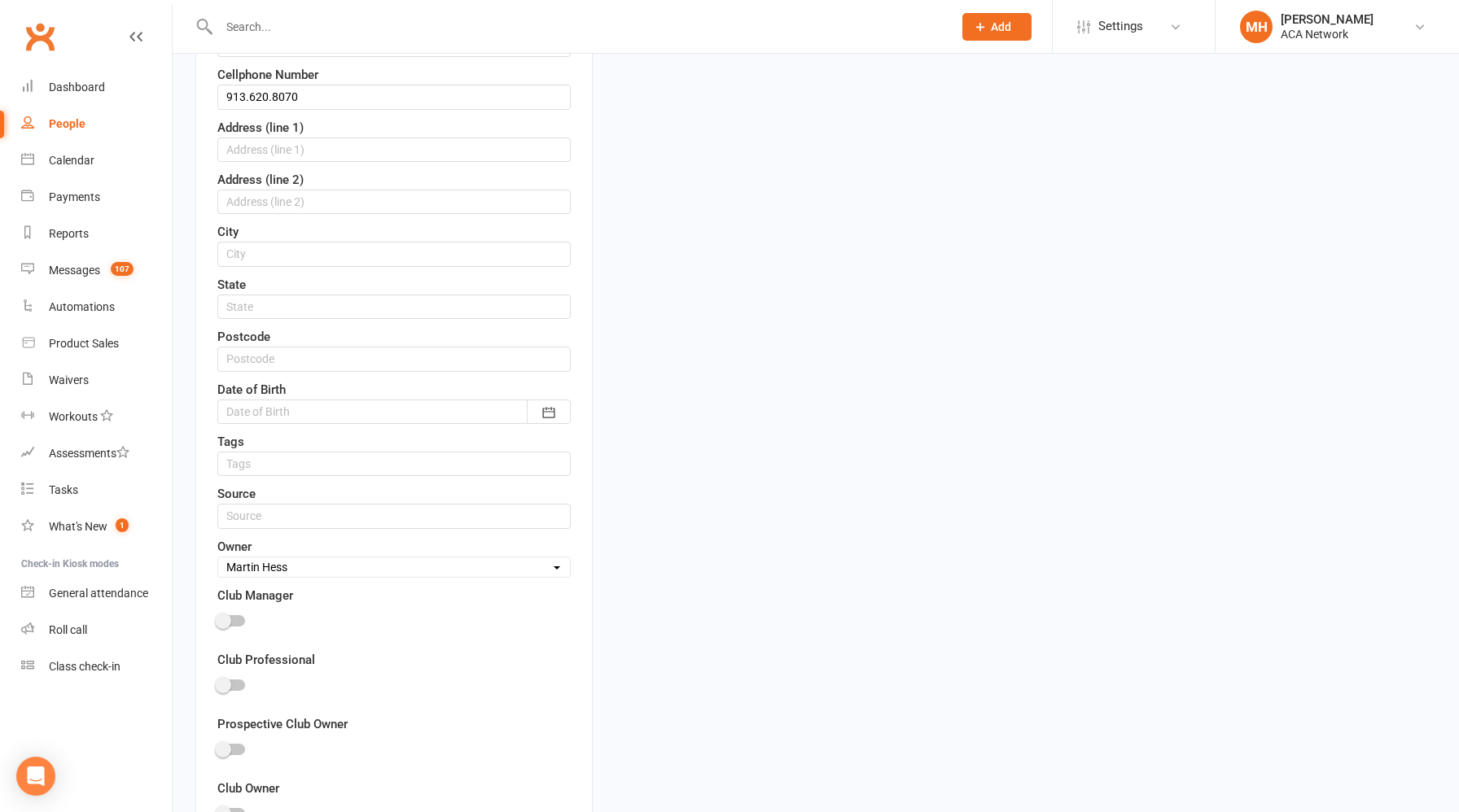
select select "19"
click at [218, 559] on select "Select Owner [PERSON_NAME] [PERSON_NAME] ACA Global ACA Marketing [PERSON_NAME]…" at bounding box center [393, 567] width 352 height 18
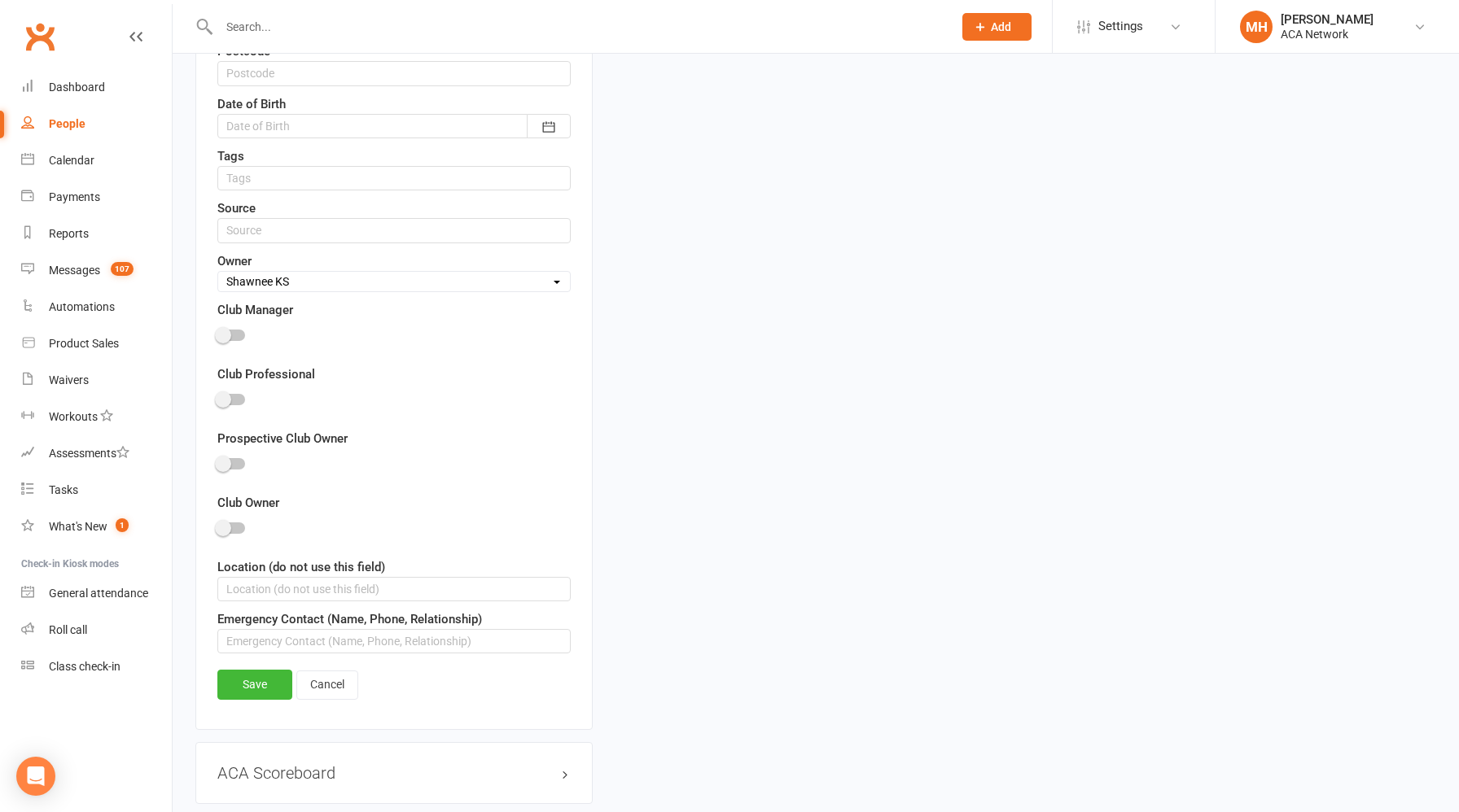
scroll to position [829, 0]
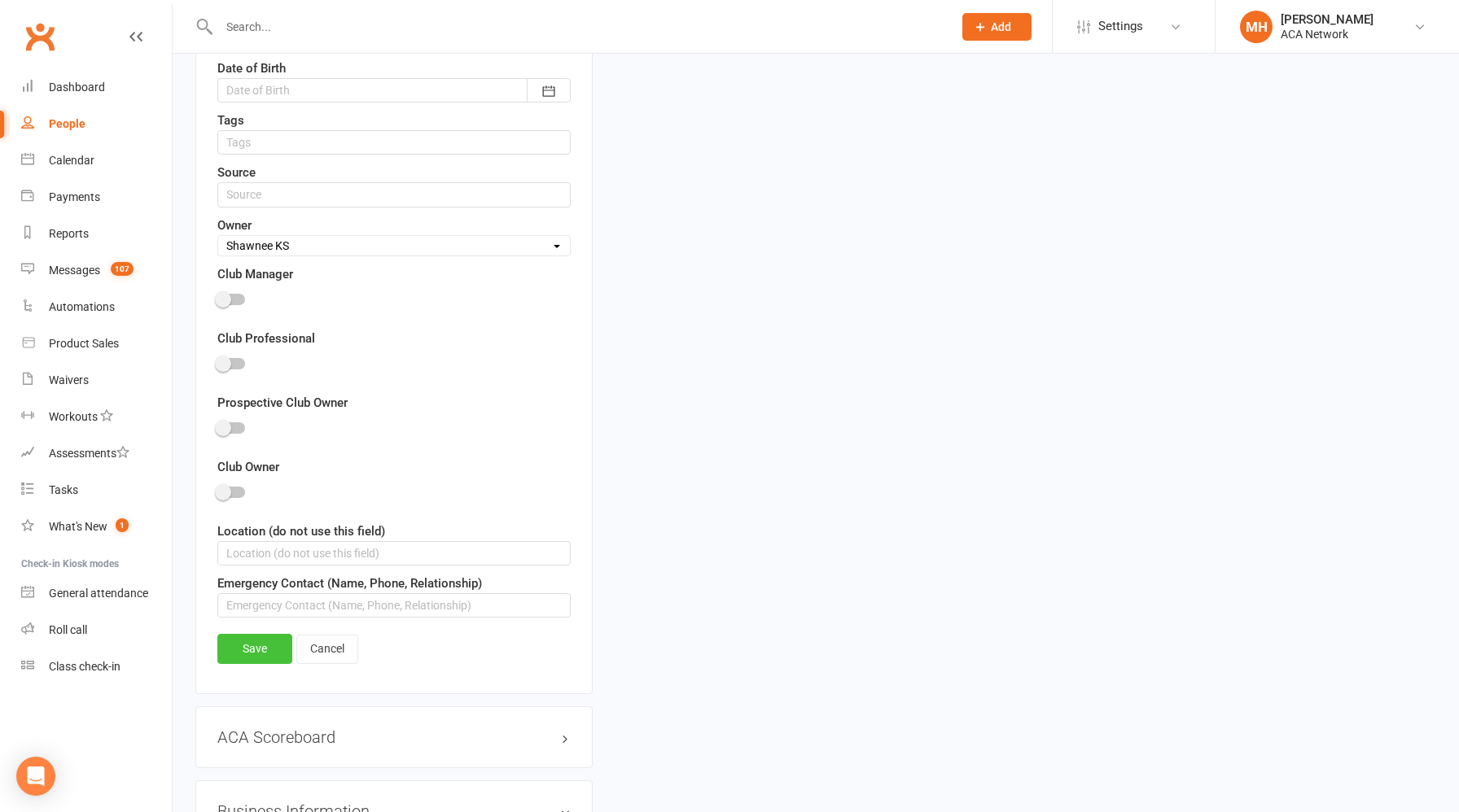
click at [263, 637] on link "Save" at bounding box center [254, 648] width 75 height 30
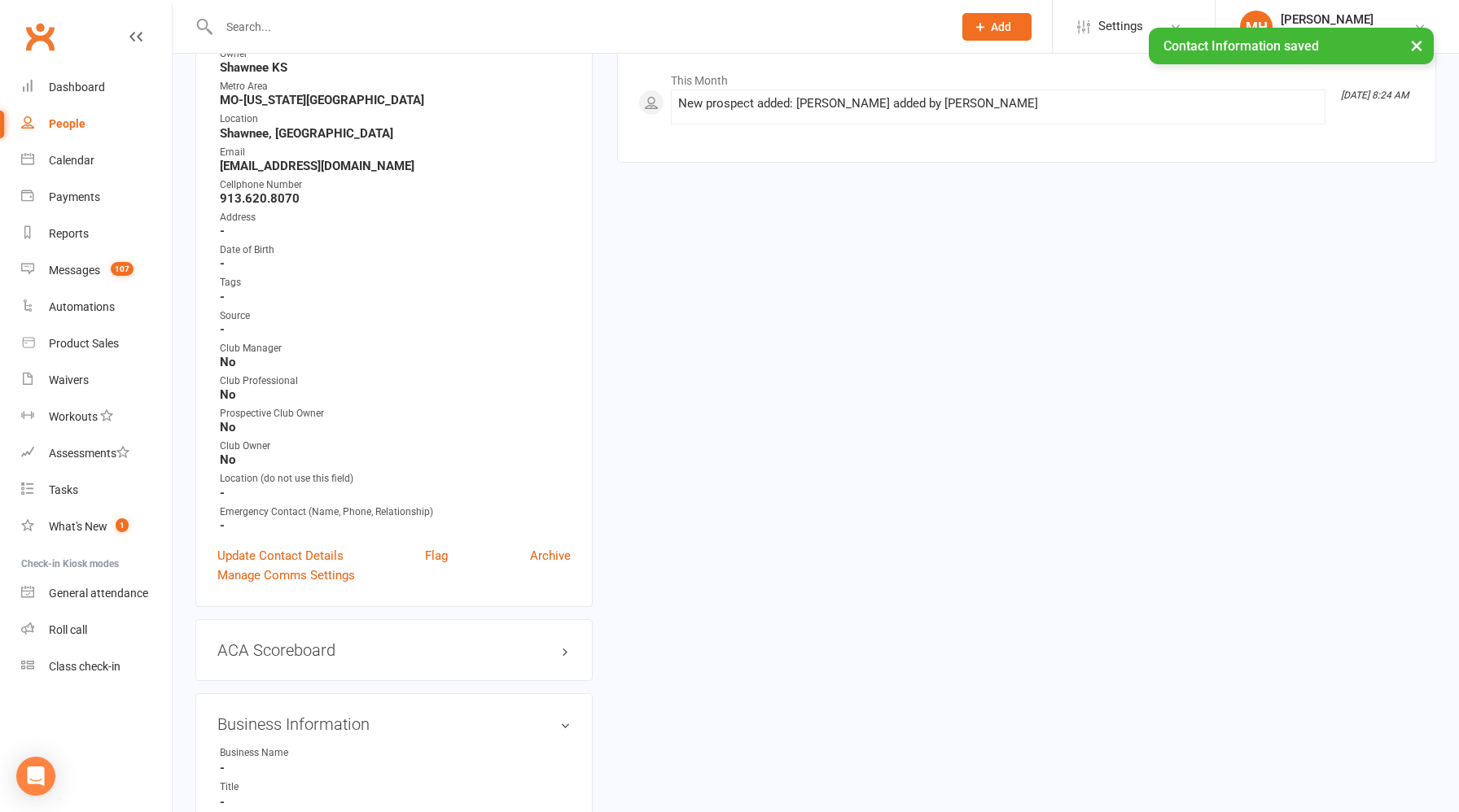
scroll to position [0, 0]
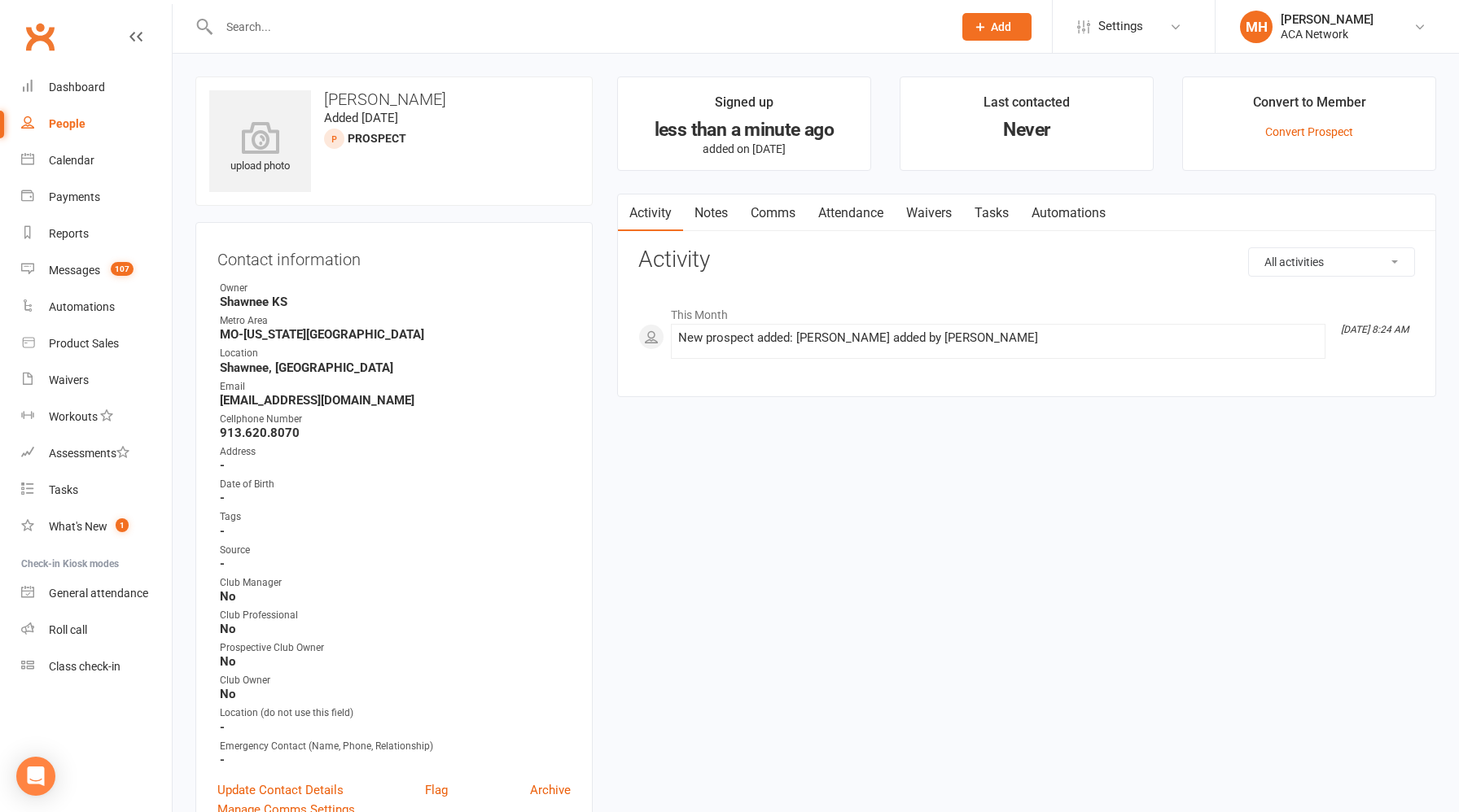
click at [714, 206] on link "Notes" at bounding box center [711, 214] width 56 height 37
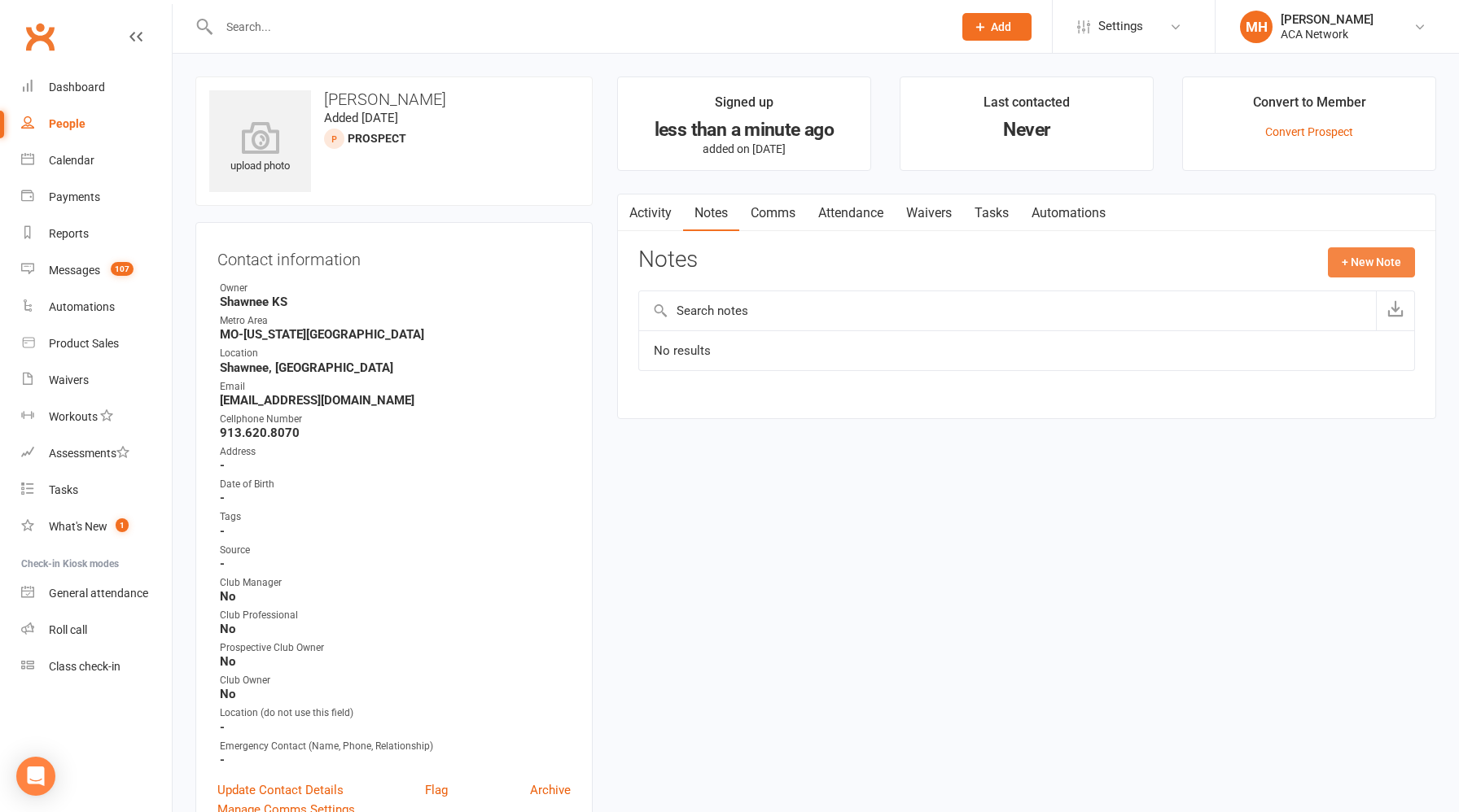
click at [1353, 261] on button "+ New Note" at bounding box center [1371, 262] width 87 height 30
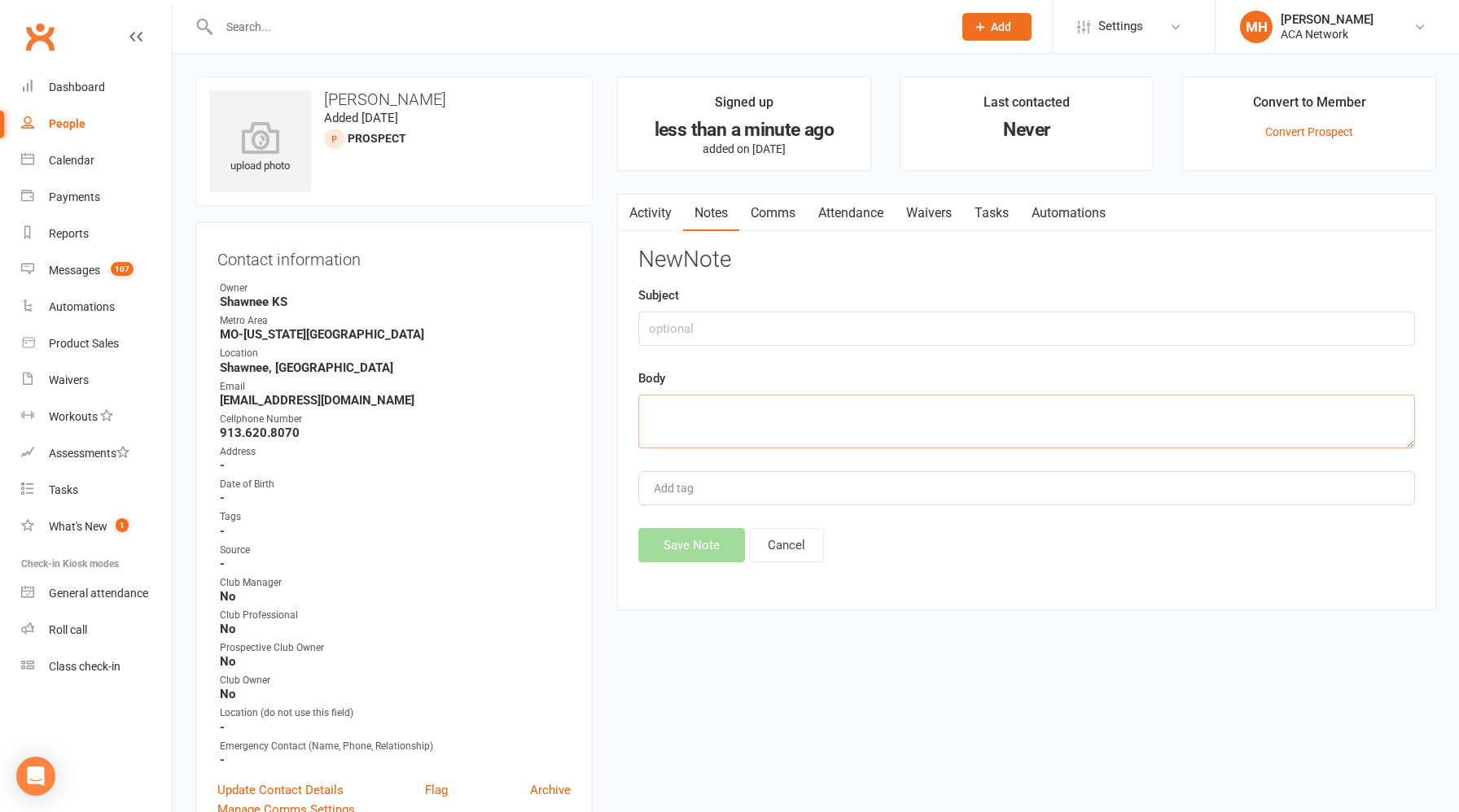
click at [886, 430] on textarea at bounding box center [1027, 421] width 777 height 53
type textarea "met him at chamber event in [GEOGRAPHIC_DATA] recently."
click at [698, 537] on button "Save Note" at bounding box center [692, 545] width 107 height 34
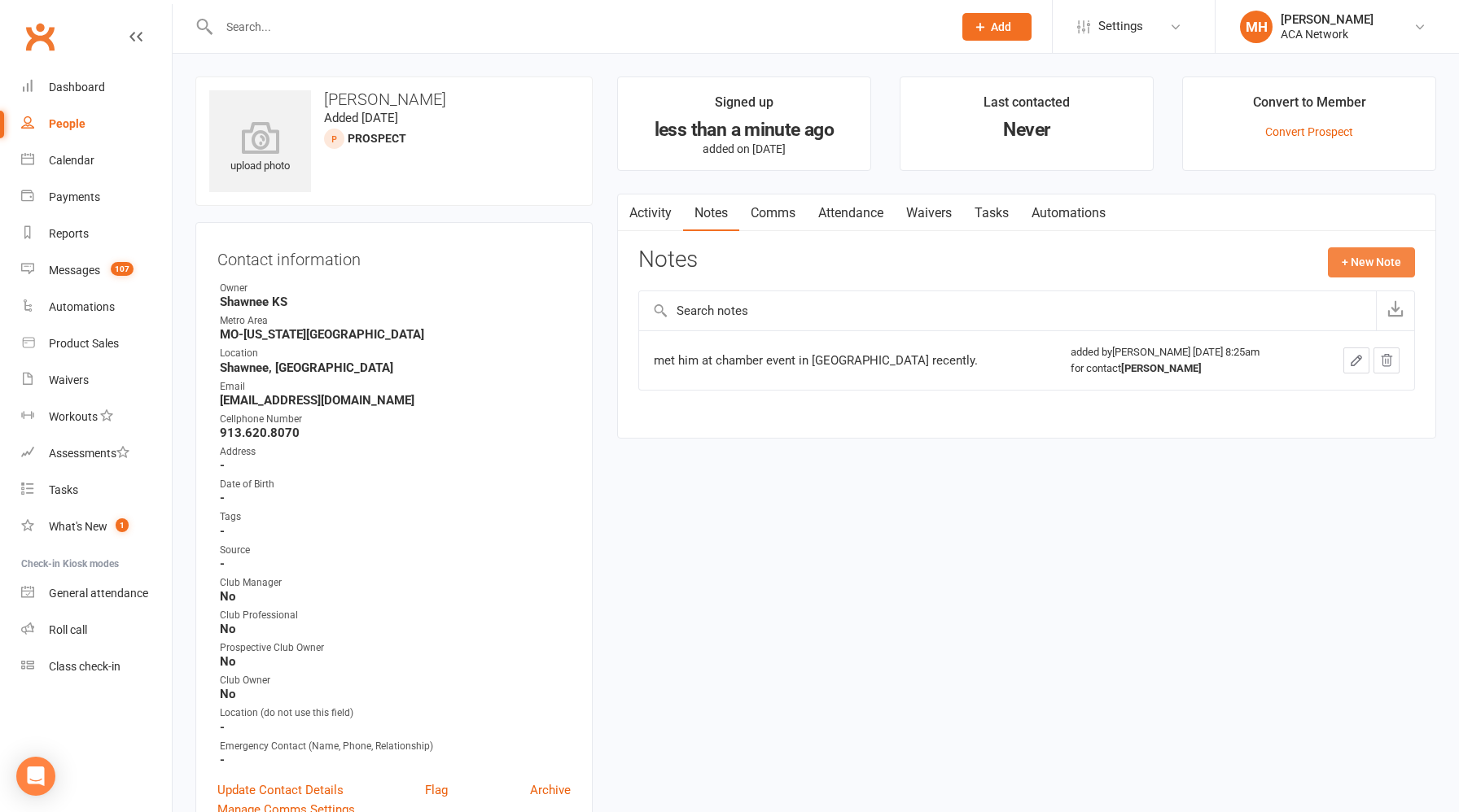
click at [1348, 273] on button "+ New Note" at bounding box center [1371, 262] width 87 height 30
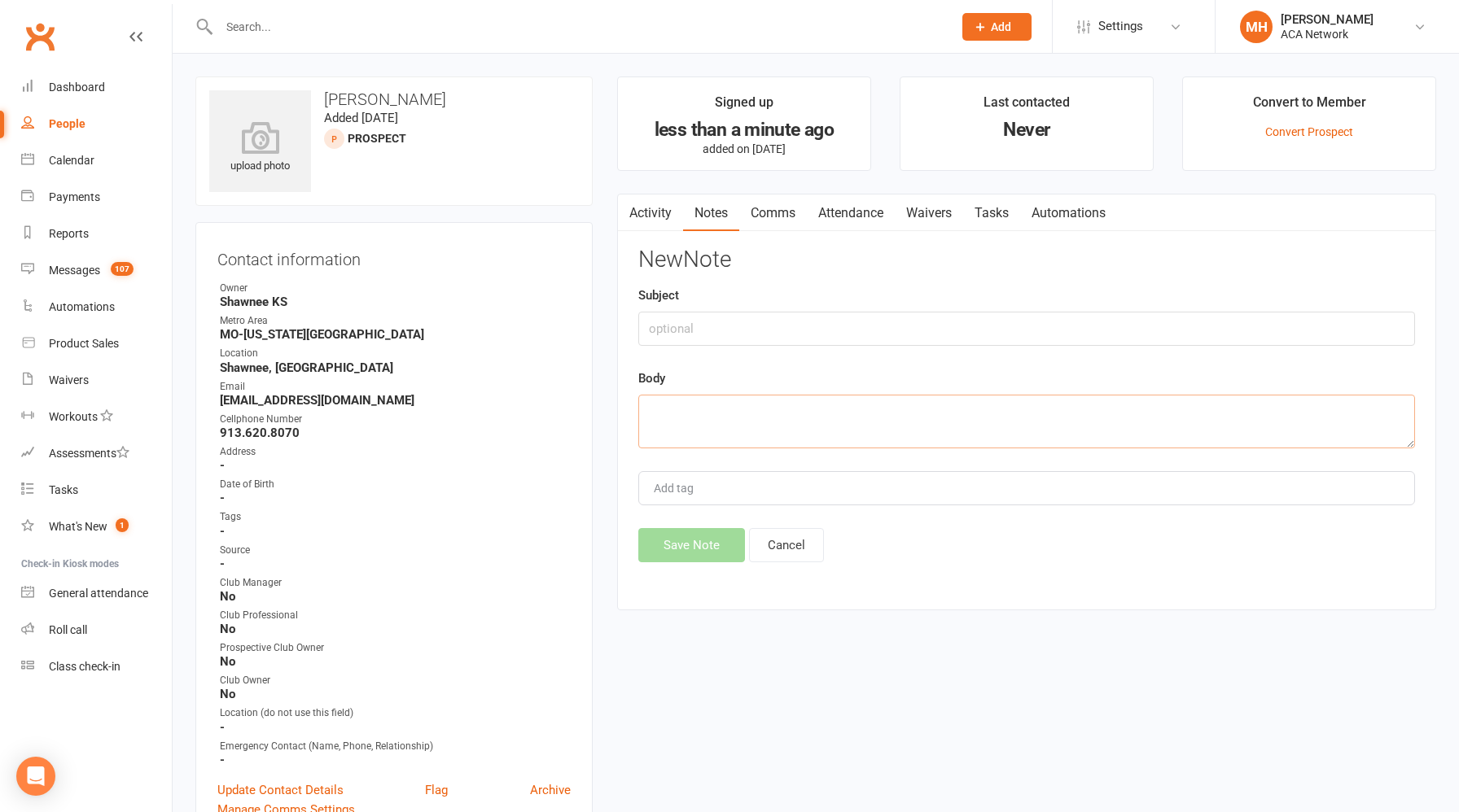
click at [778, 410] on textarea at bounding box center [1027, 421] width 777 height 53
type textarea "does junk removal and demolition"
click at [671, 548] on button "Save Note" at bounding box center [692, 545] width 107 height 34
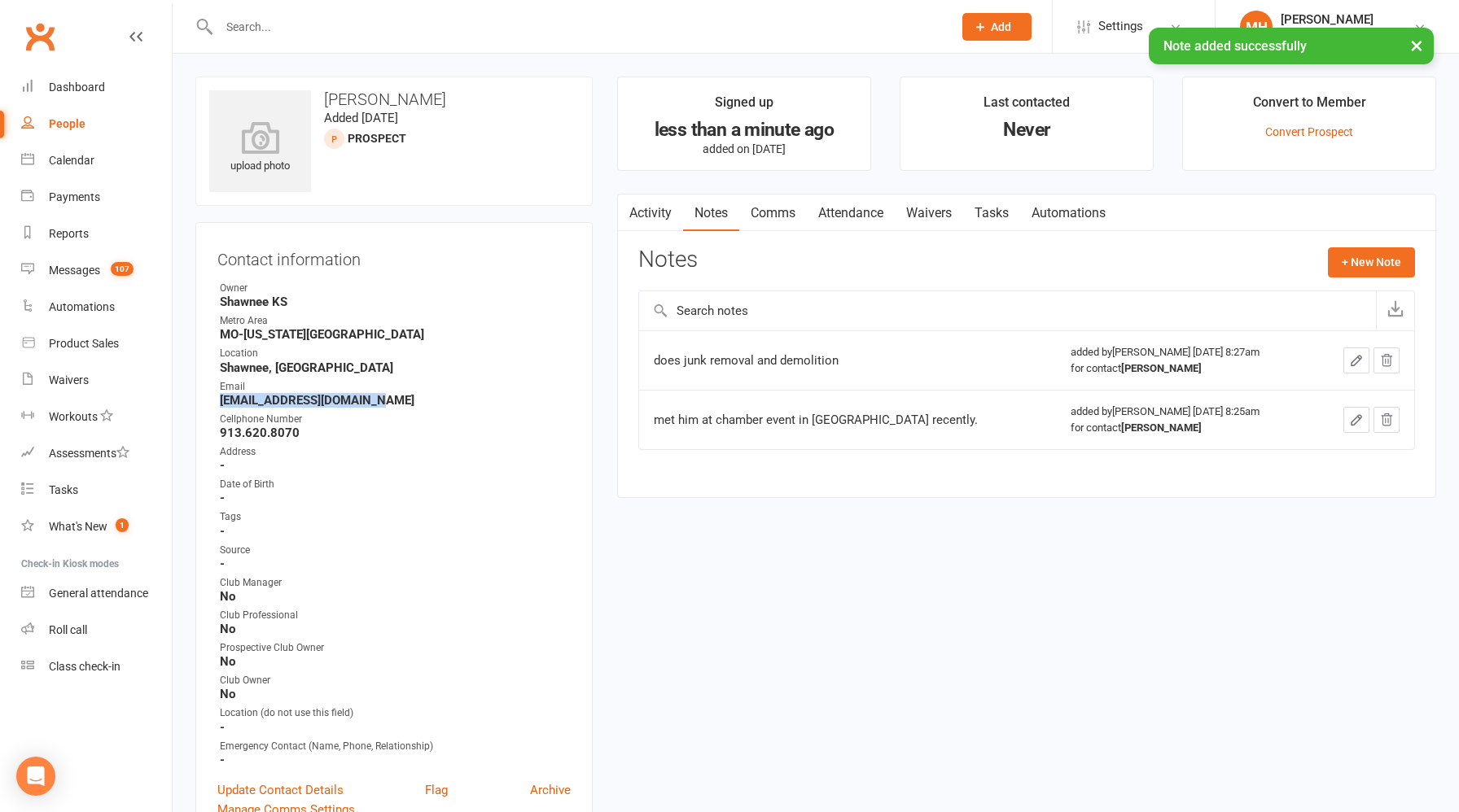
drag, startPoint x: 367, startPoint y: 403, endPoint x: 219, endPoint y: 401, distance: 148.0
click at [220, 401] on strong "[EMAIL_ADDRESS][DOMAIN_NAME]" at bounding box center [395, 400] width 351 height 14
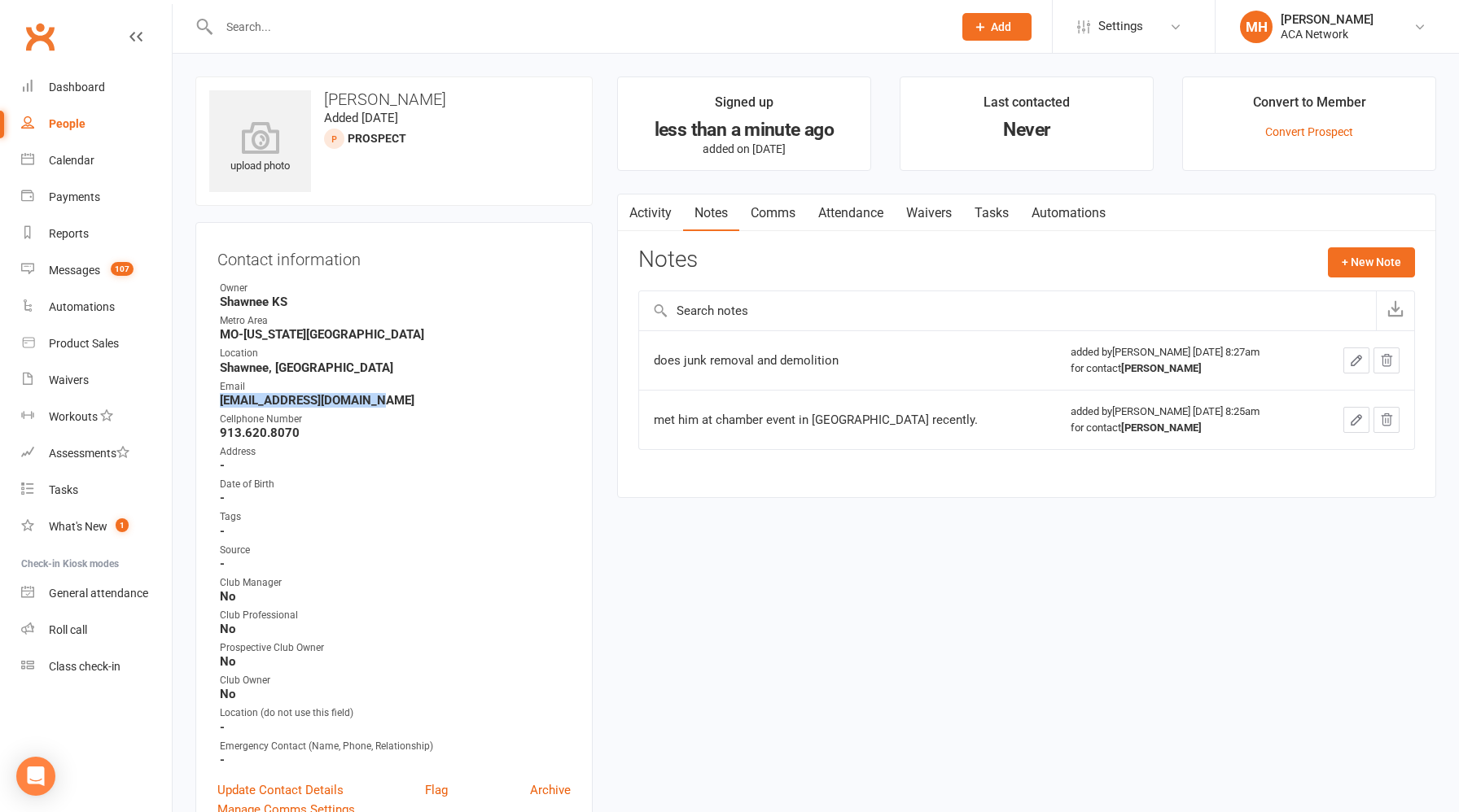
copy strong "[EMAIL_ADDRESS][DOMAIN_NAME]"
click at [1355, 261] on button "+ New Note" at bounding box center [1371, 262] width 87 height 30
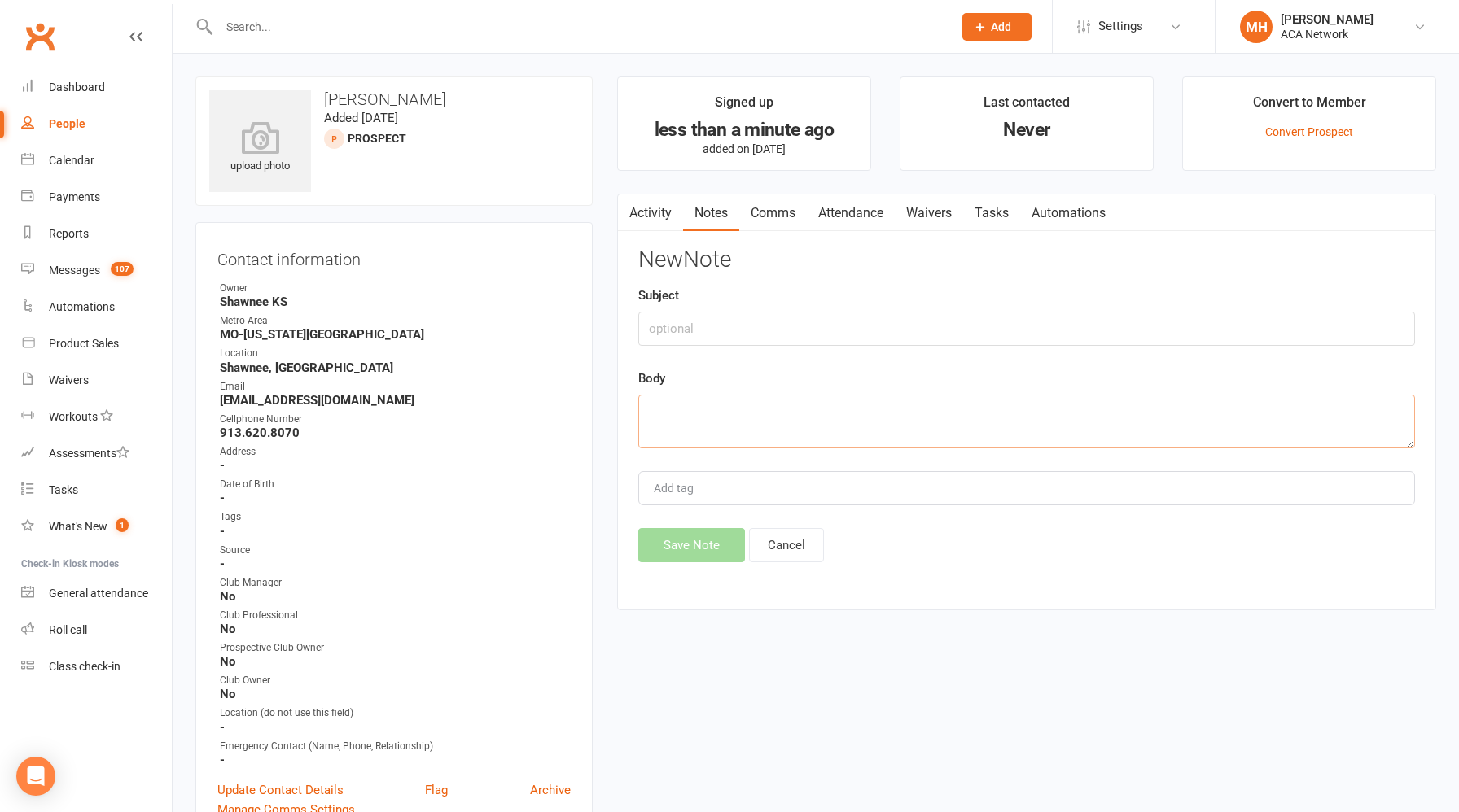
click at [829, 418] on textarea at bounding box center [1027, 421] width 777 height 53
paste textarea "Hi [PERSON_NAME],It was great to meet you last week! Thanks for your email. I w…"
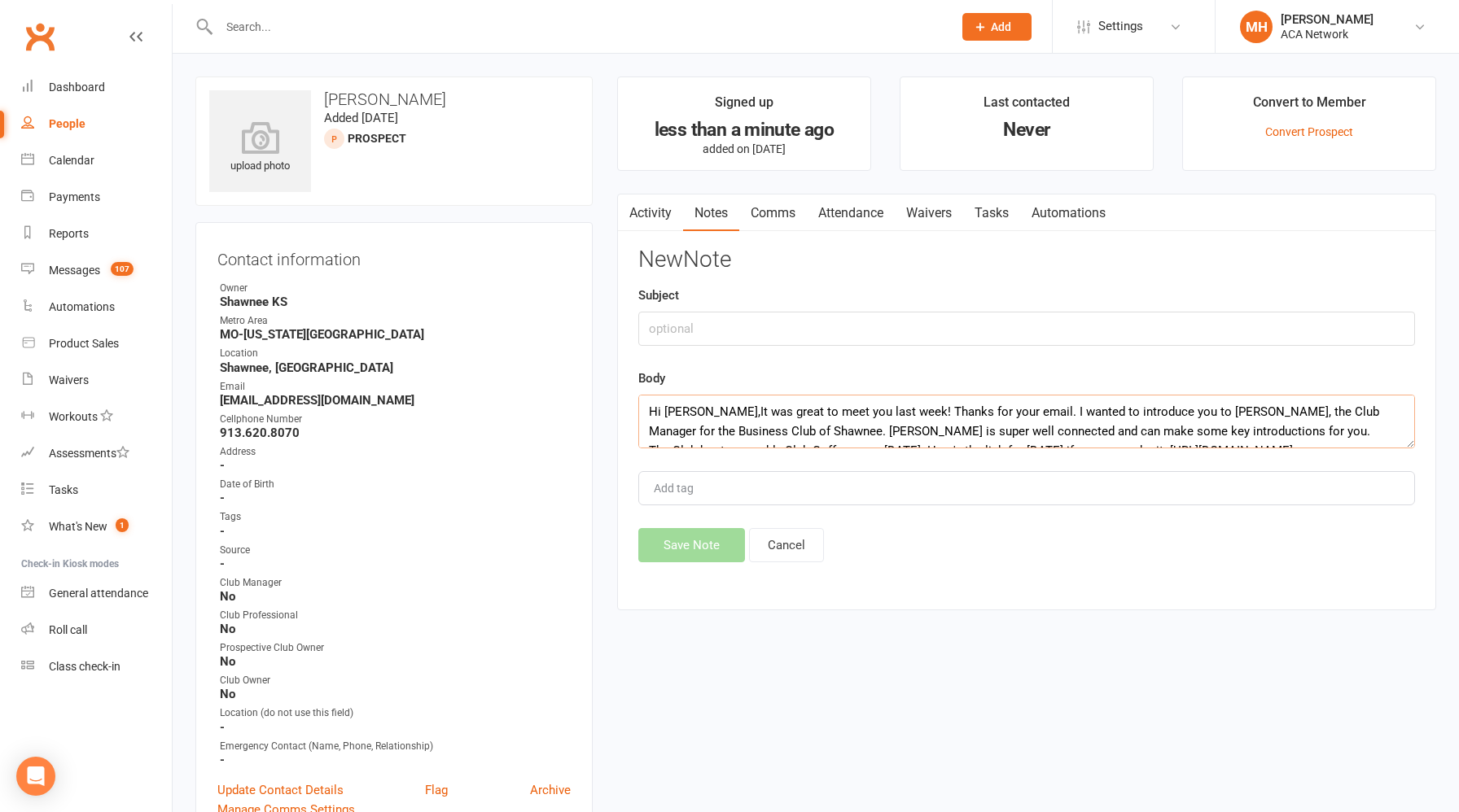
scroll to position [88, 0]
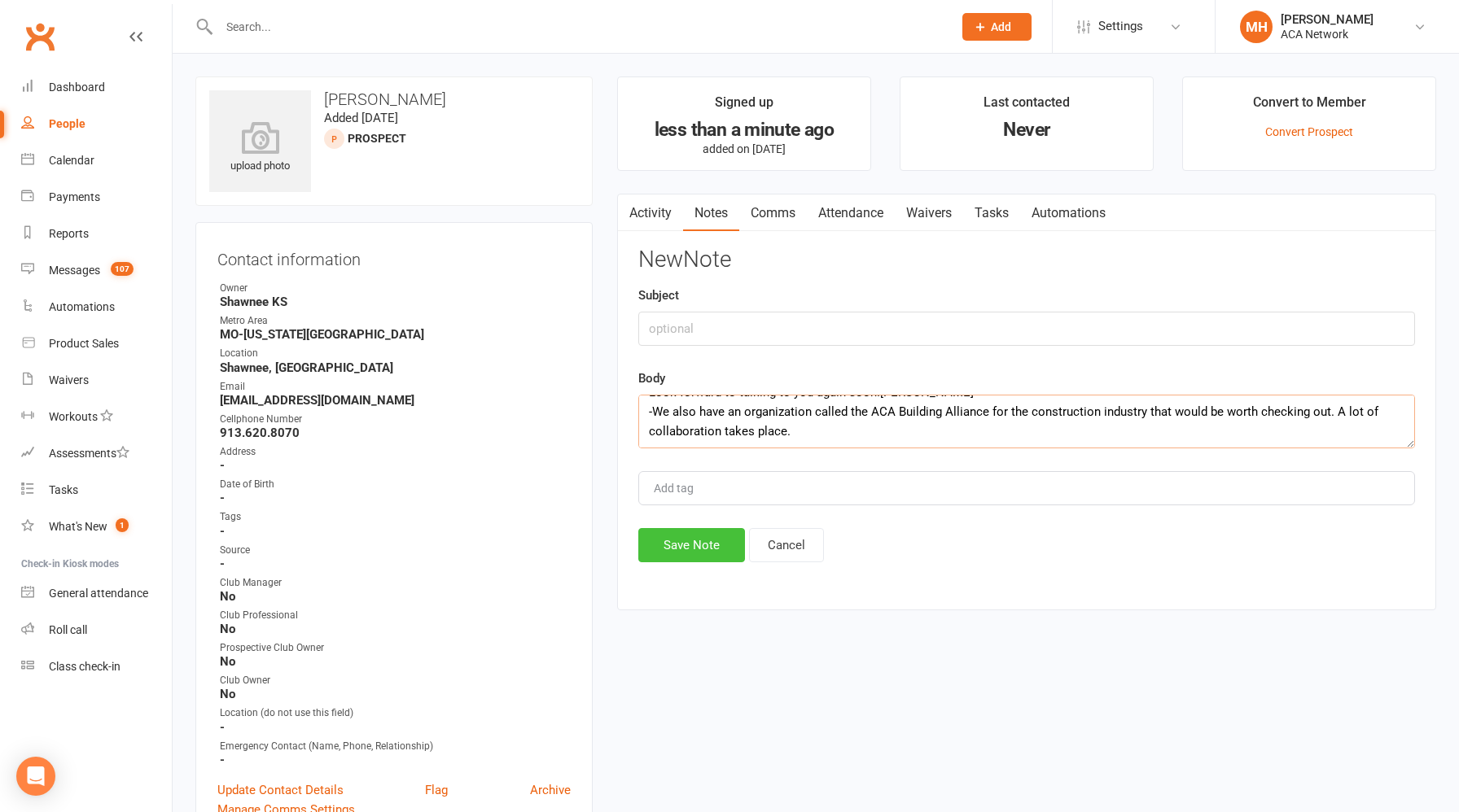
type textarea "Hi [PERSON_NAME],It was great to meet you last week! Thanks for your email. I w…"
click at [685, 537] on button "Save Note" at bounding box center [692, 545] width 107 height 34
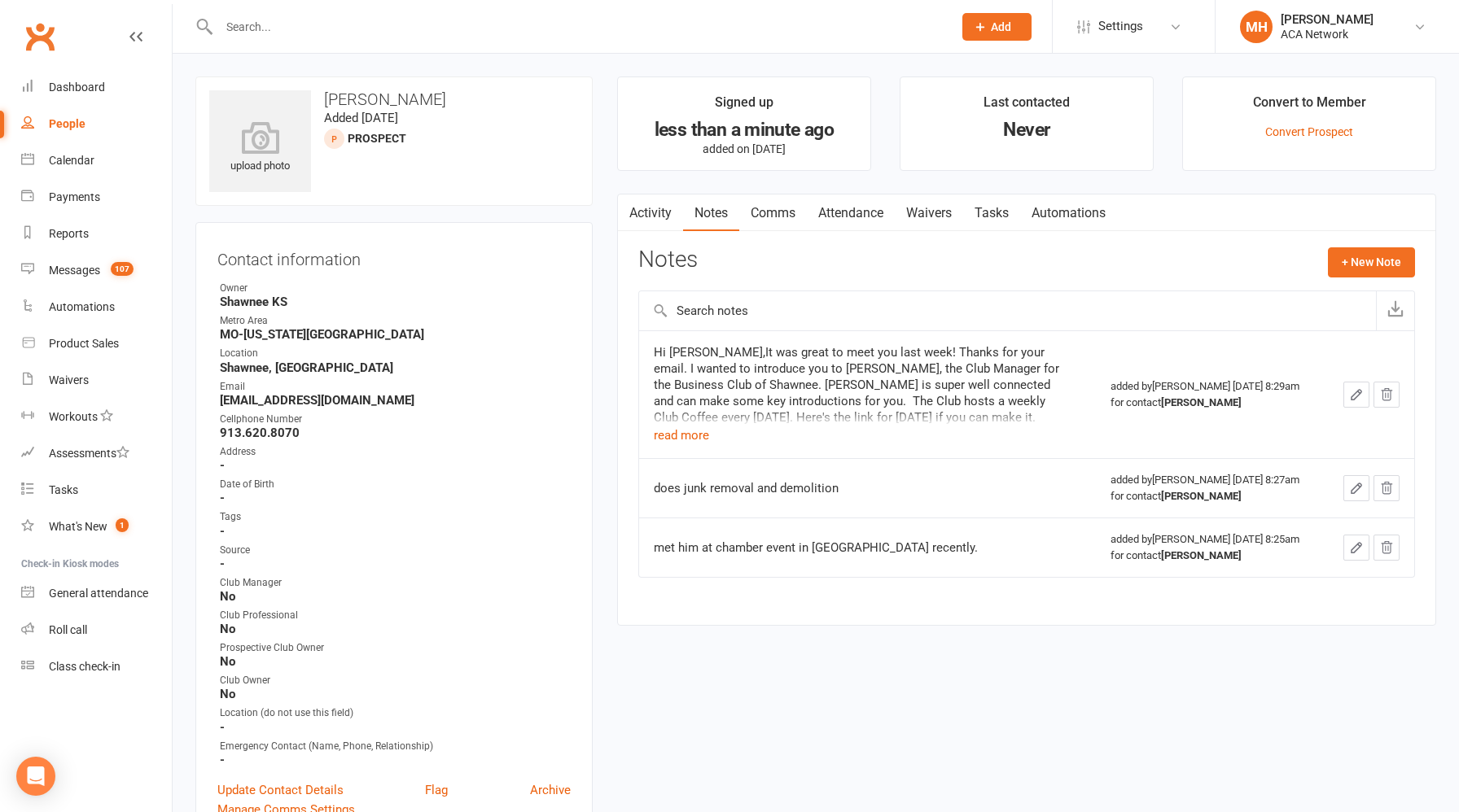
click at [496, 18] on input "text" at bounding box center [578, 26] width 727 height 23
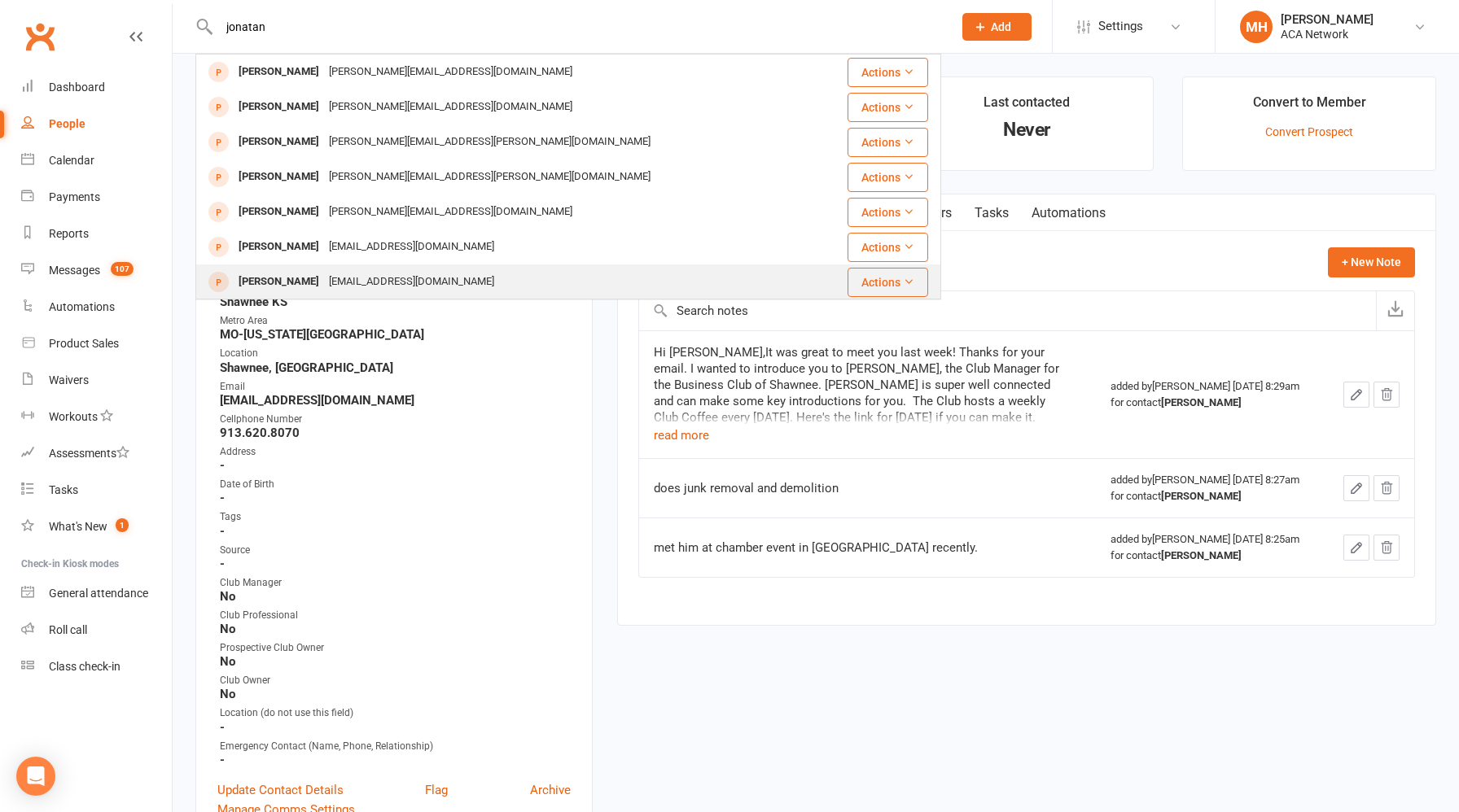
type input "jonatan"
click at [442, 267] on div "[PERSON_NAME] [EMAIL_ADDRESS][DOMAIN_NAME]" at bounding box center [505, 281] width 618 height 33
click at [0, 0] on div "Loading" at bounding box center [0, 0] width 0 height 0
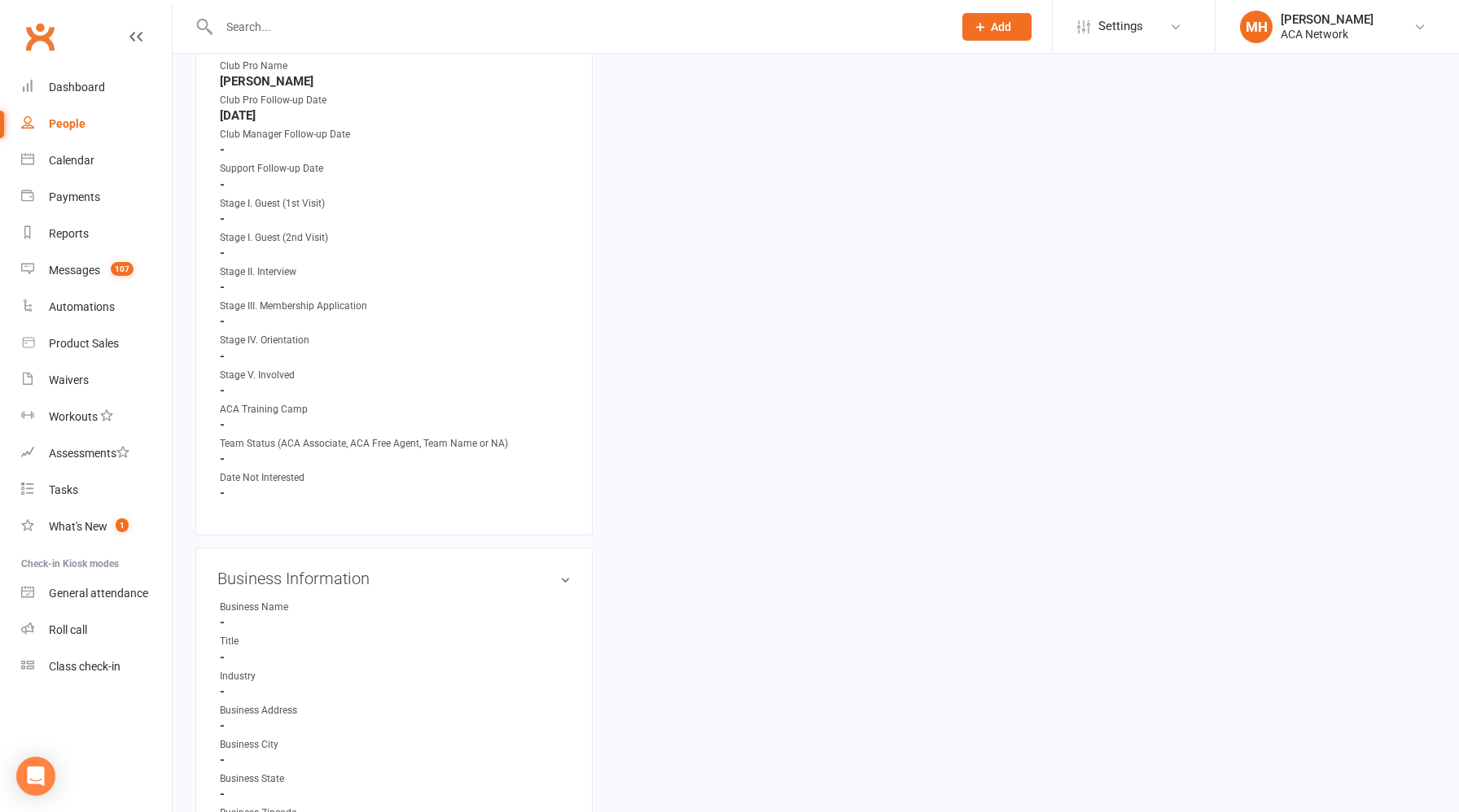
scroll to position [872, 0]
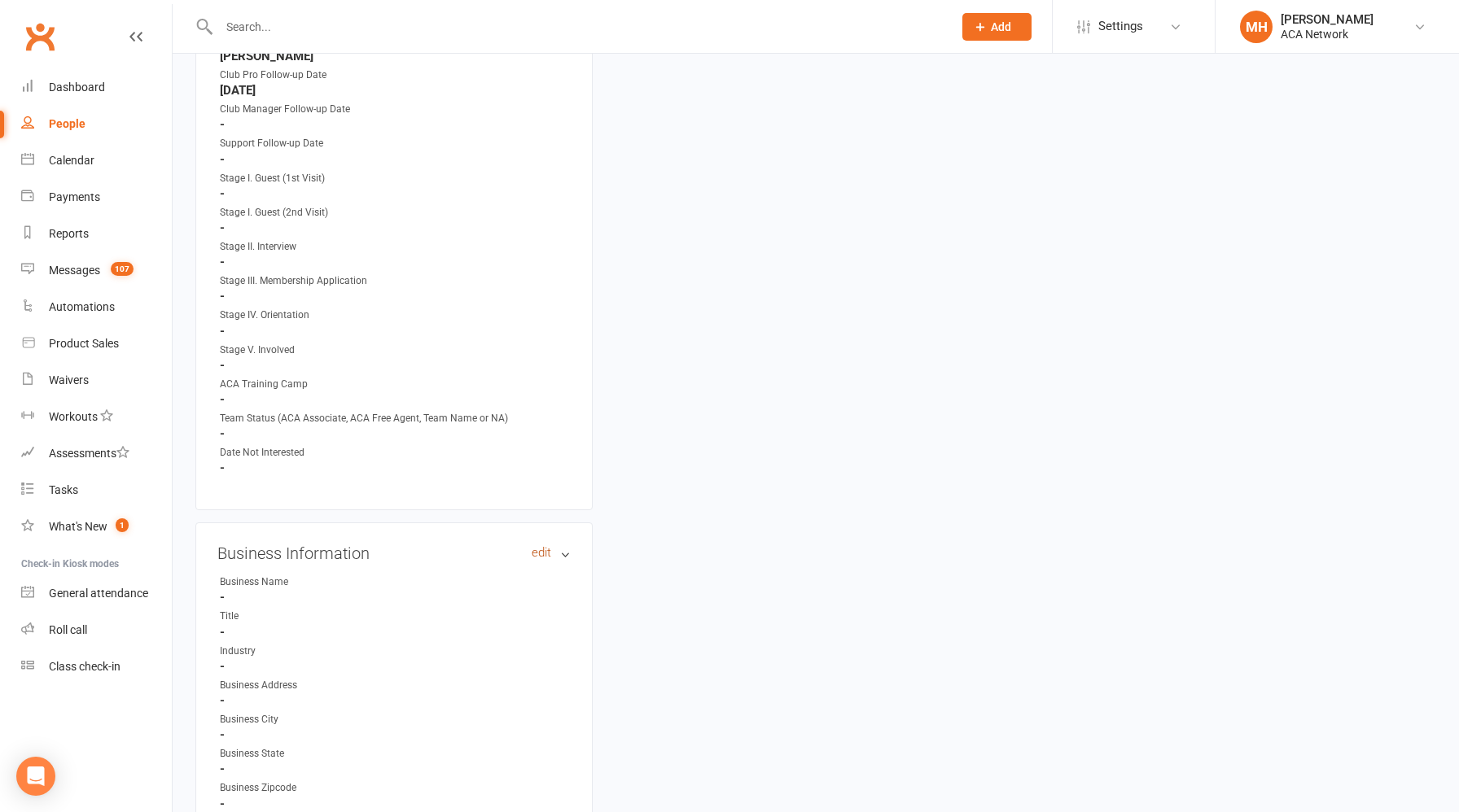
click at [544, 546] on link "edit" at bounding box center [541, 553] width 19 height 14
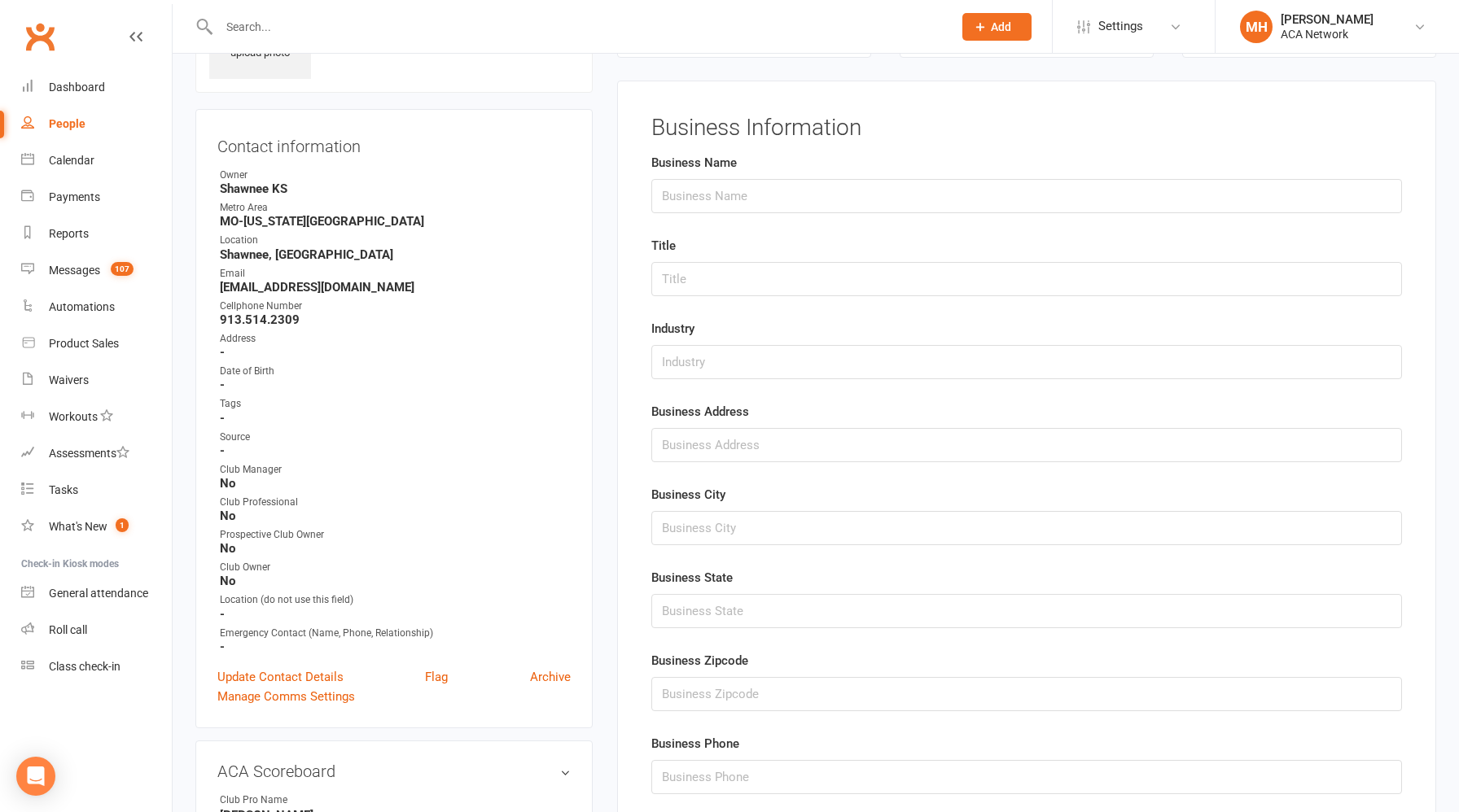
scroll to position [112, 0]
click at [710, 202] on input "text" at bounding box center [1026, 197] width 750 height 34
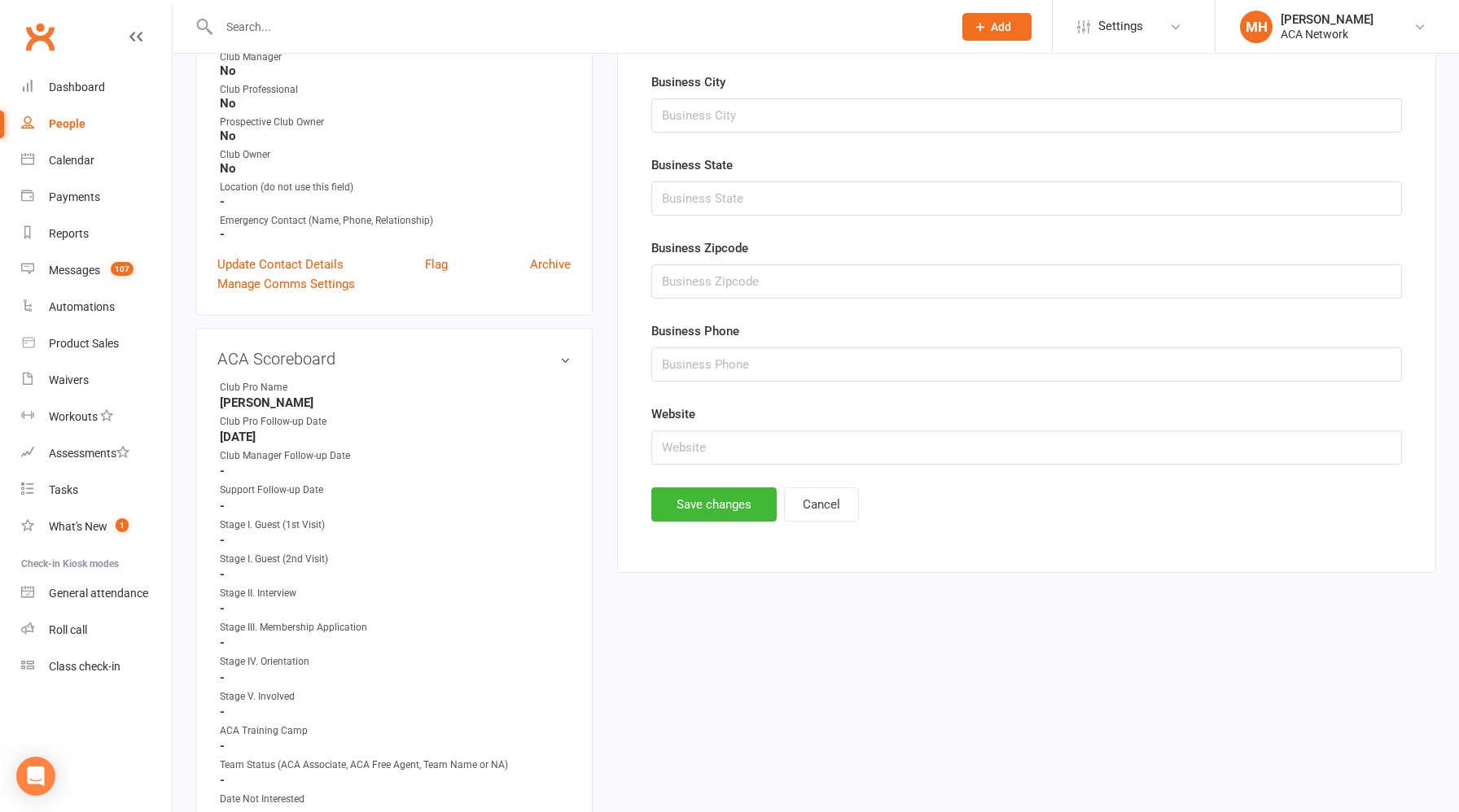
scroll to position [550, 0]
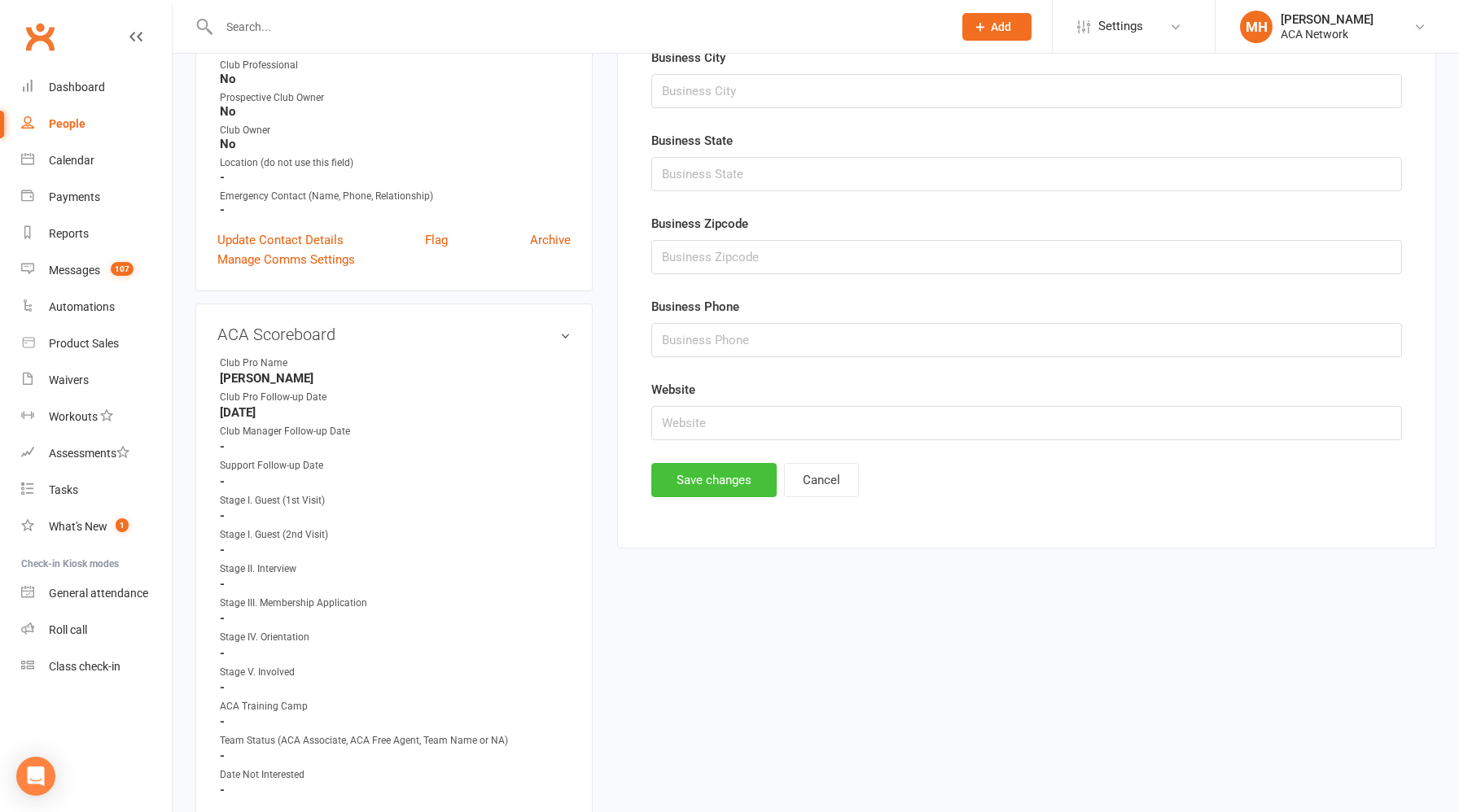
type input "SK Massage Therapy"
click at [729, 476] on button "Save changes" at bounding box center [714, 480] width 125 height 34
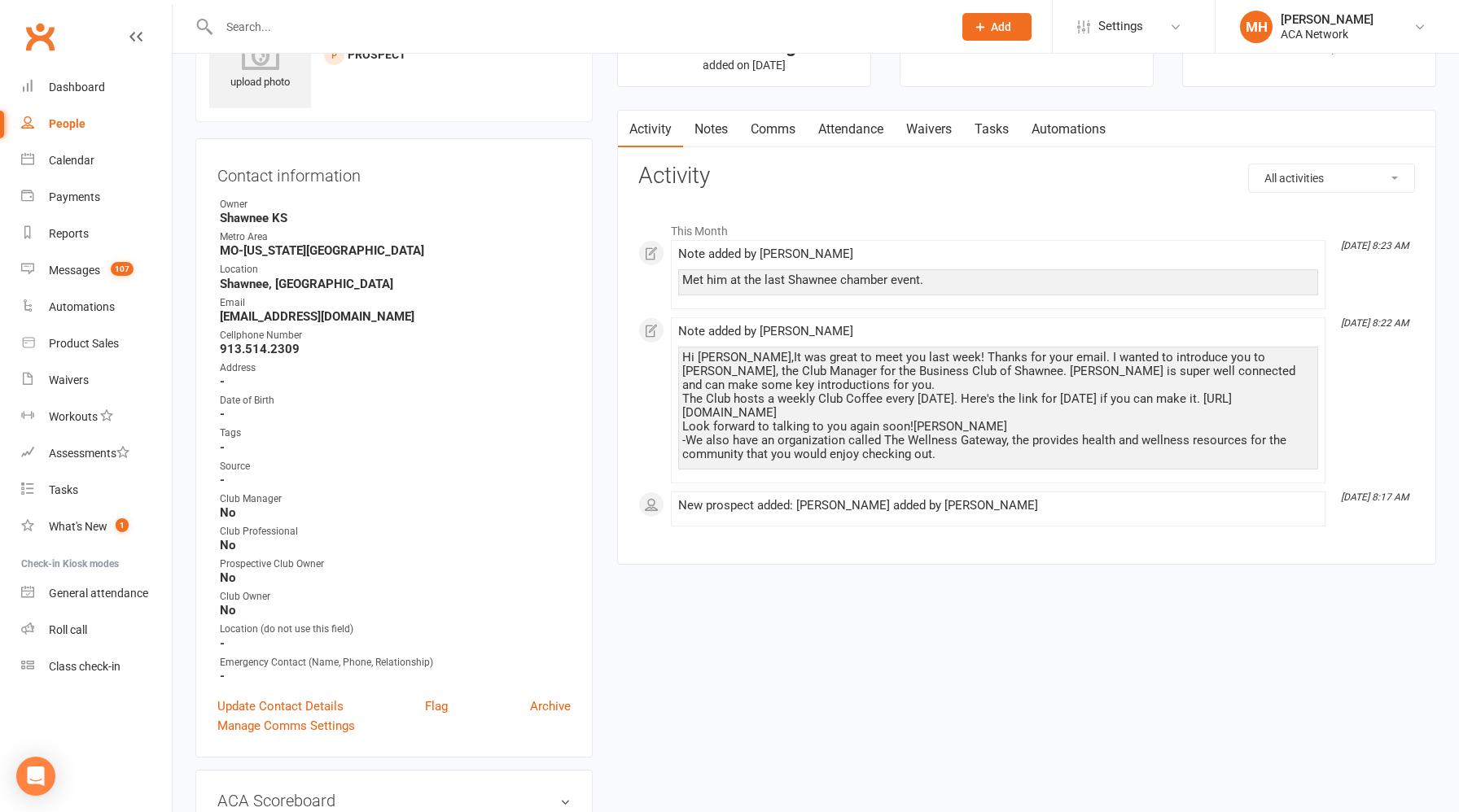
scroll to position [0, 0]
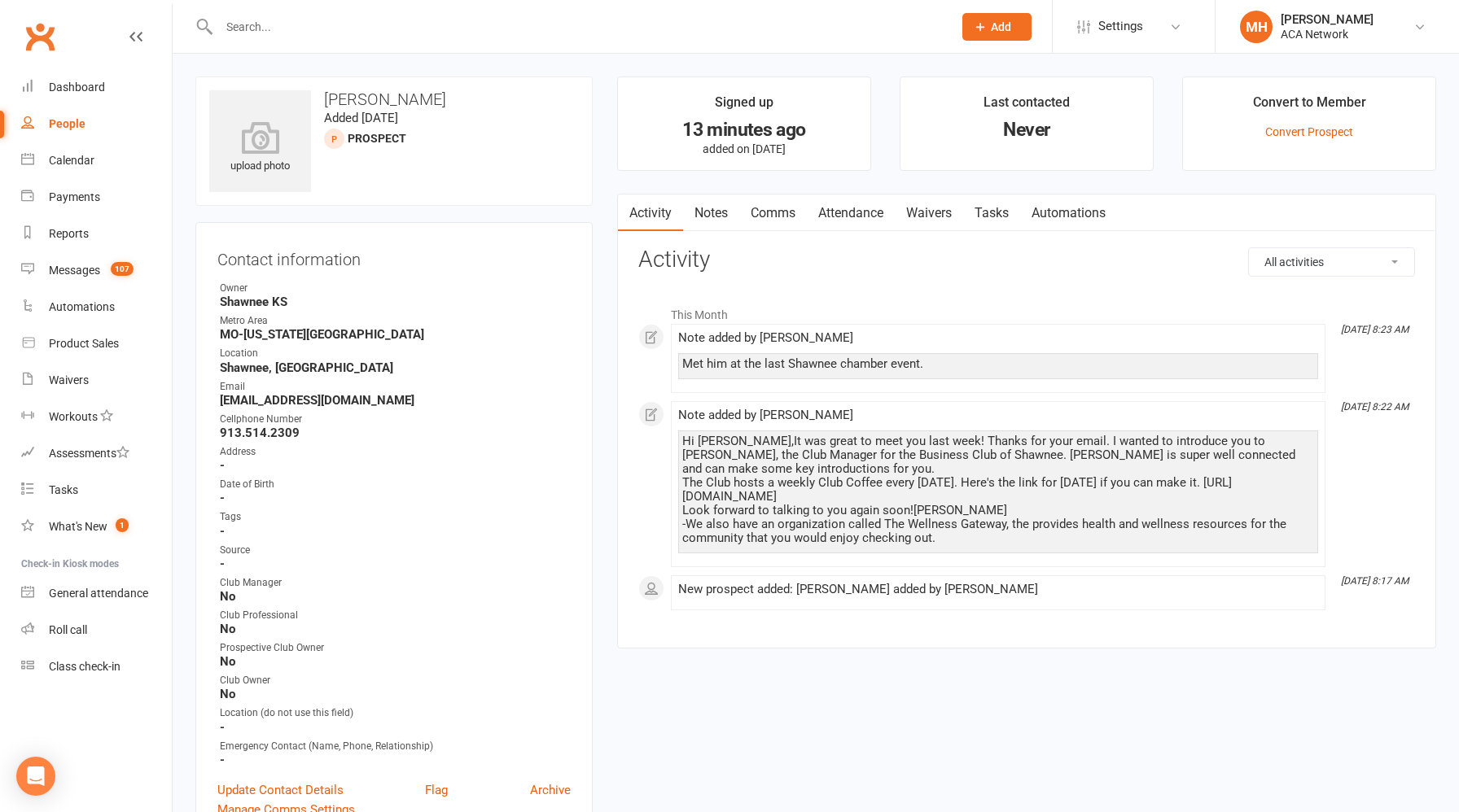
click at [309, 36] on input "text" at bounding box center [578, 26] width 727 height 23
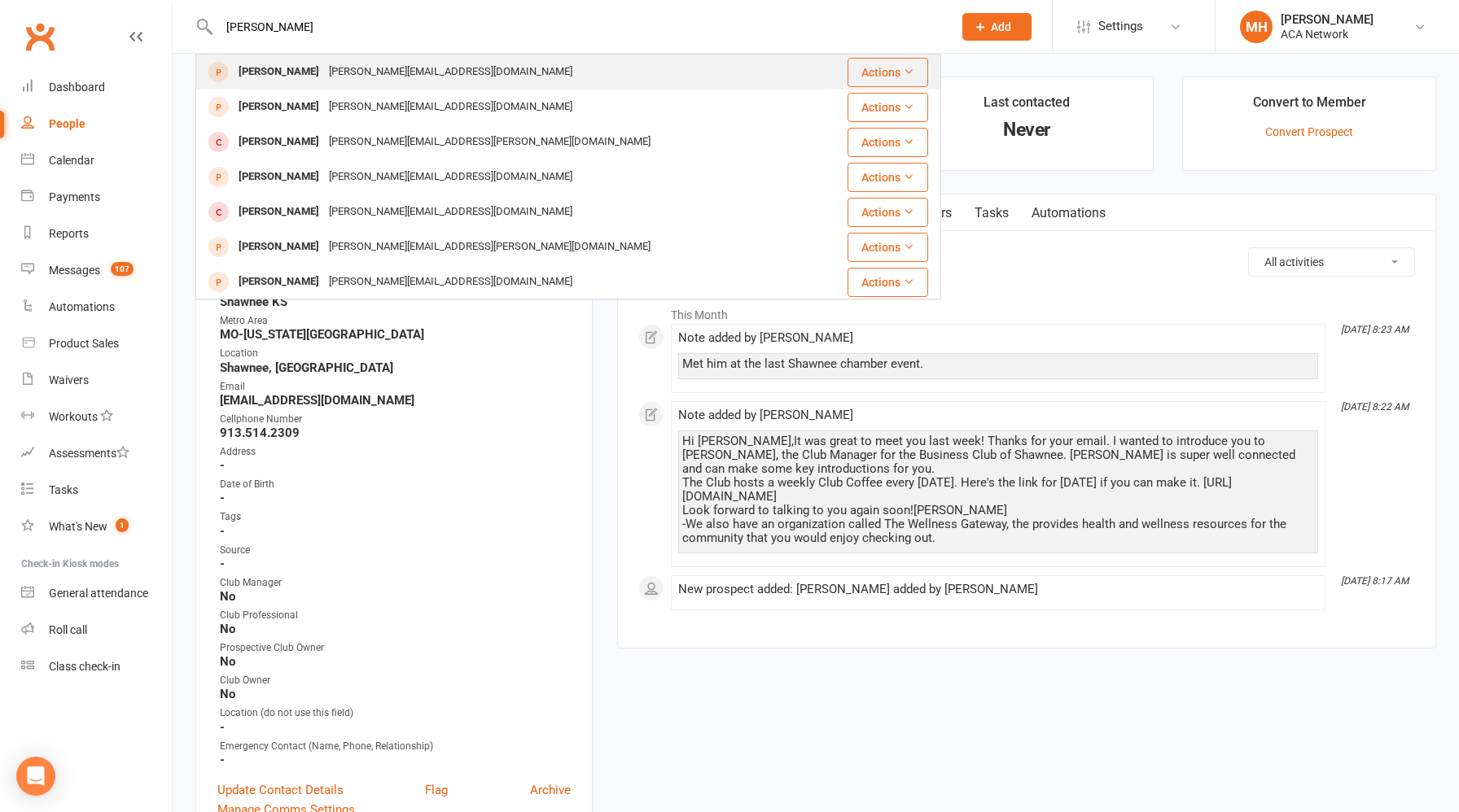
type input "[PERSON_NAME]"
click at [365, 78] on div "[PERSON_NAME][EMAIL_ADDRESS][DOMAIN_NAME]" at bounding box center [450, 72] width 253 height 24
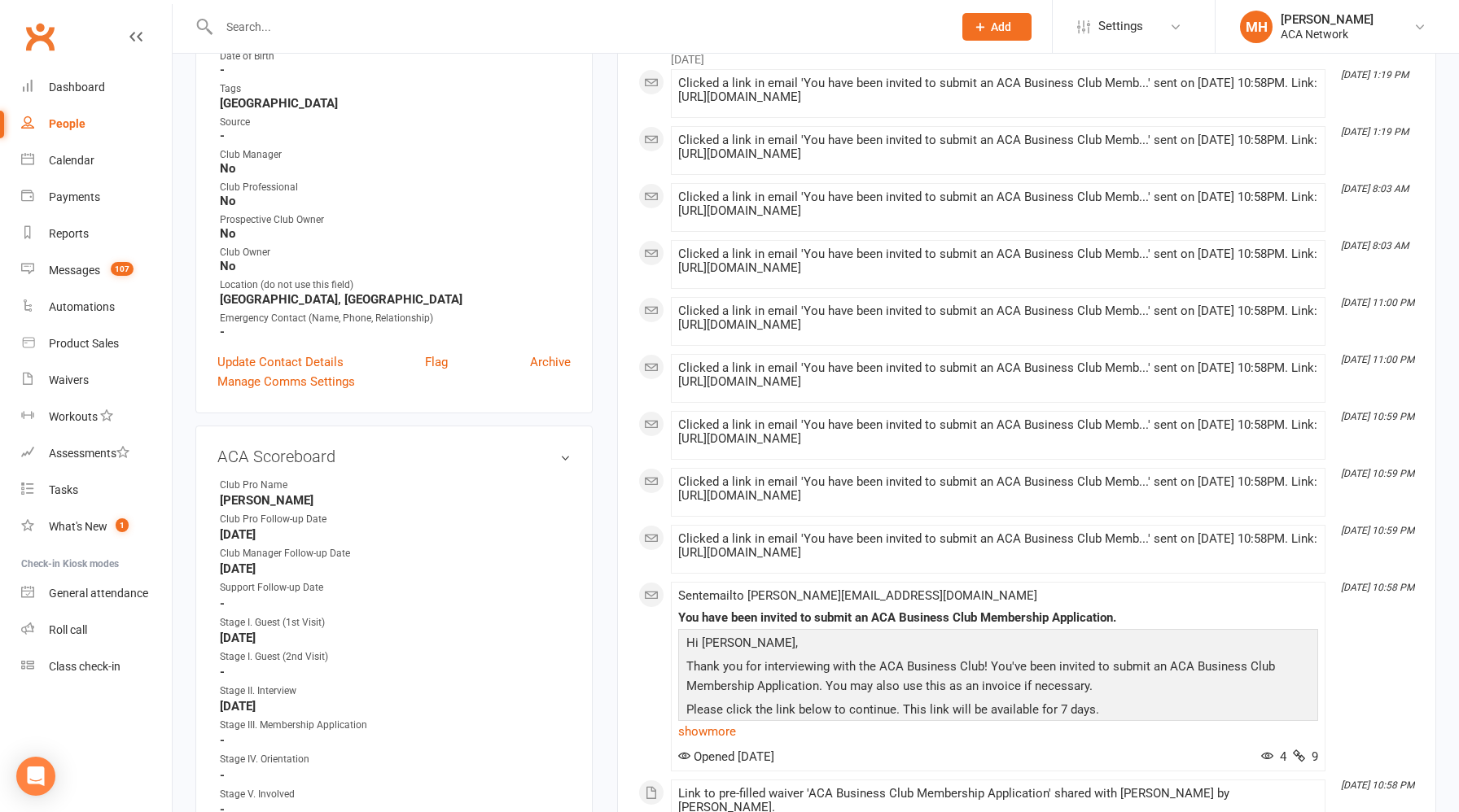
scroll to position [474, 0]
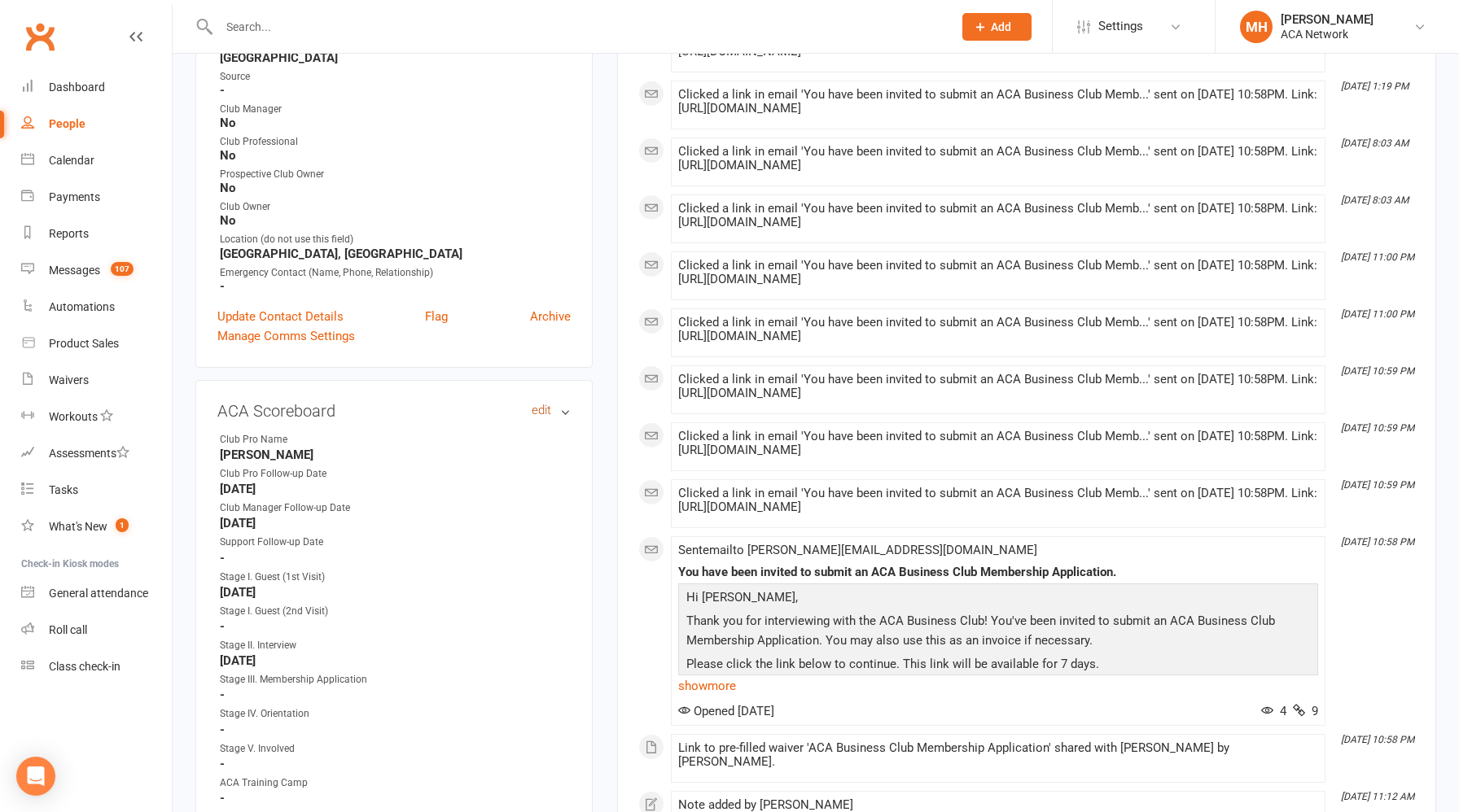
click at [543, 409] on link "edit" at bounding box center [541, 410] width 19 height 14
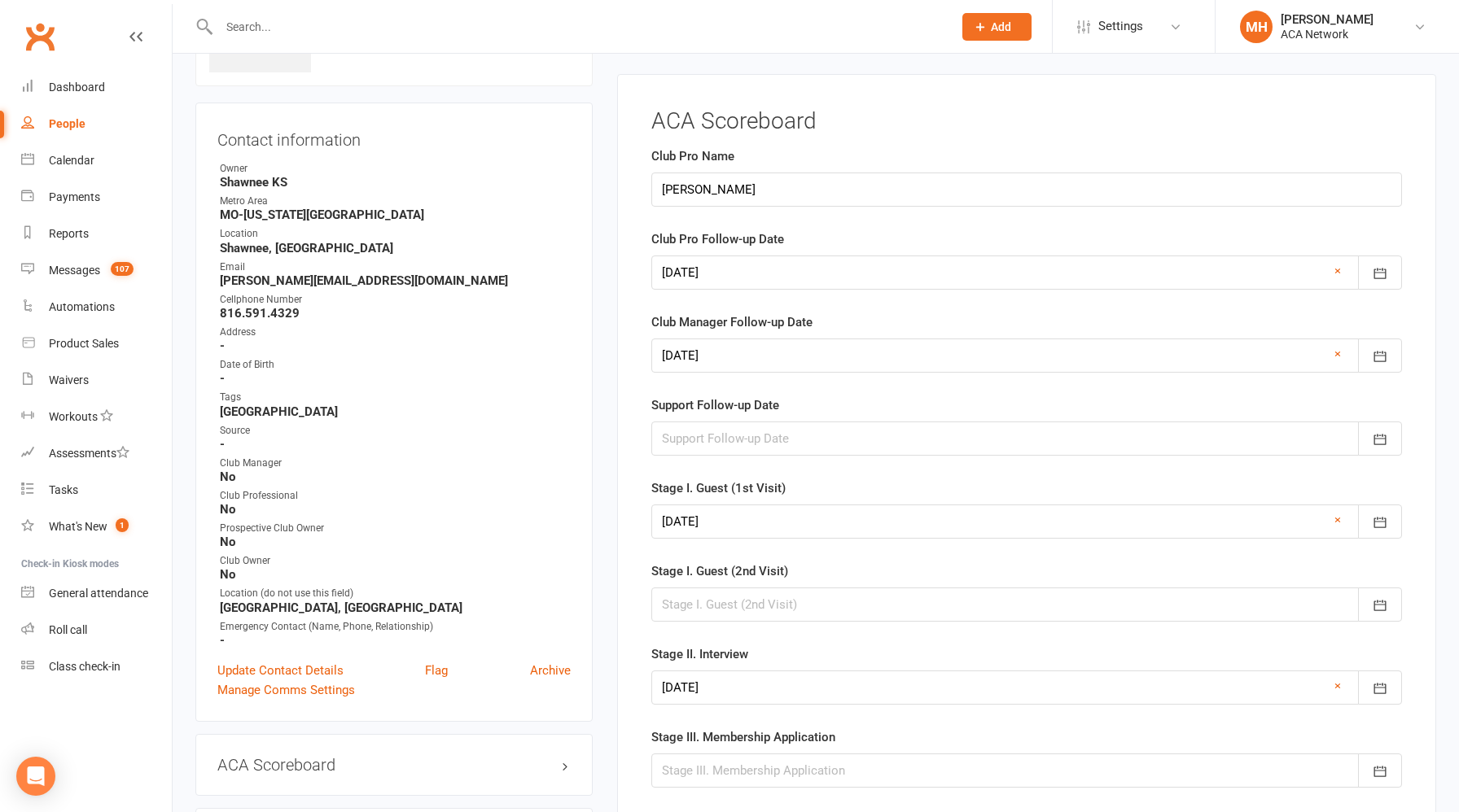
scroll to position [112, 0]
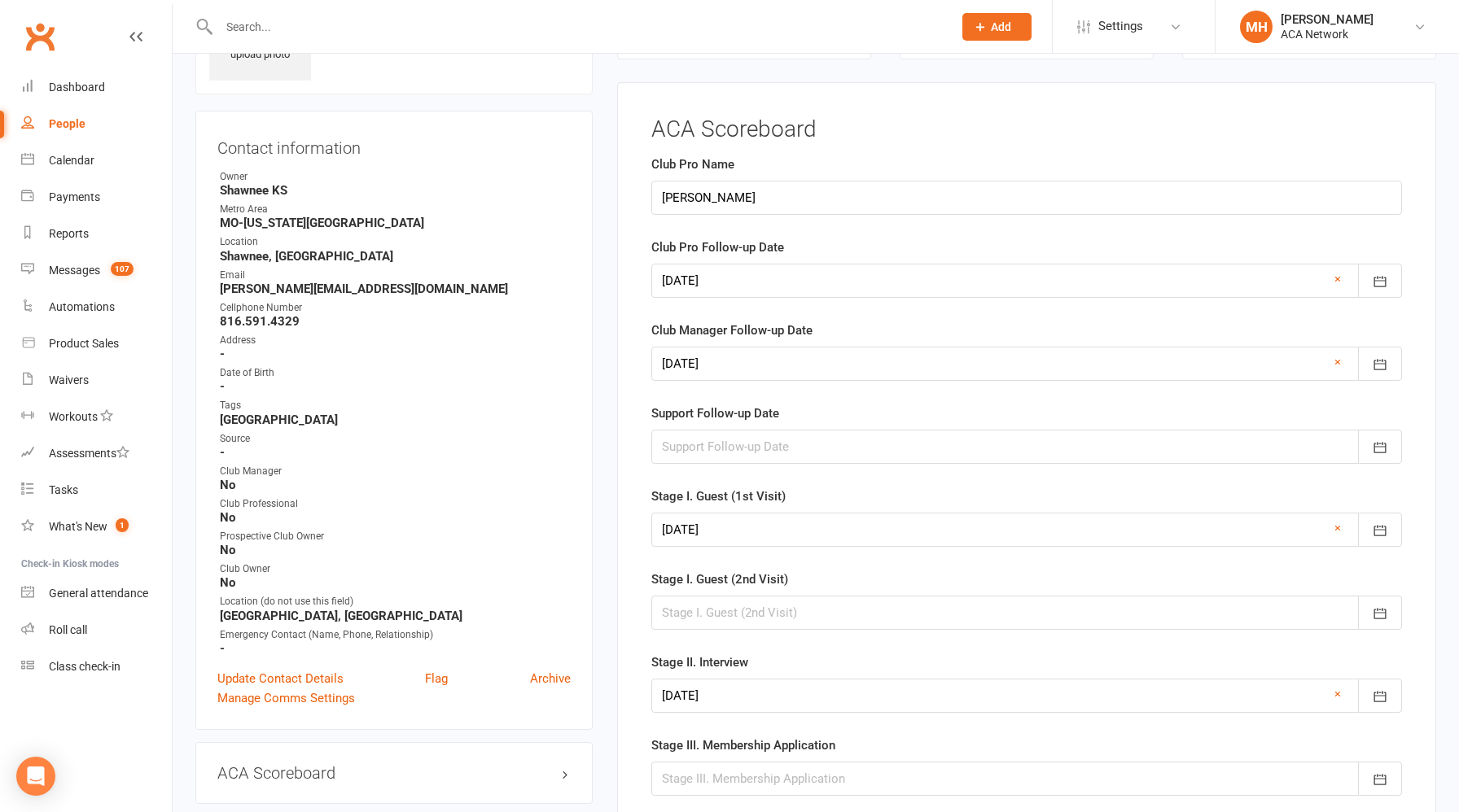
click at [790, 275] on div at bounding box center [1026, 281] width 750 height 34
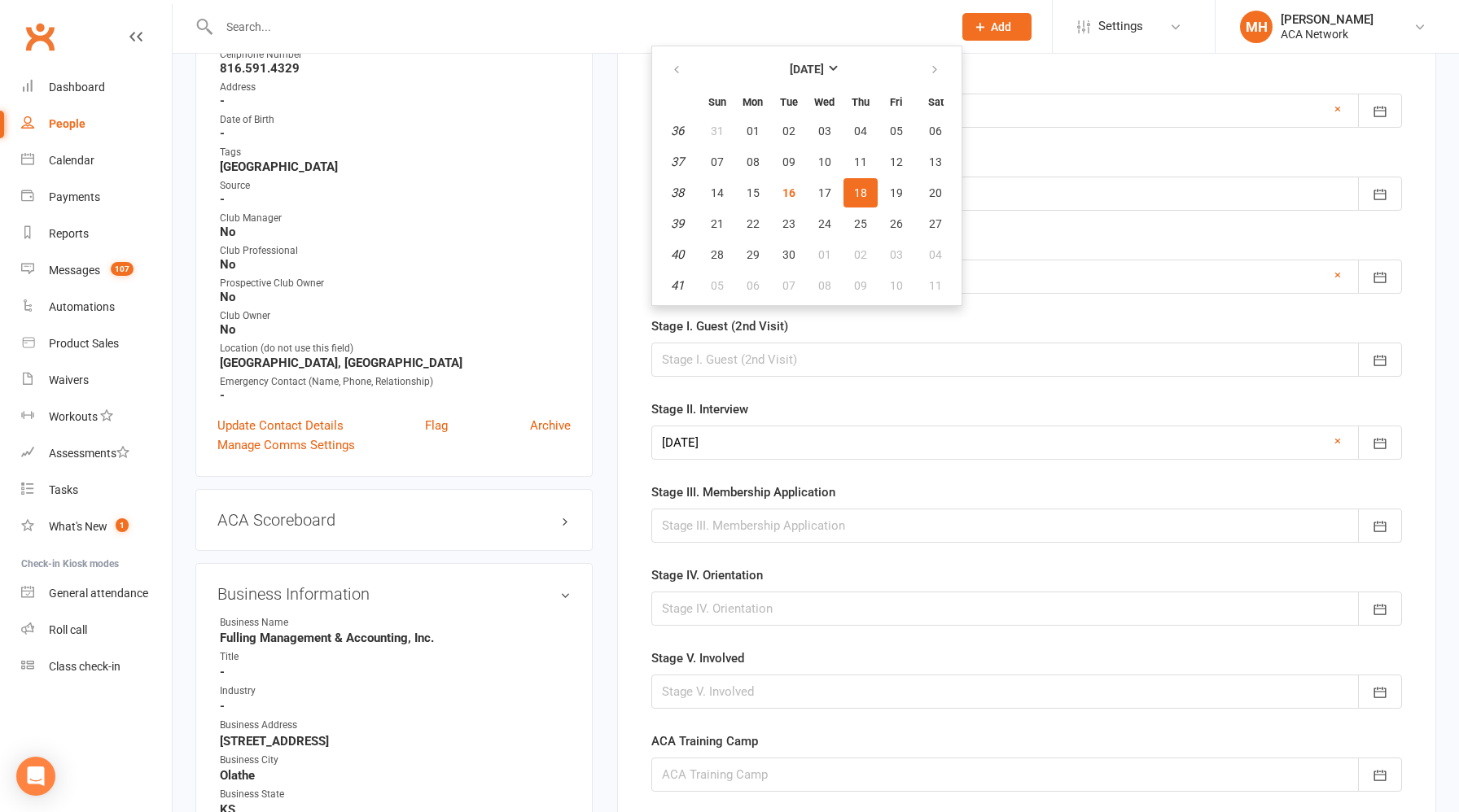
scroll to position [0, 0]
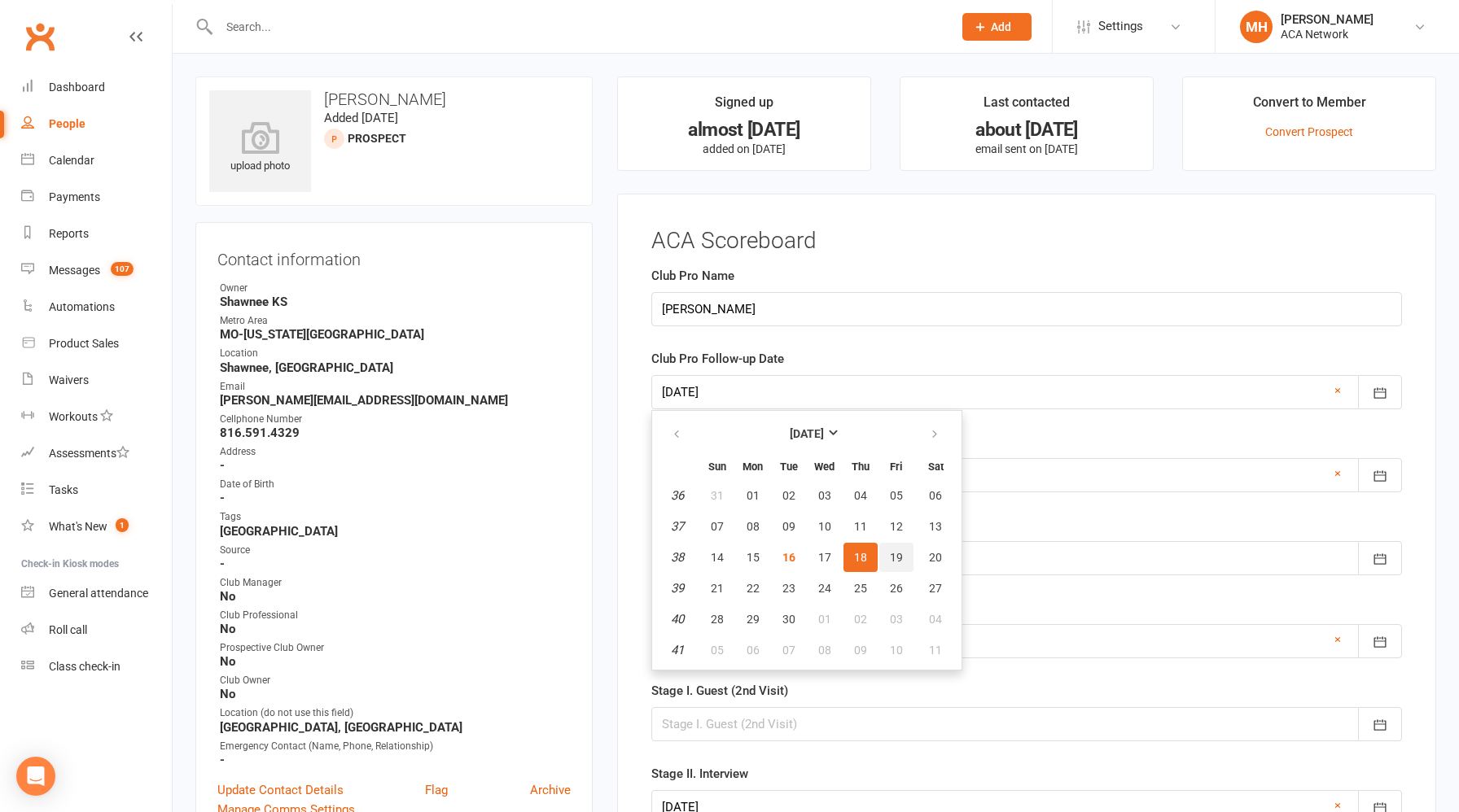
click at [896, 559] on span "19" at bounding box center [896, 557] width 13 height 13
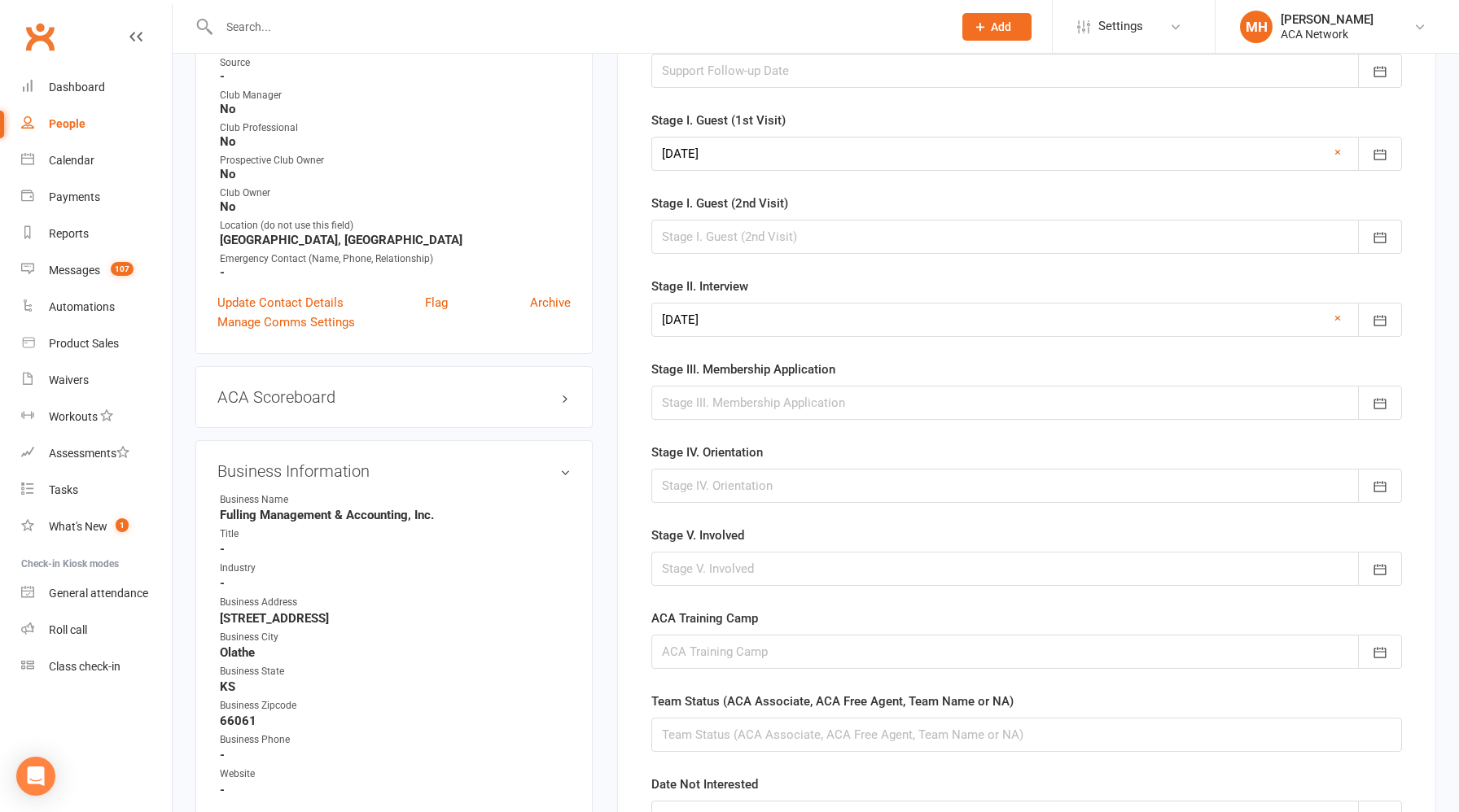
scroll to position [668, 0]
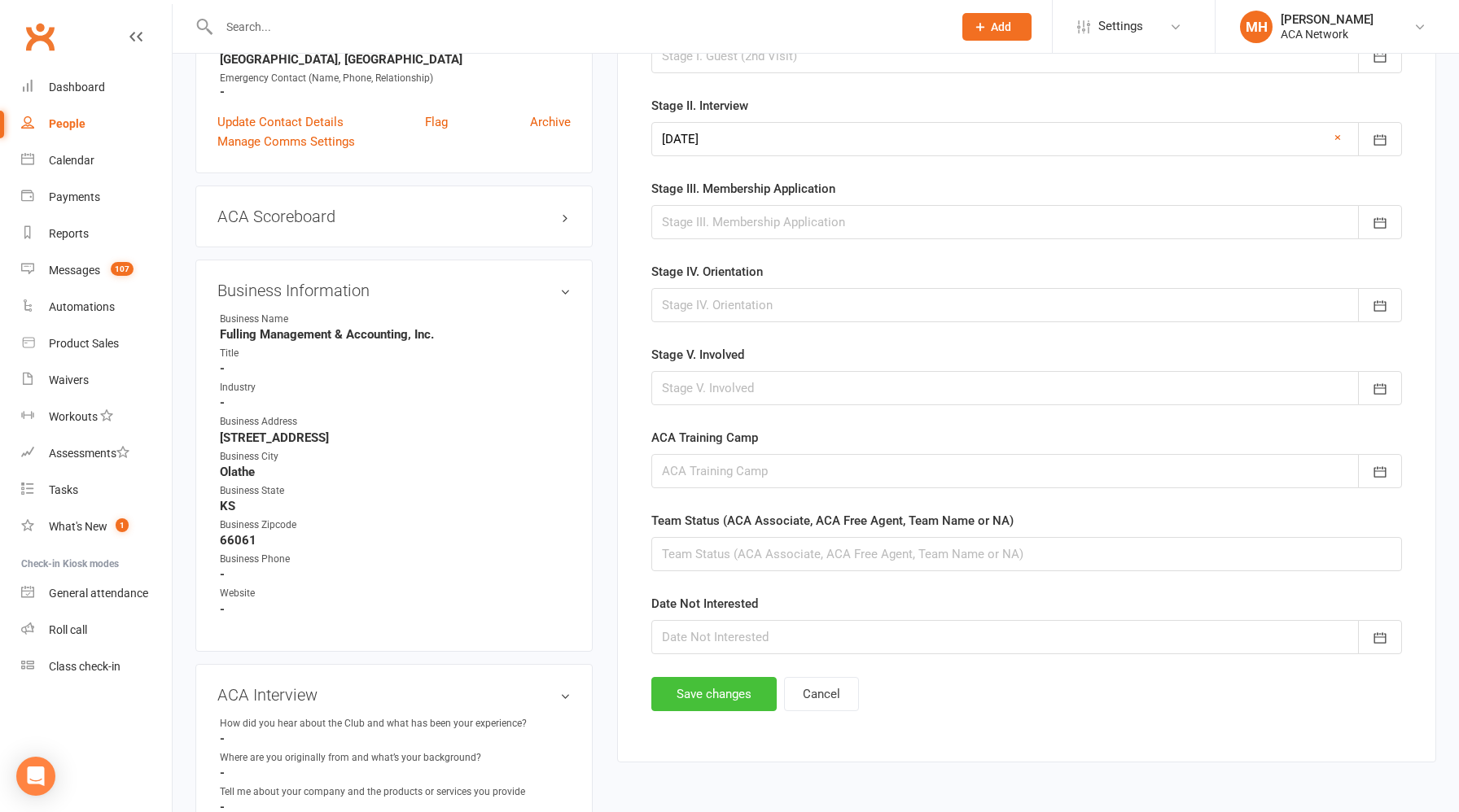
click at [695, 695] on button "Save changes" at bounding box center [714, 694] width 125 height 34
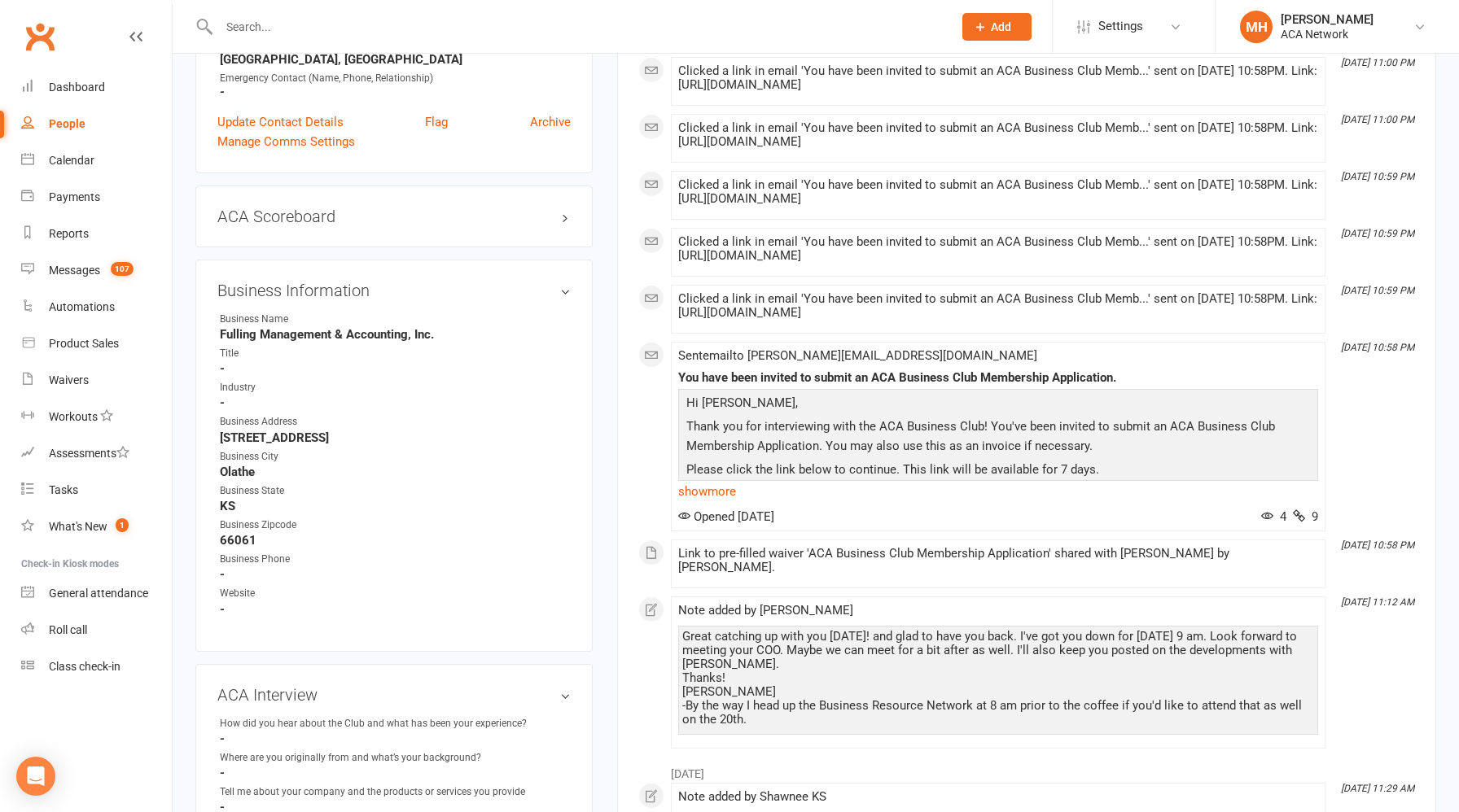
click at [404, 31] on input "text" at bounding box center [578, 26] width 727 height 23
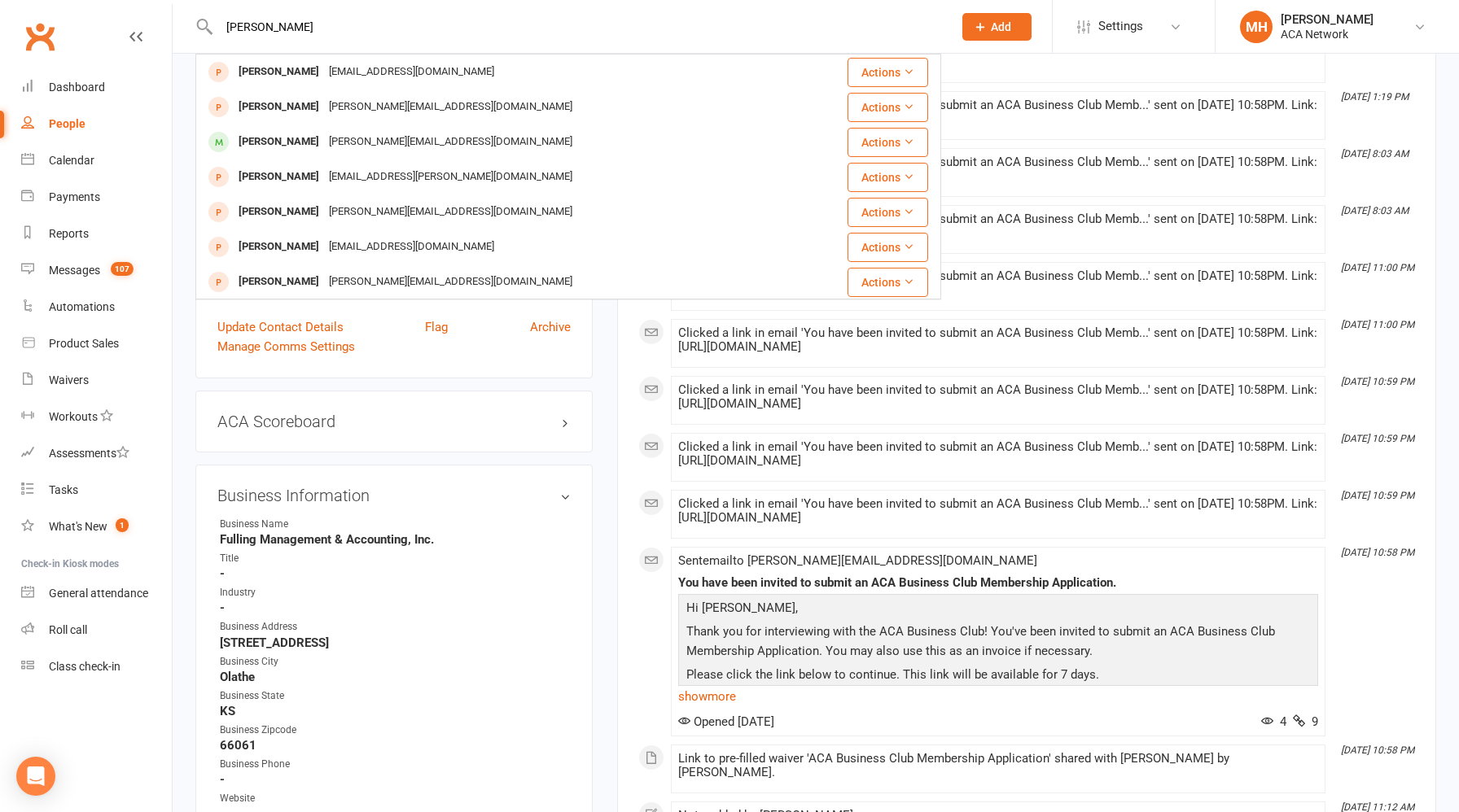
scroll to position [323, 0]
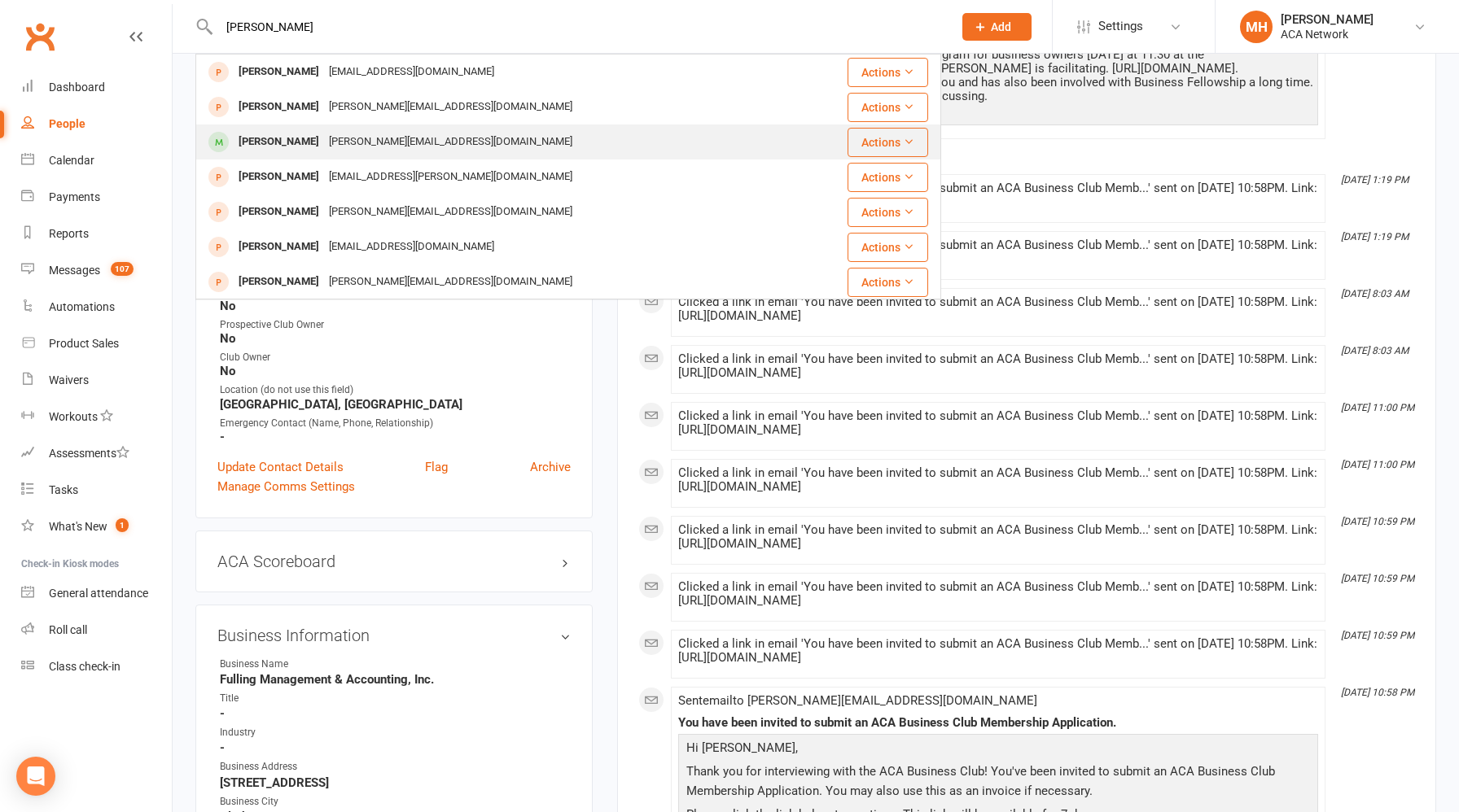
type input "[PERSON_NAME]"
click at [381, 144] on div "[PERSON_NAME][EMAIL_ADDRESS][DOMAIN_NAME]" at bounding box center [450, 142] width 253 height 24
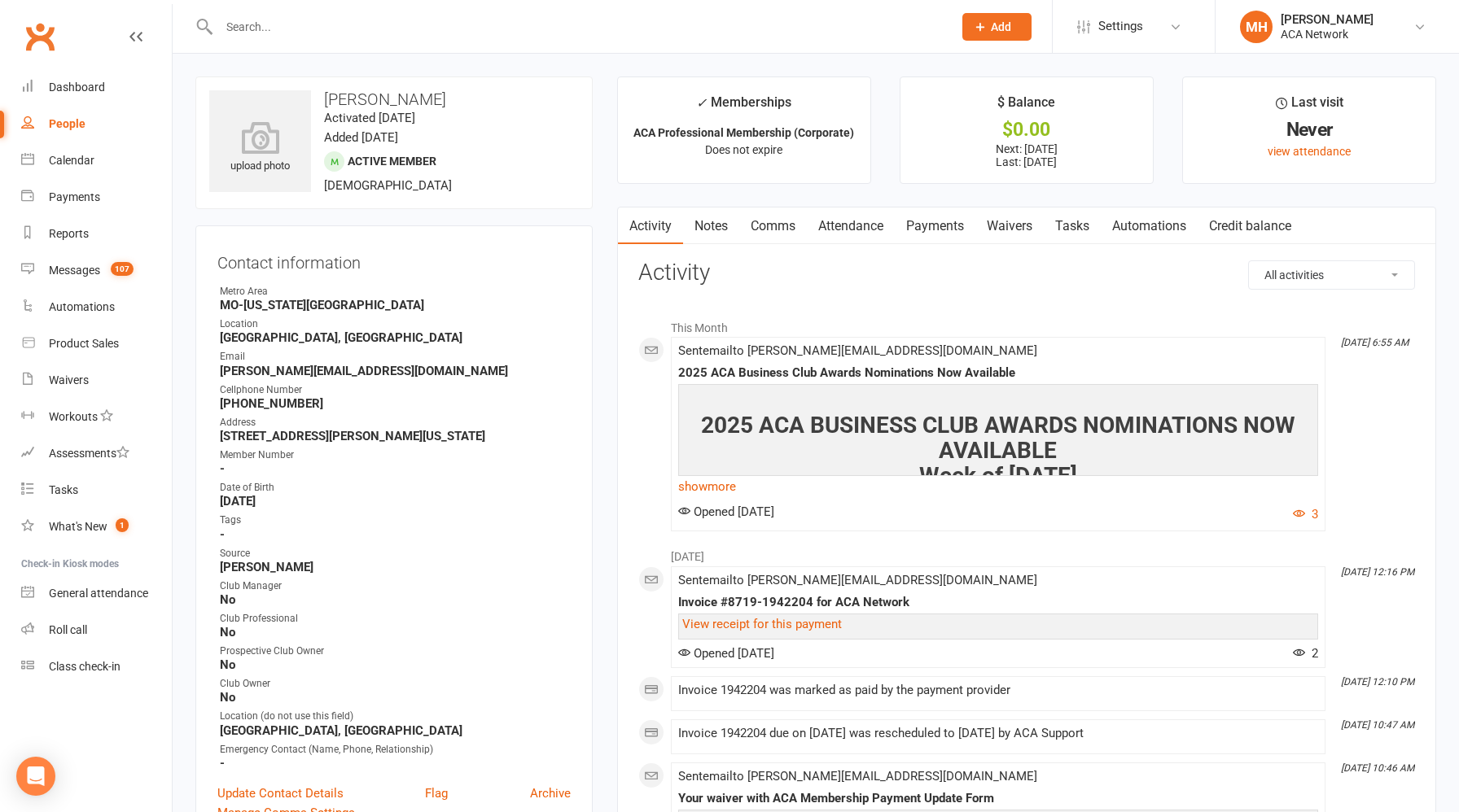
click at [331, 36] on input "text" at bounding box center [578, 26] width 727 height 23
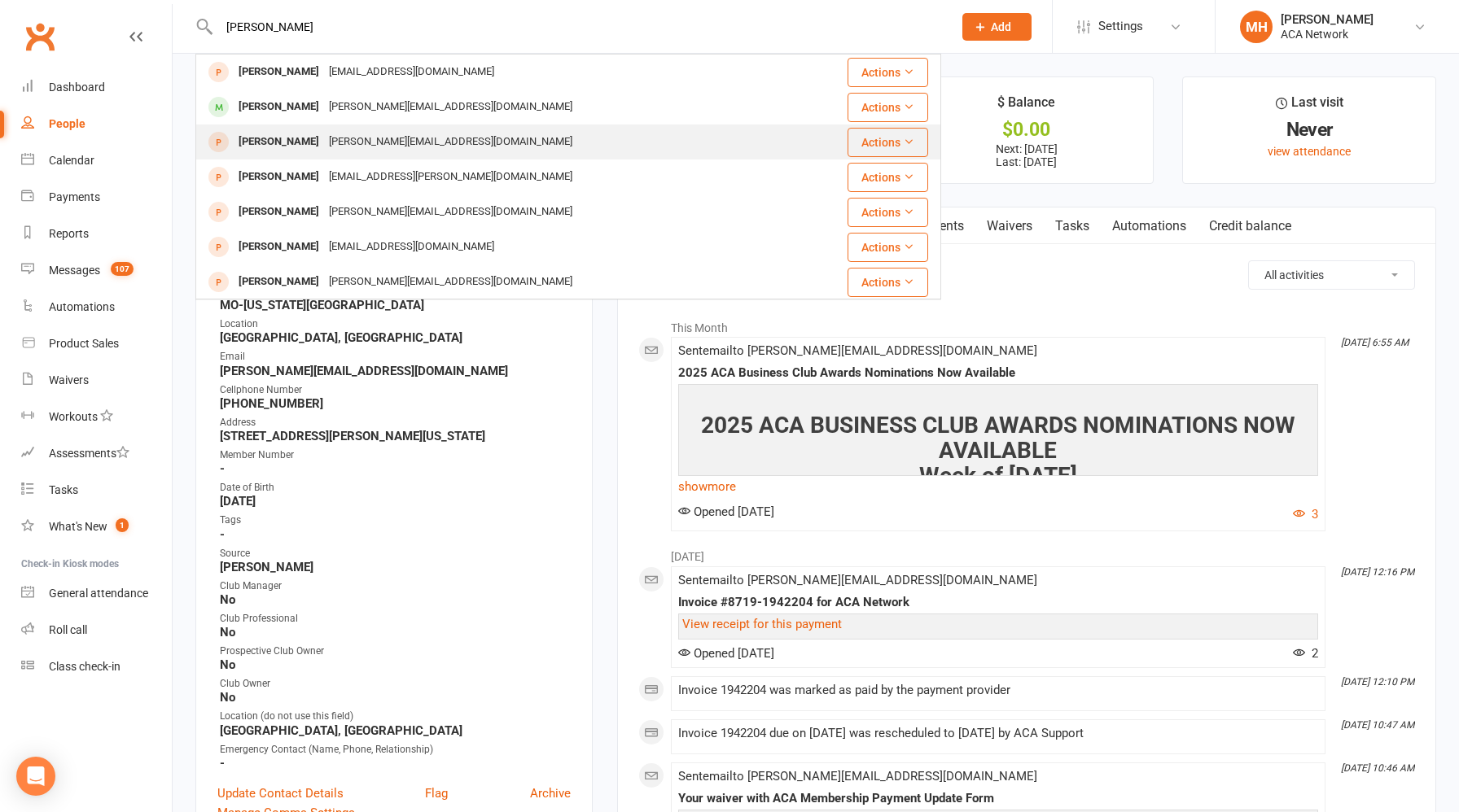
type input "[PERSON_NAME]"
click at [398, 143] on div "[PERSON_NAME][EMAIL_ADDRESS][DOMAIN_NAME]" at bounding box center [450, 142] width 253 height 24
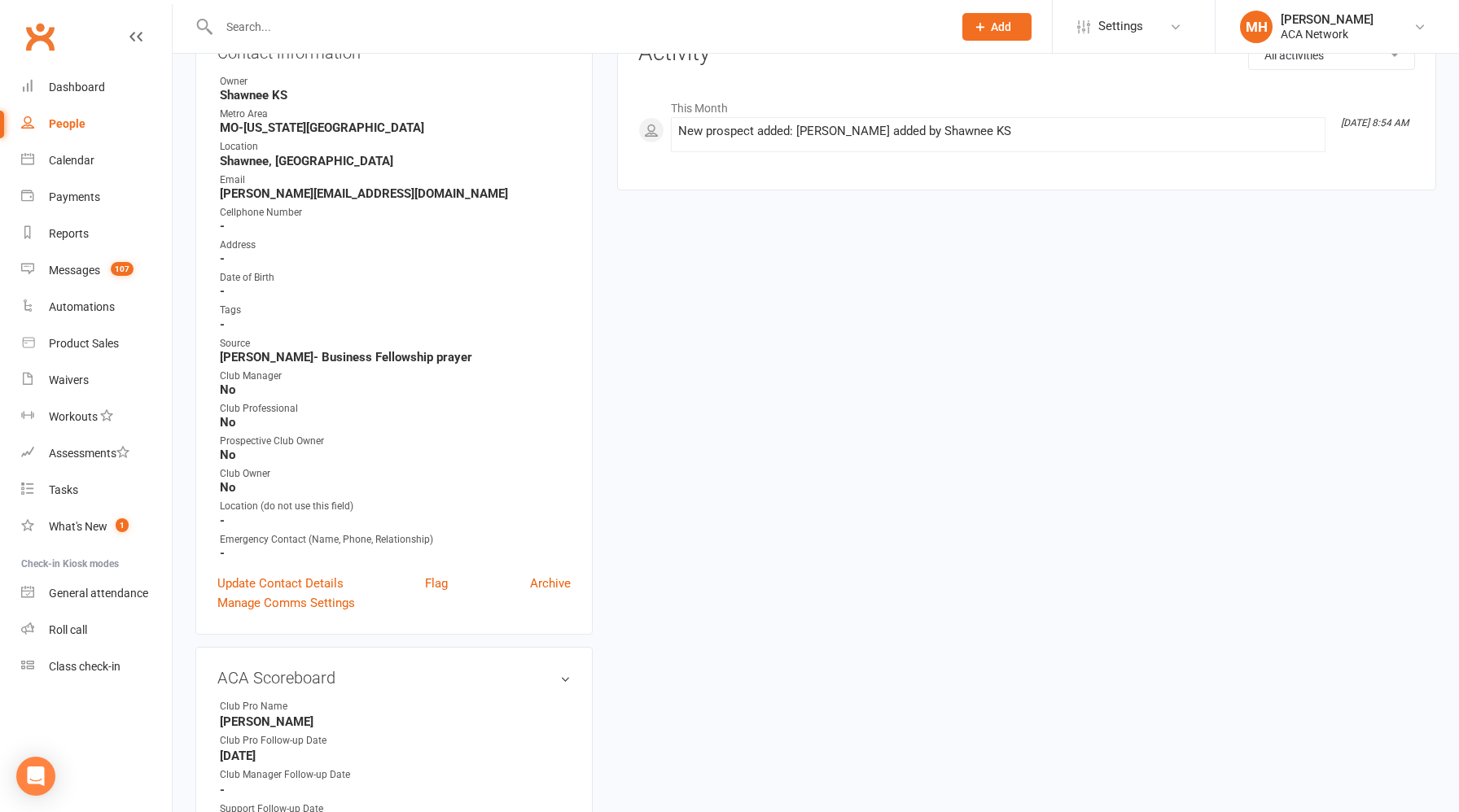
scroll to position [277, 0]
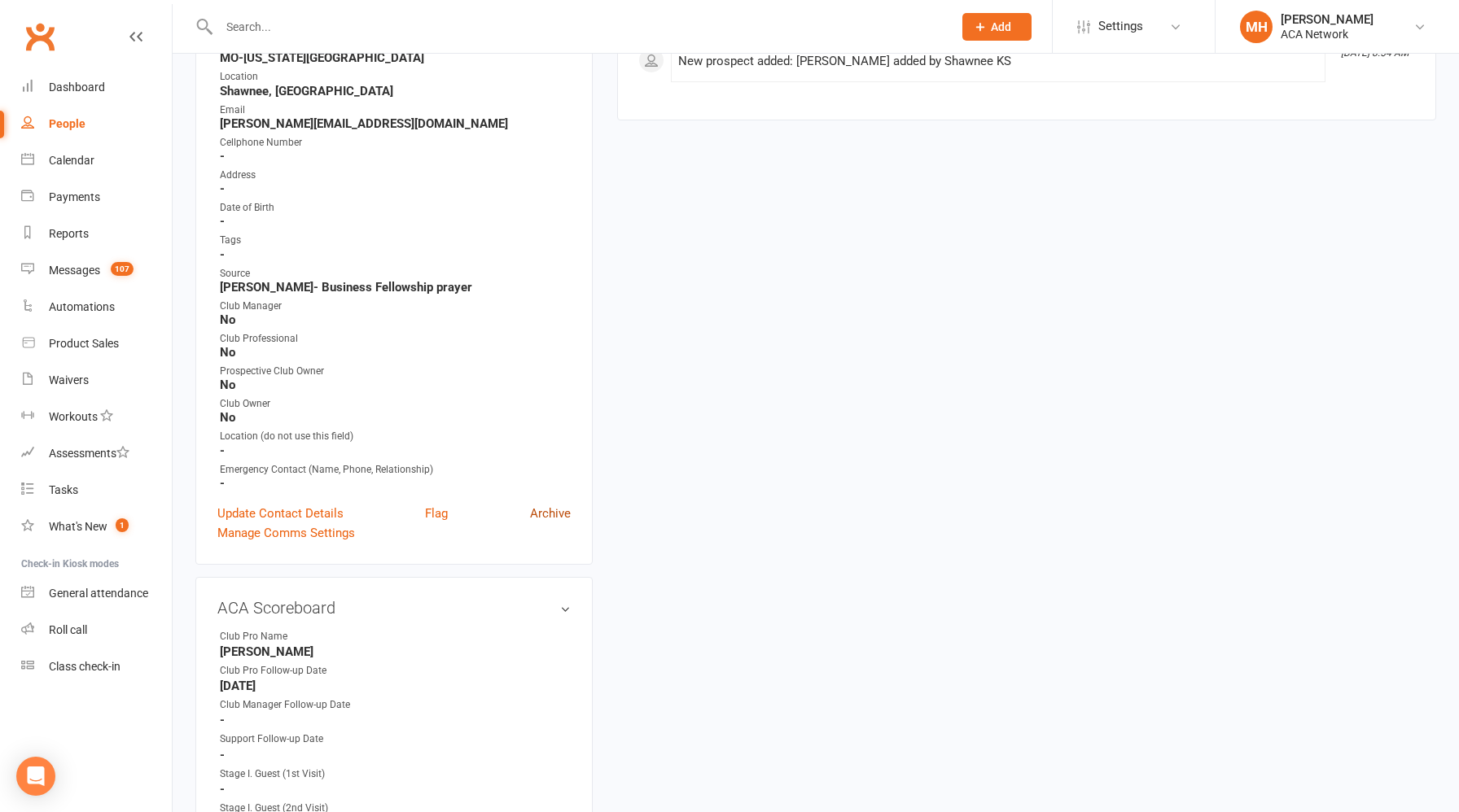
click at [544, 503] on link "Archive" at bounding box center [550, 513] width 41 height 19
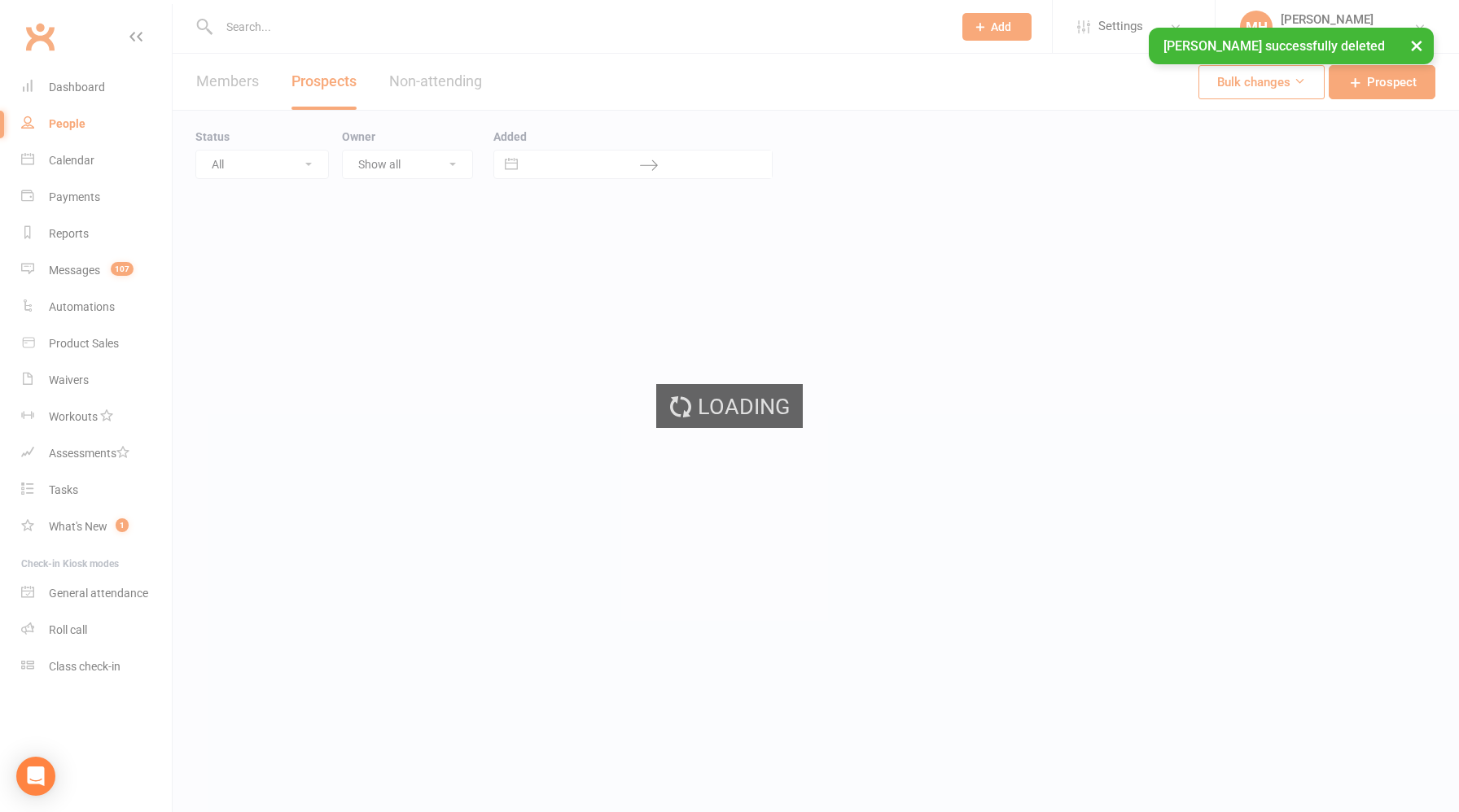
select select "100"
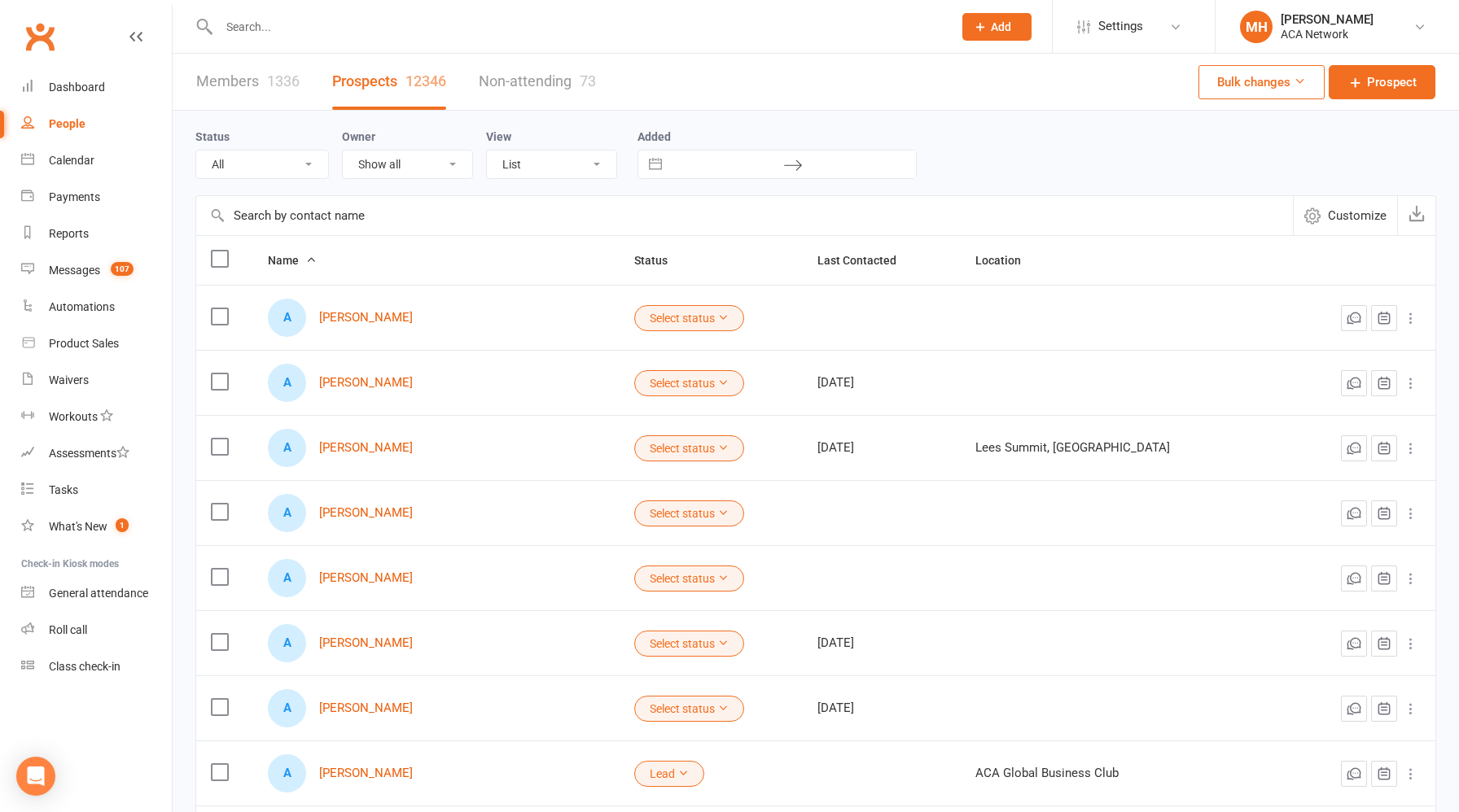
click at [327, 22] on input "text" at bounding box center [578, 26] width 727 height 23
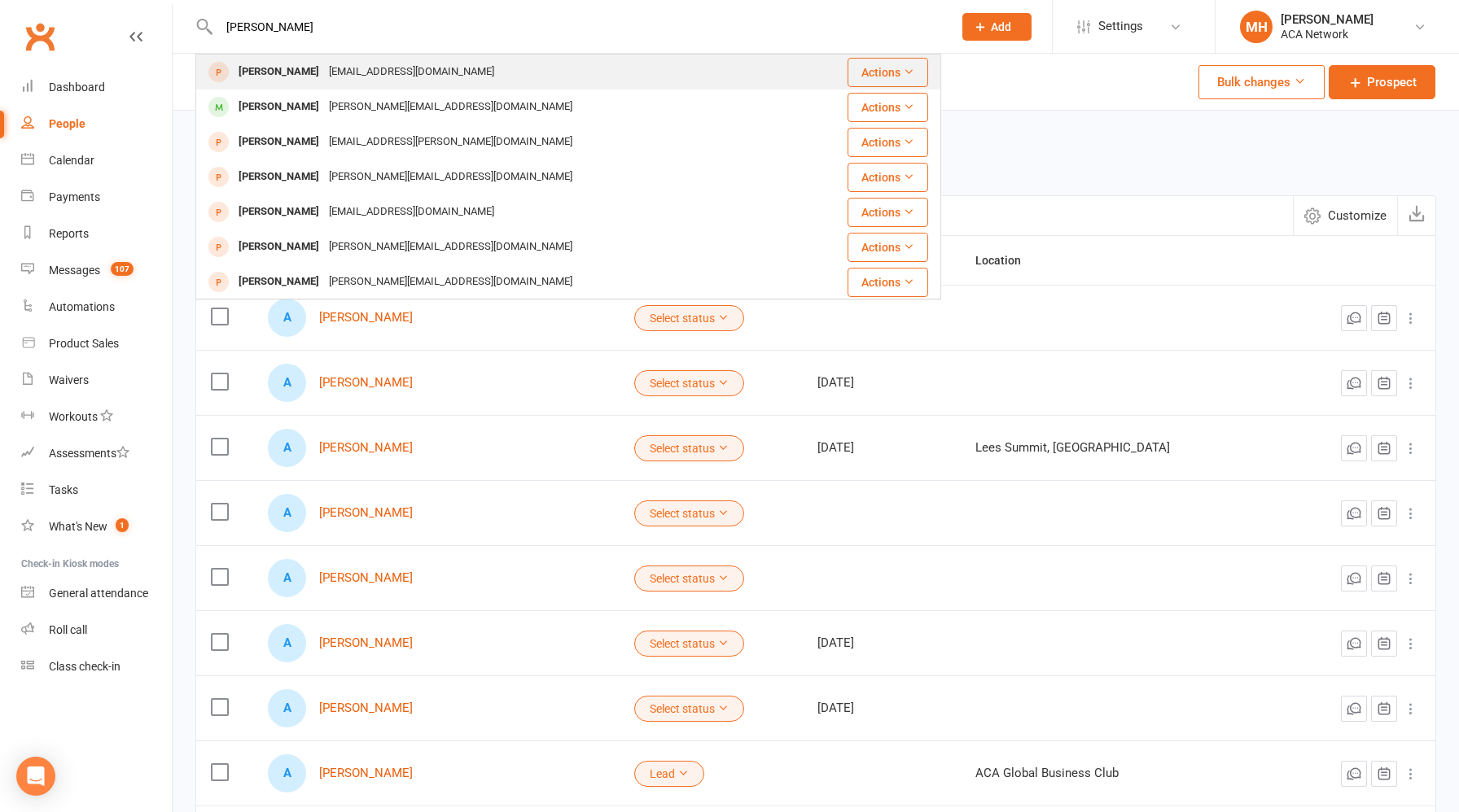
type input "[PERSON_NAME]"
click at [342, 75] on div "[EMAIL_ADDRESS][DOMAIN_NAME]" at bounding box center [411, 72] width 175 height 24
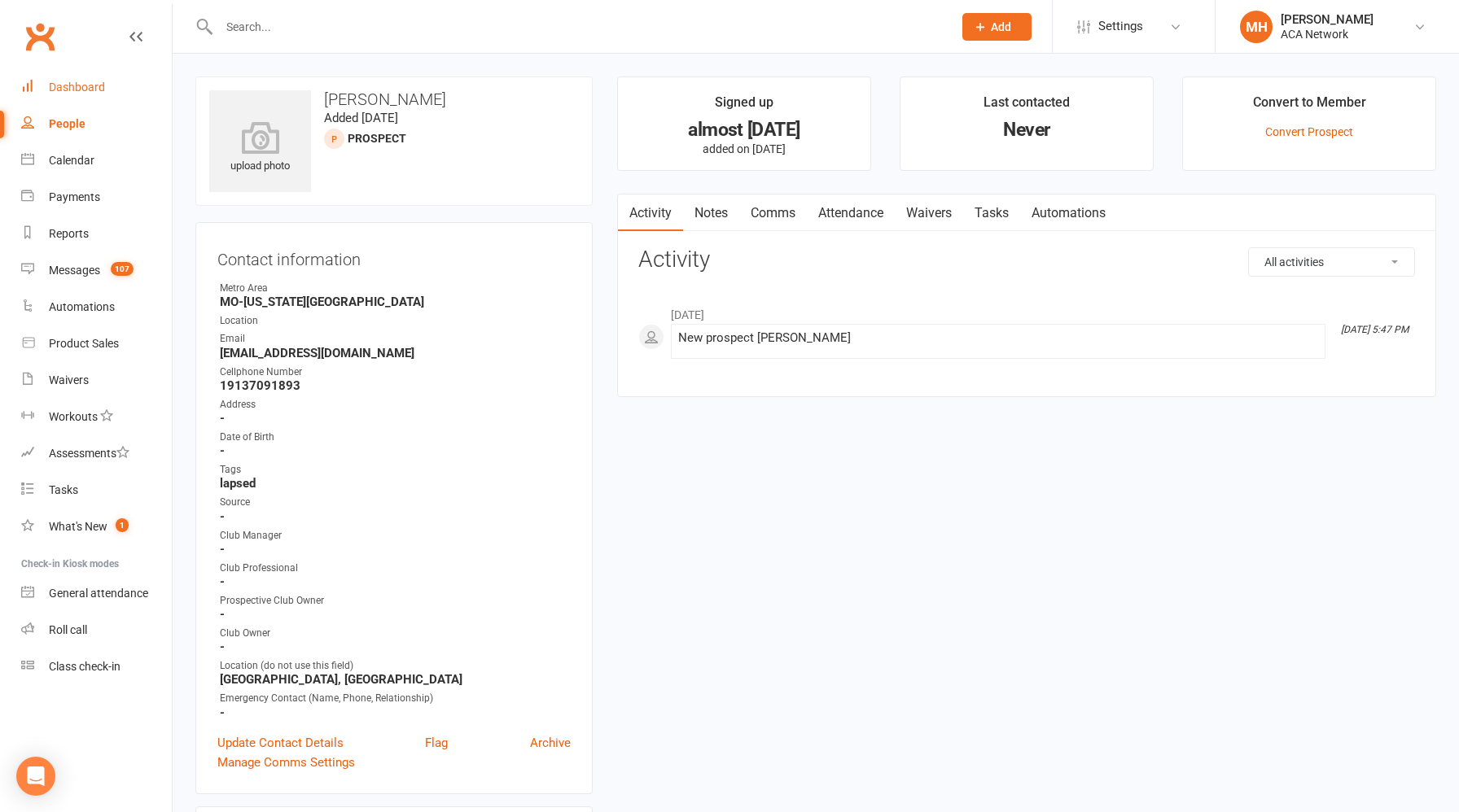
click at [87, 86] on div "Dashboard" at bounding box center [77, 86] width 56 height 13
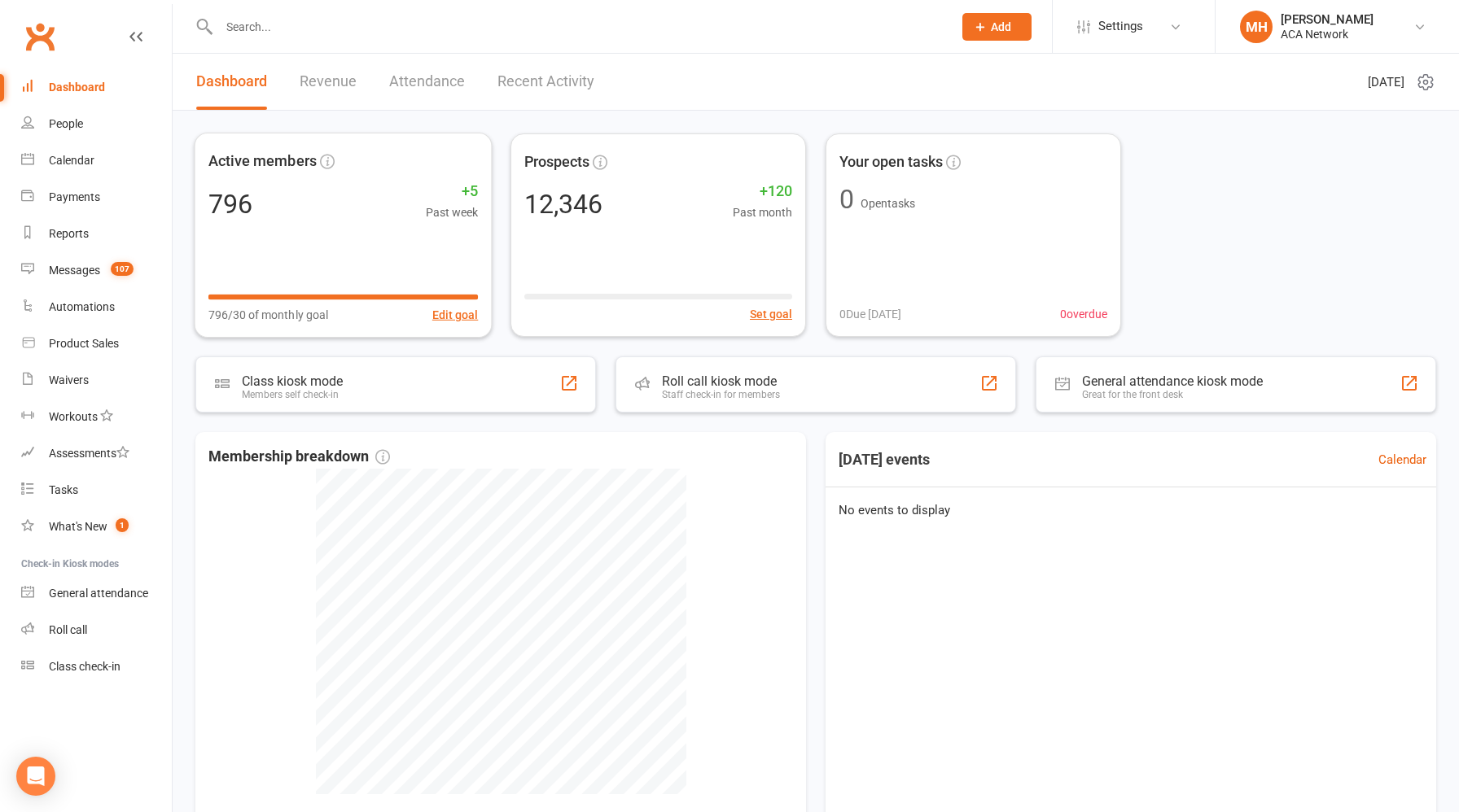
click at [334, 86] on link "Revenue" at bounding box center [327, 81] width 57 height 56
